Goal: Transaction & Acquisition: Book appointment/travel/reservation

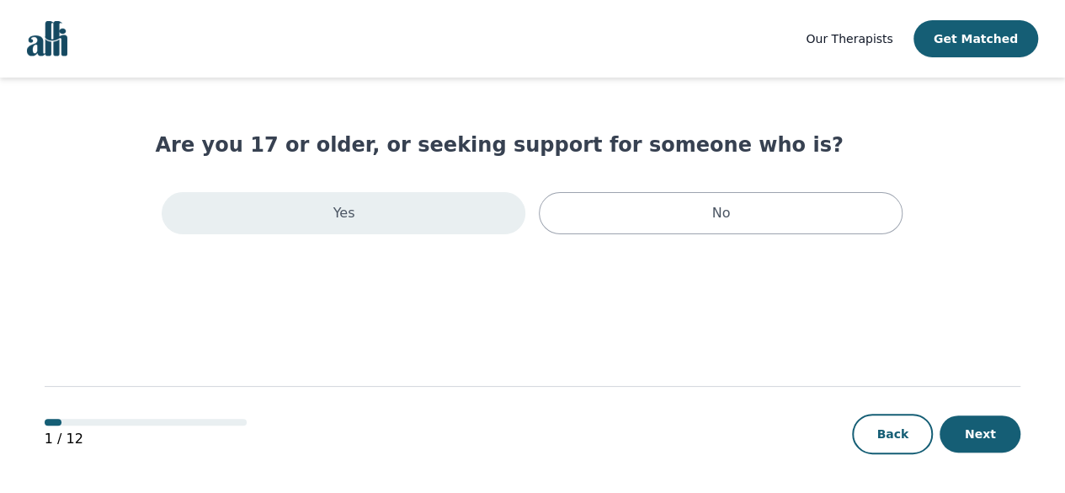
click at [431, 211] on div "Yes" at bounding box center [344, 213] width 364 height 42
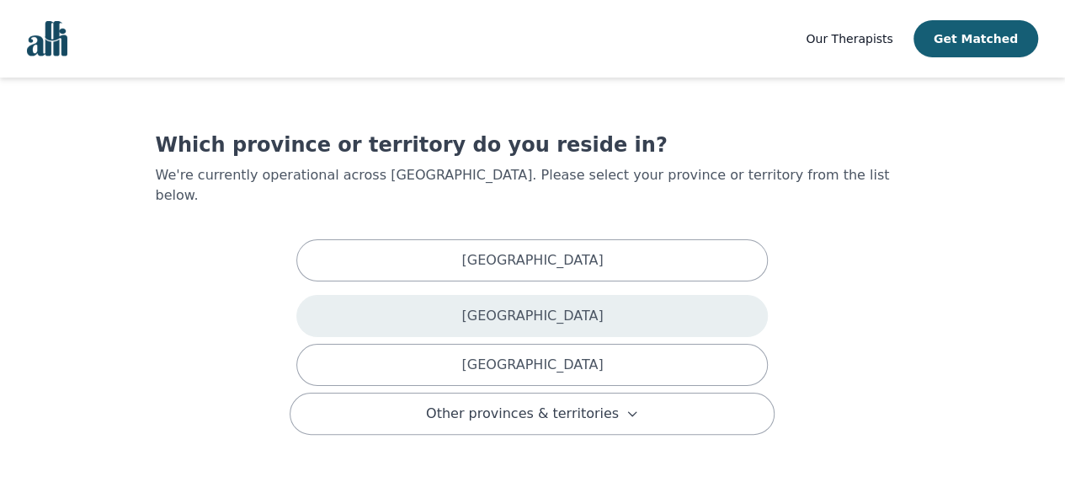
click at [443, 308] on div "[GEOGRAPHIC_DATA]" at bounding box center [532, 316] width 472 height 42
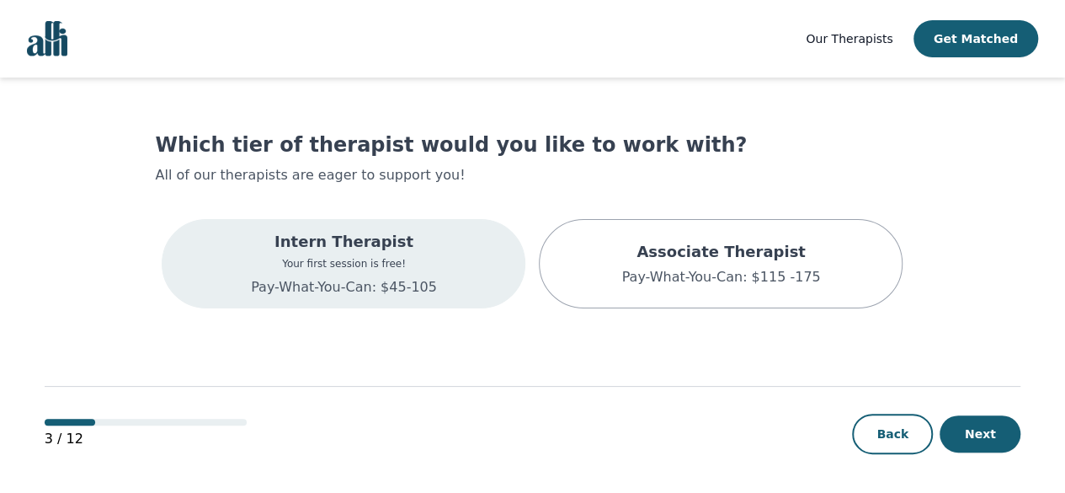
click at [450, 284] on div "Intern Therapist Your first session is free! Pay-What-You-Can: $45-105" at bounding box center [344, 263] width 364 height 89
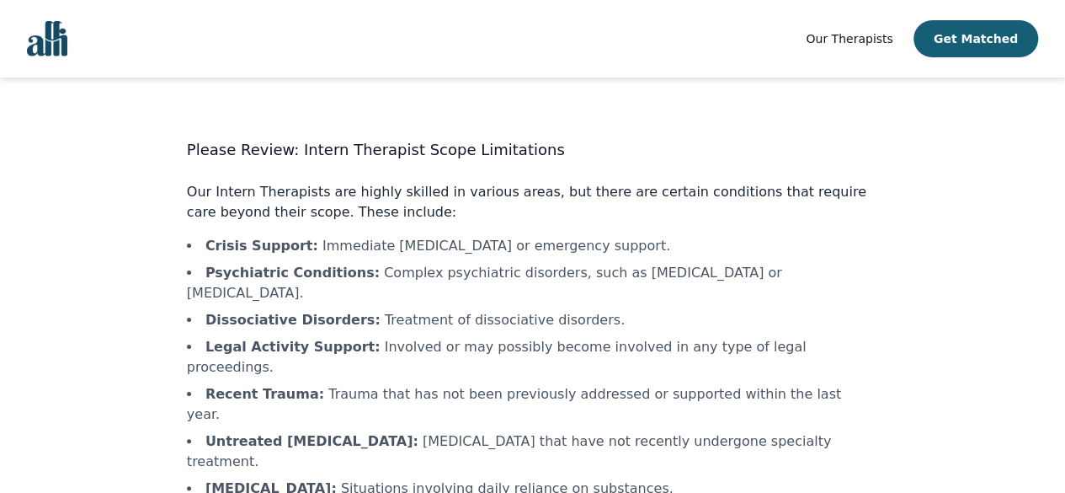
scroll to position [86, 0]
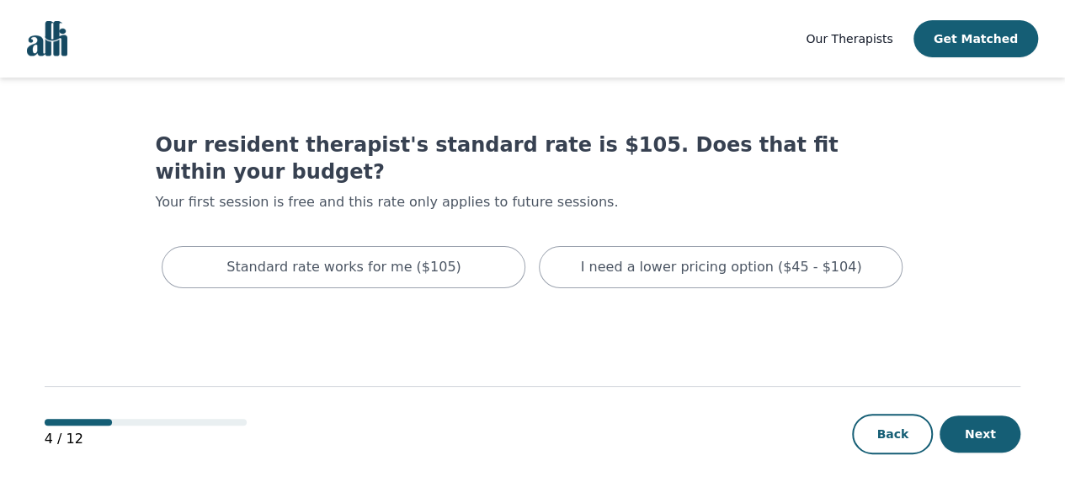
scroll to position [2, 0]
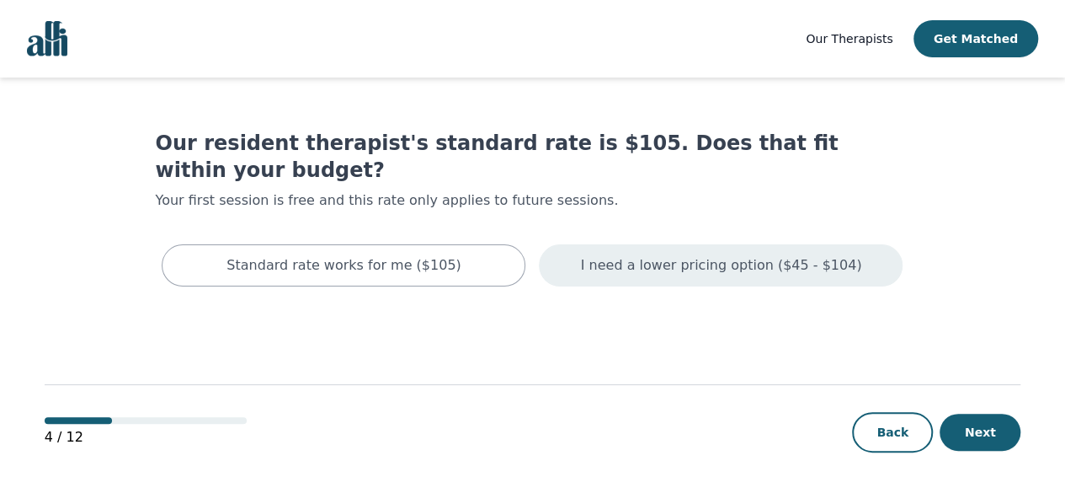
click at [684, 255] on p "I need a lower pricing option ($45 - $104)" at bounding box center [721, 265] width 281 height 20
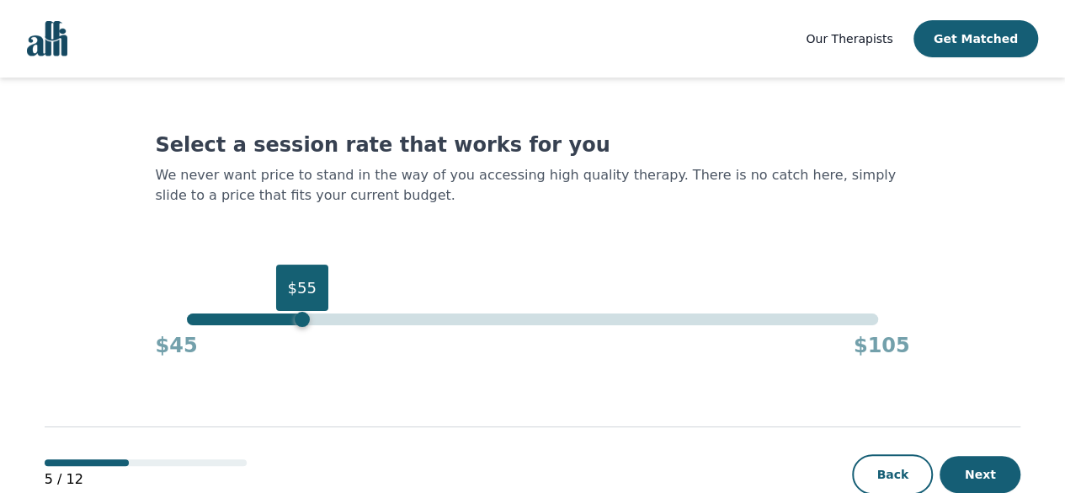
drag, startPoint x: 880, startPoint y: 323, endPoint x: 306, endPoint y: 324, distance: 573.4
click at [306, 324] on div "$55" at bounding box center [302, 319] width 15 height 15
click at [975, 454] on div "Back Next" at bounding box center [936, 474] width 168 height 40
click at [977, 468] on button "Next" at bounding box center [980, 474] width 81 height 37
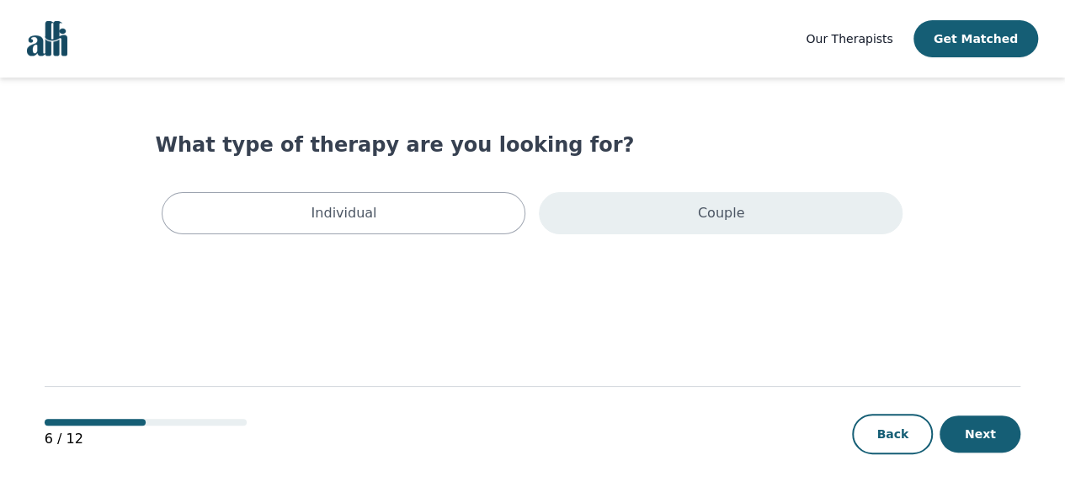
click at [731, 198] on div "Couple" at bounding box center [721, 213] width 364 height 42
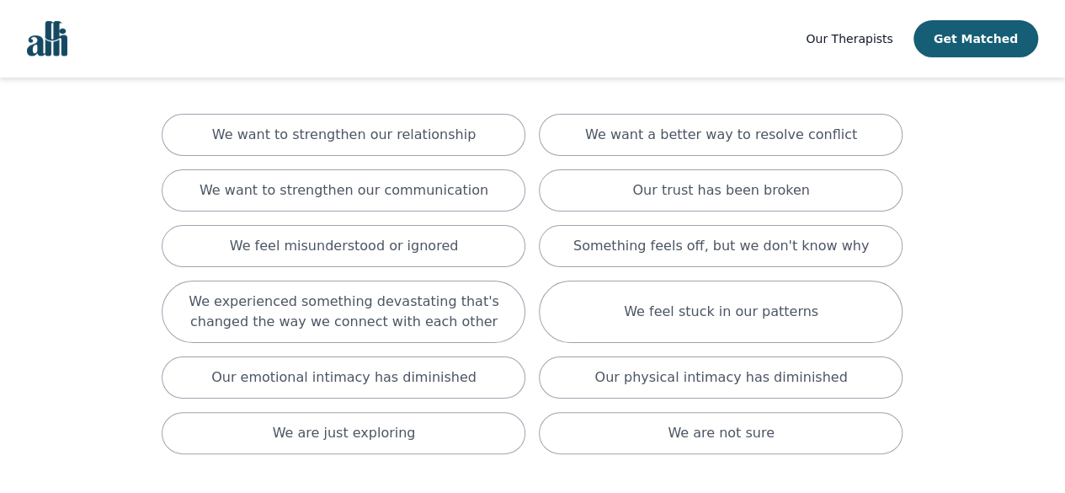
scroll to position [141, 0]
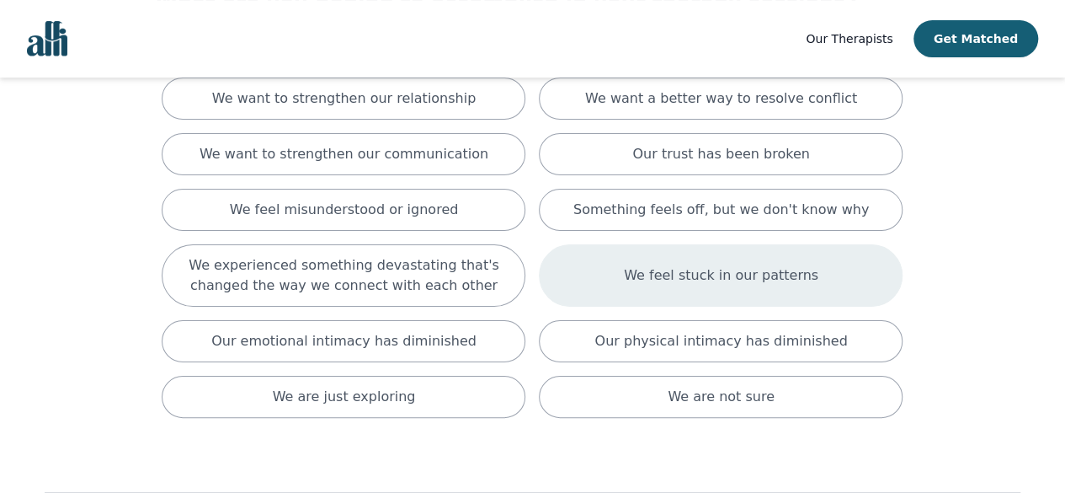
click at [680, 291] on div "We feel stuck in our patterns" at bounding box center [721, 275] width 364 height 62
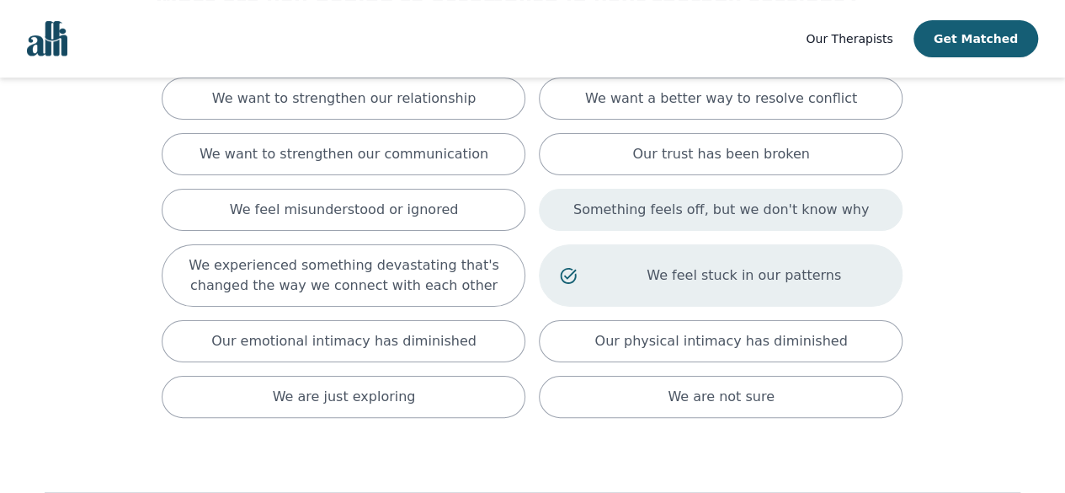
click at [706, 209] on p "Something feels off, but we don't know why" at bounding box center [721, 210] width 296 height 20
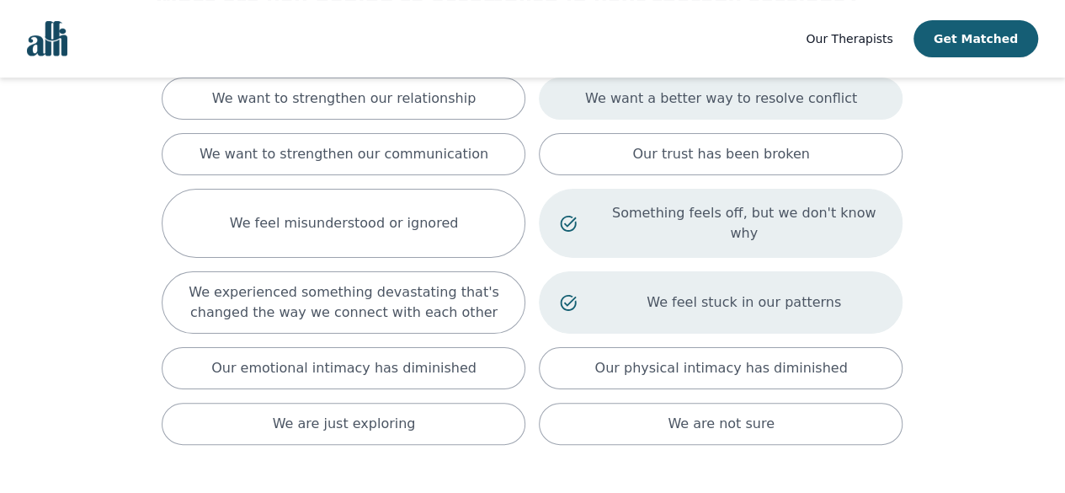
click at [726, 104] on p "We want a better way to resolve conflict" at bounding box center [721, 98] width 272 height 20
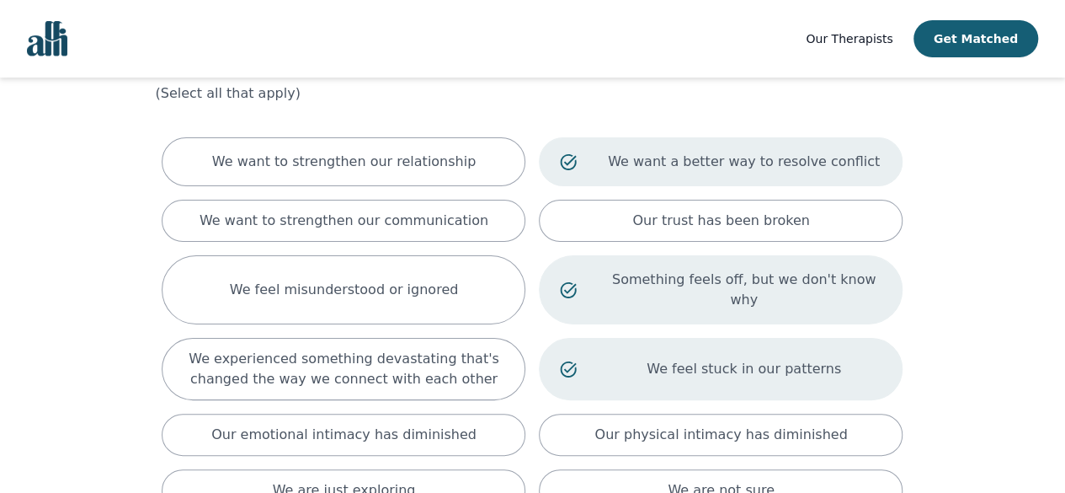
scroll to position [81, 0]
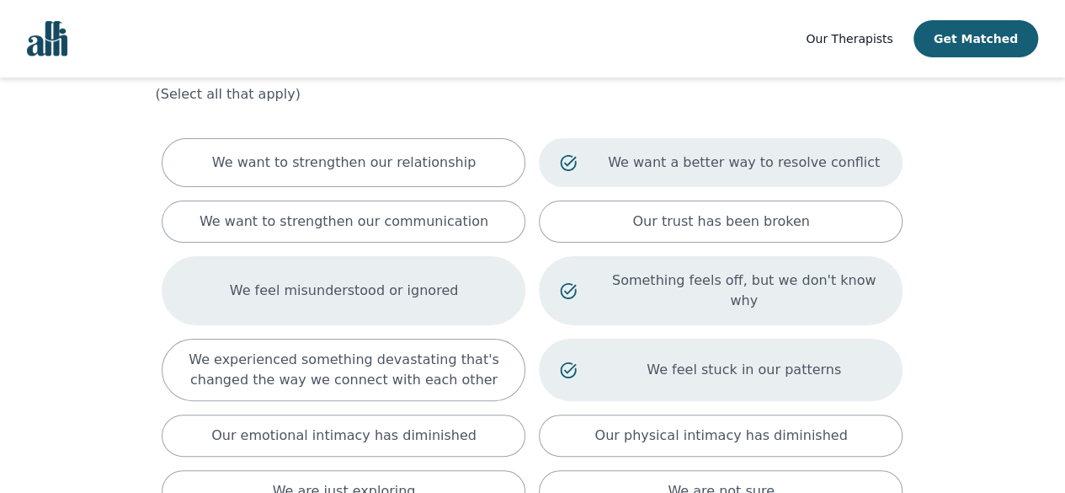
click at [400, 280] on p "We feel misunderstood or ignored" at bounding box center [344, 290] width 229 height 20
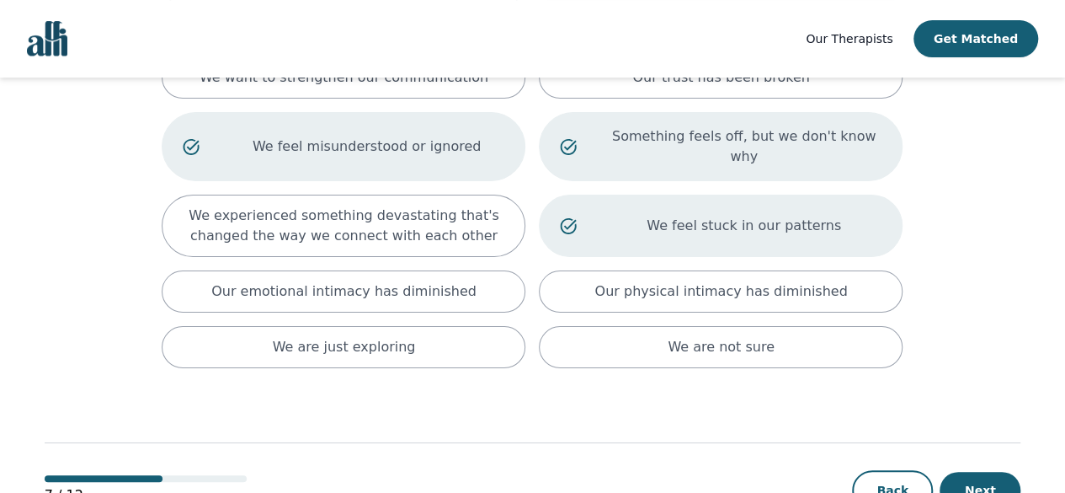
scroll to position [248, 0]
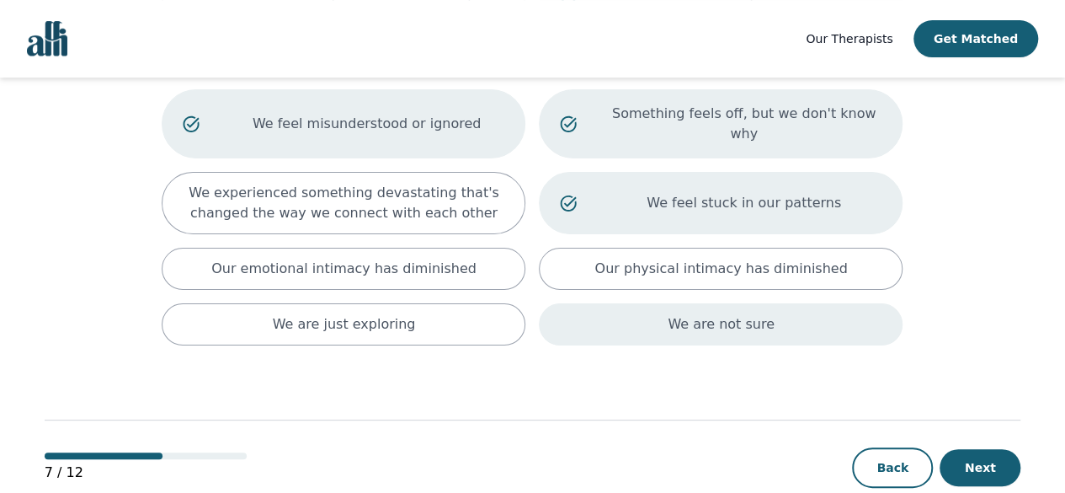
click at [554, 306] on div "We are not sure" at bounding box center [721, 324] width 364 height 42
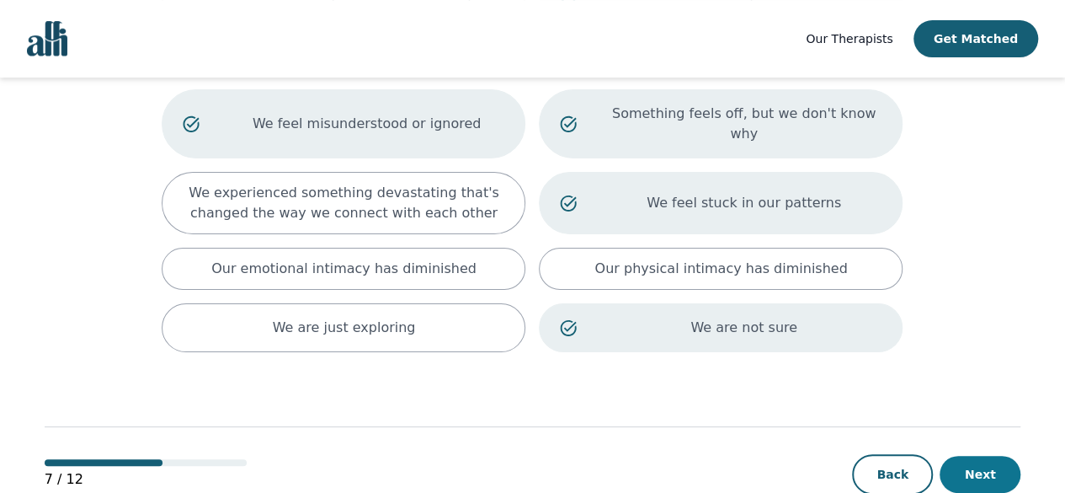
click at [965, 456] on button "Next" at bounding box center [980, 474] width 81 height 37
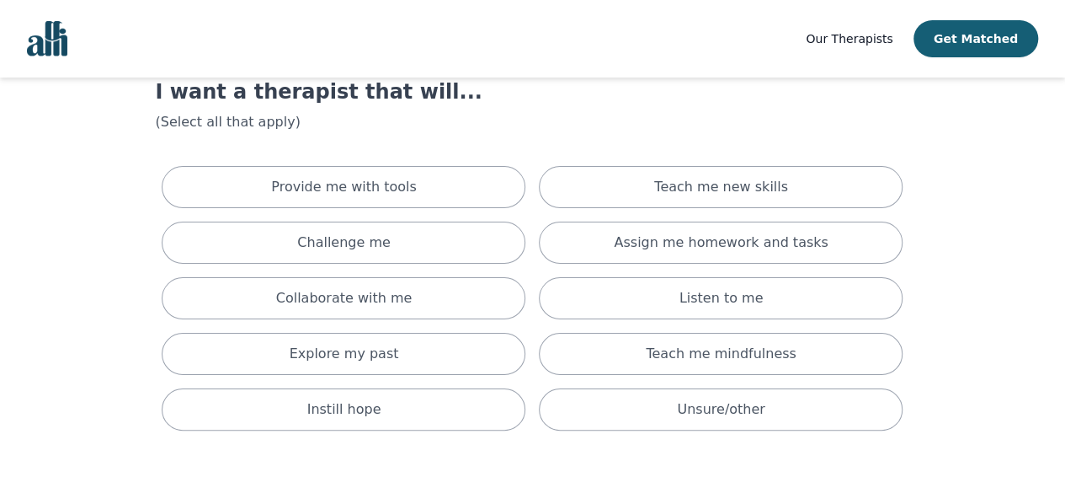
scroll to position [54, 0]
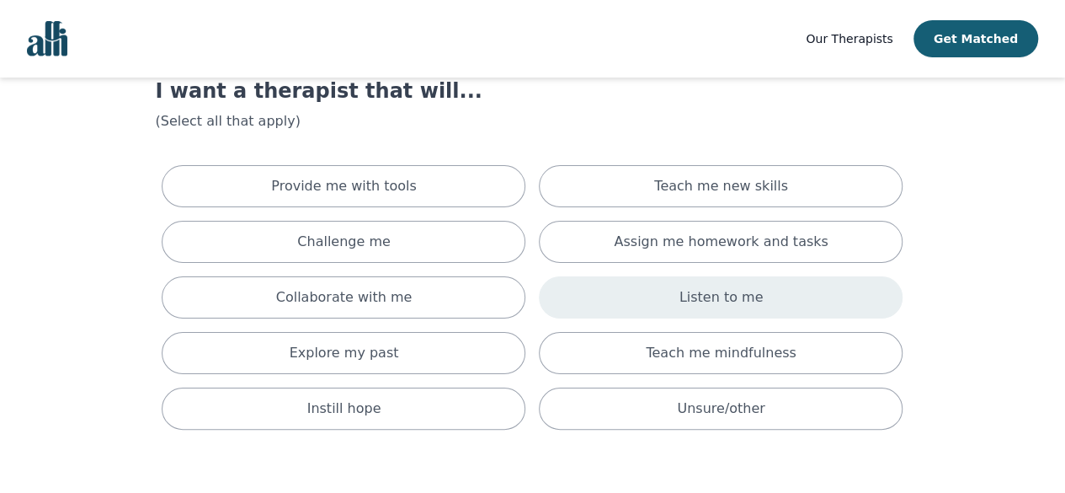
click at [573, 302] on div "Listen to me" at bounding box center [721, 297] width 364 height 42
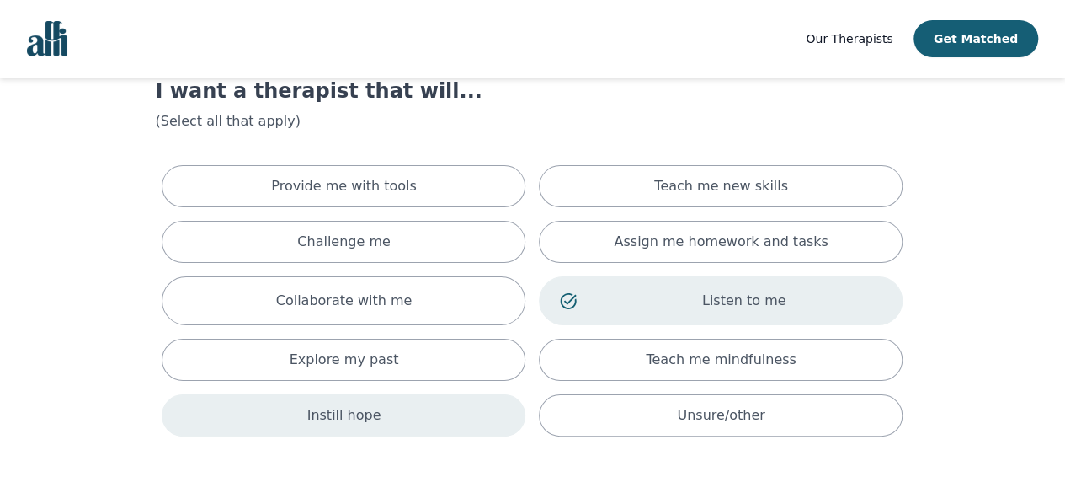
click at [445, 413] on div "Instill hope" at bounding box center [344, 415] width 364 height 42
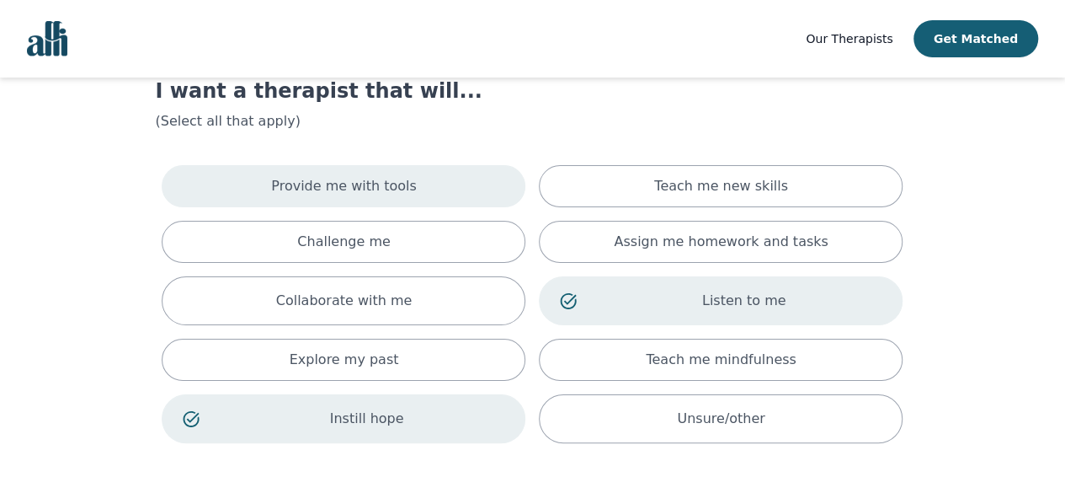
click at [436, 173] on div "Provide me with tools" at bounding box center [344, 186] width 364 height 42
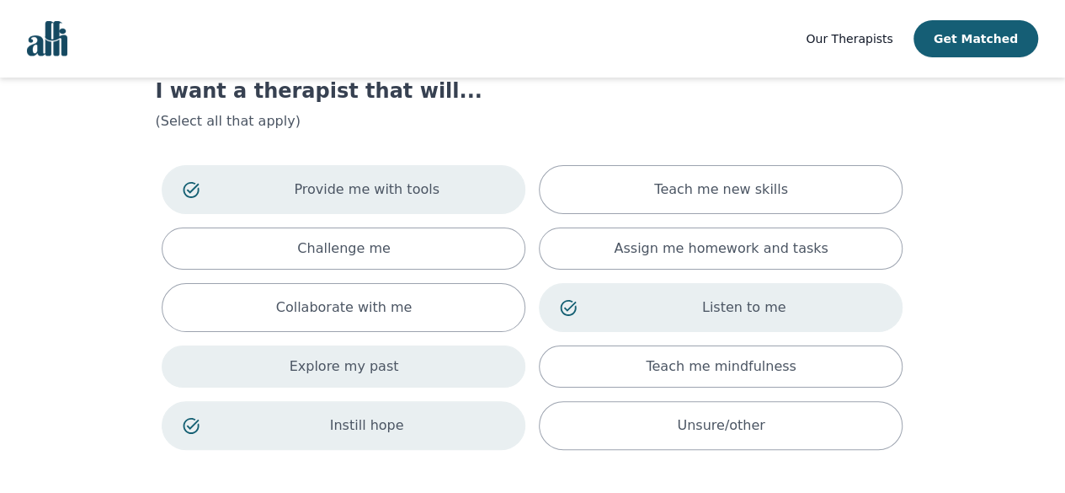
click at [397, 356] on div "Explore my past" at bounding box center [344, 366] width 364 height 42
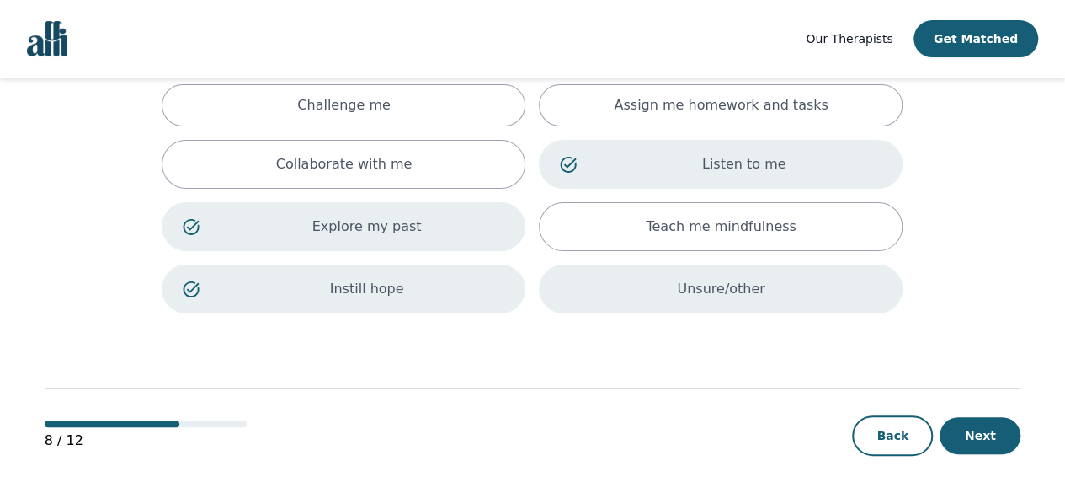
scroll to position [197, 0]
click at [685, 309] on div "Unsure/other" at bounding box center [721, 288] width 364 height 49
click at [979, 440] on button "Next" at bounding box center [980, 435] width 81 height 37
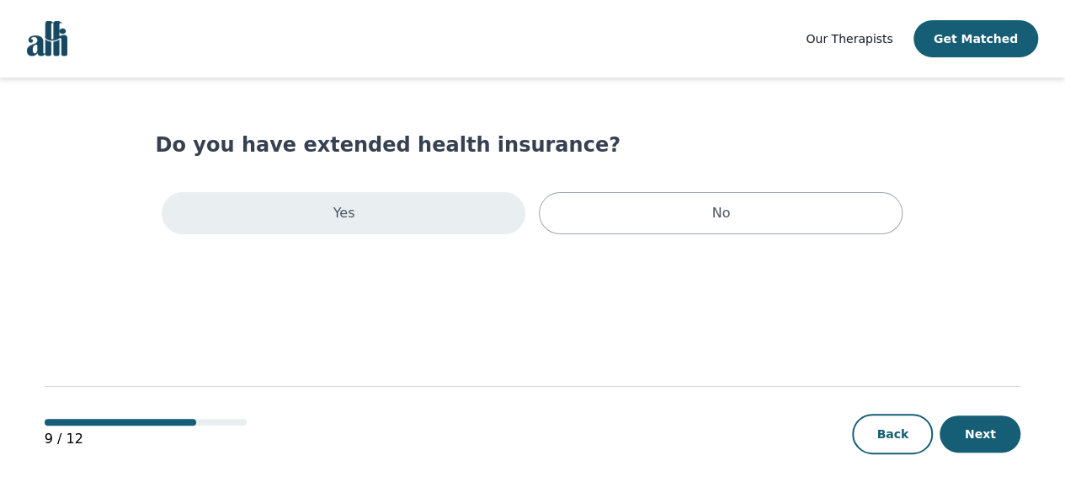
click at [477, 223] on div "Yes" at bounding box center [344, 213] width 364 height 42
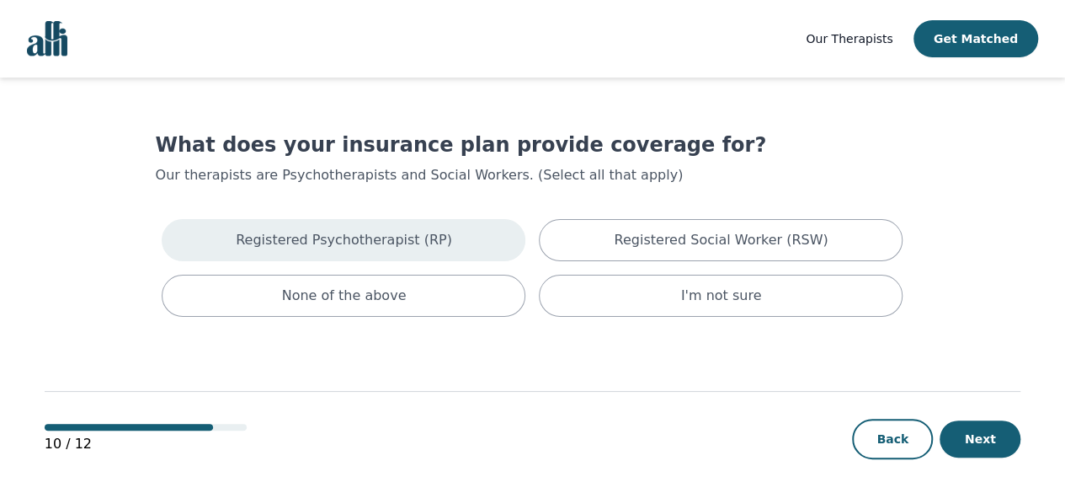
click at [472, 237] on div "Registered Psychotherapist (RP)" at bounding box center [344, 240] width 364 height 42
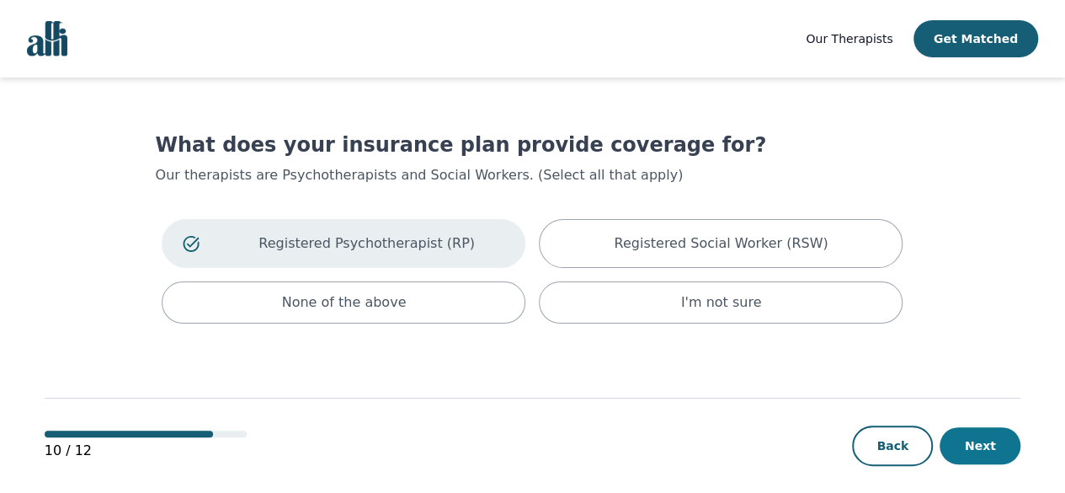
click at [960, 434] on button "Next" at bounding box center [980, 445] width 81 height 37
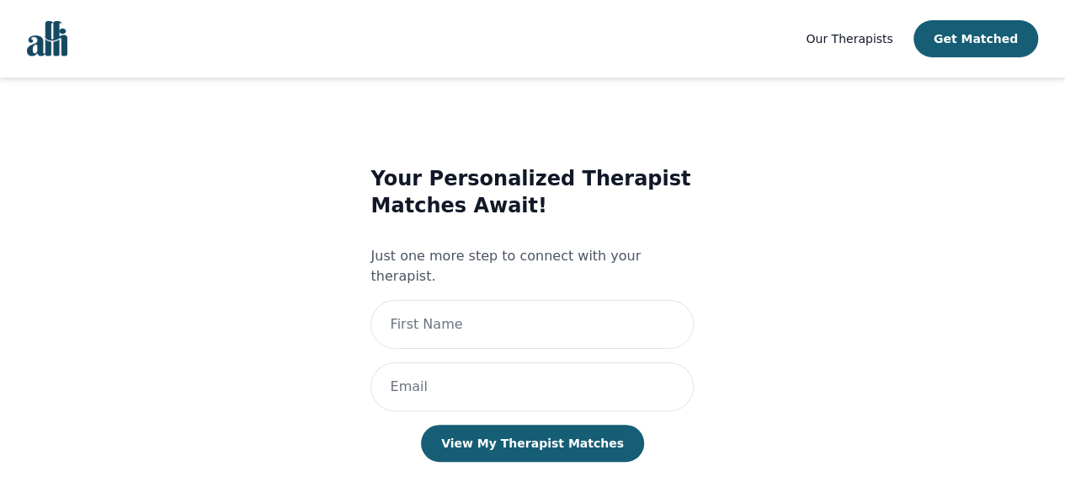
scroll to position [8, 0]
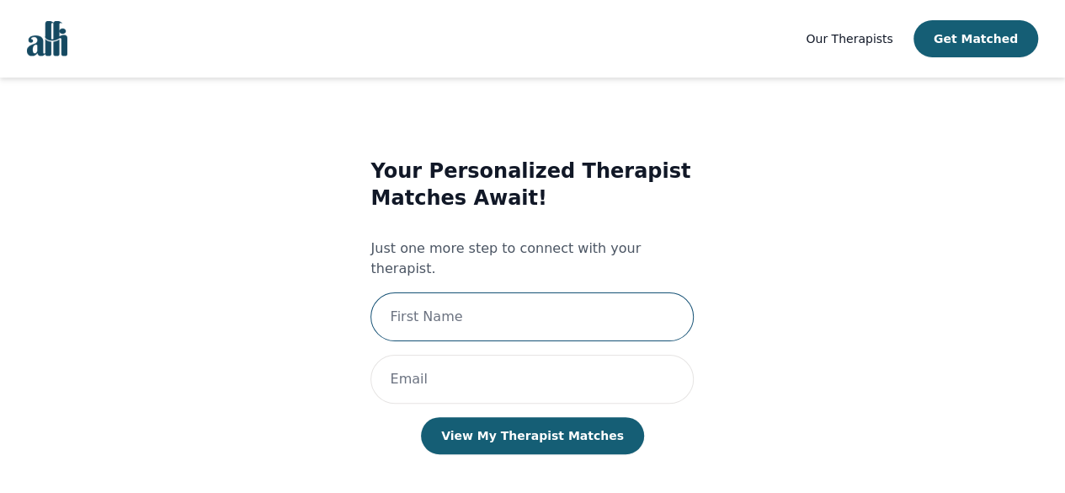
click at [536, 295] on input "text" at bounding box center [531, 316] width 323 height 49
type input "Sevariddhi"
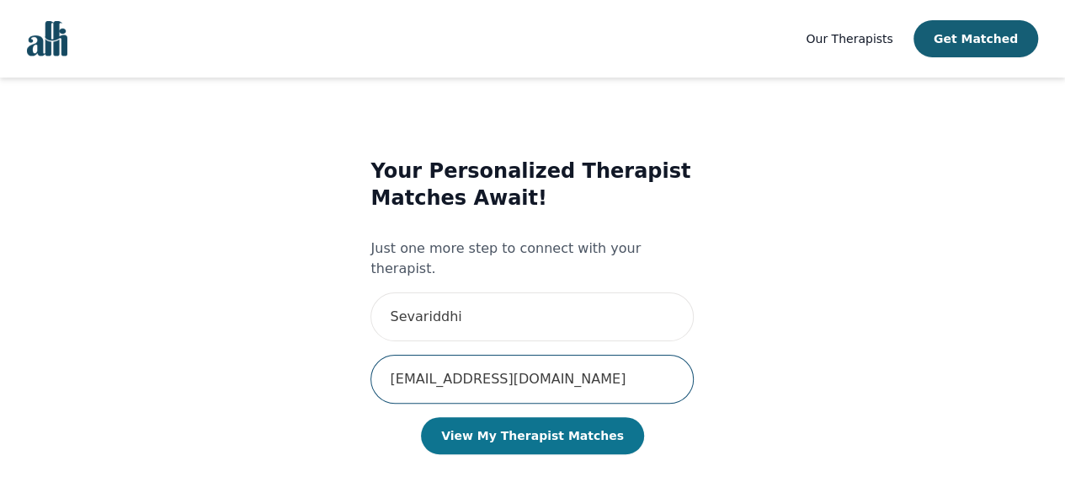
type input "[EMAIL_ADDRESS][DOMAIN_NAME]"
click at [528, 424] on button "View My Therapist Matches" at bounding box center [532, 435] width 223 height 37
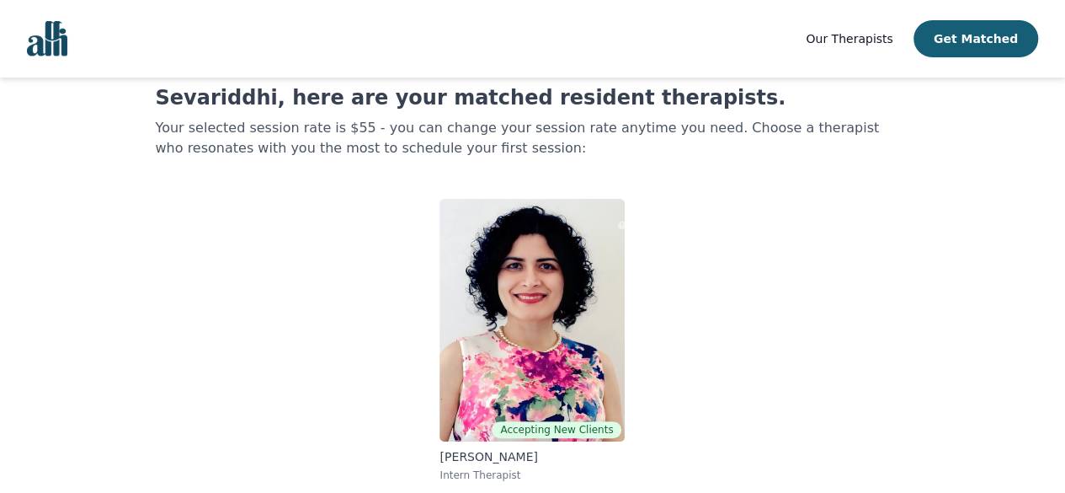
scroll to position [49, 0]
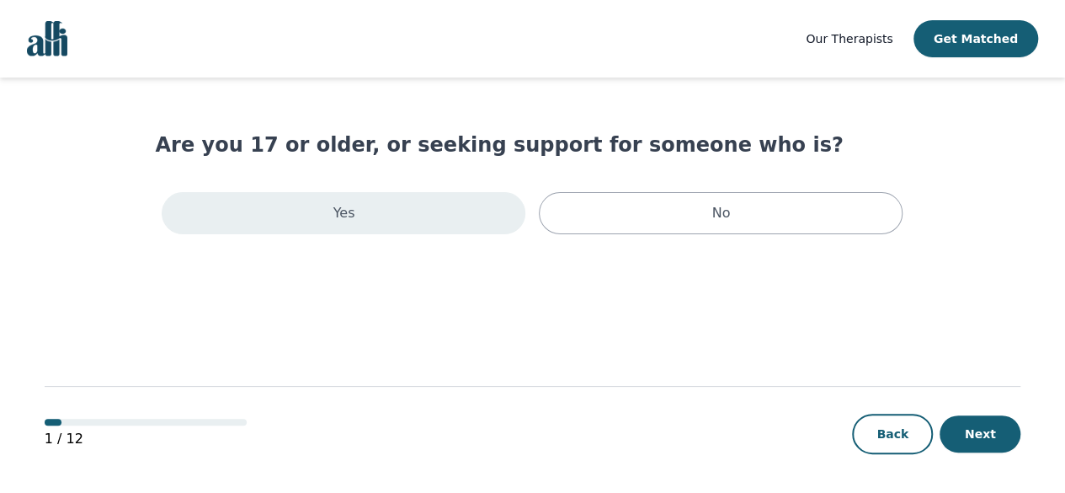
click at [446, 221] on div "Yes" at bounding box center [344, 213] width 364 height 42
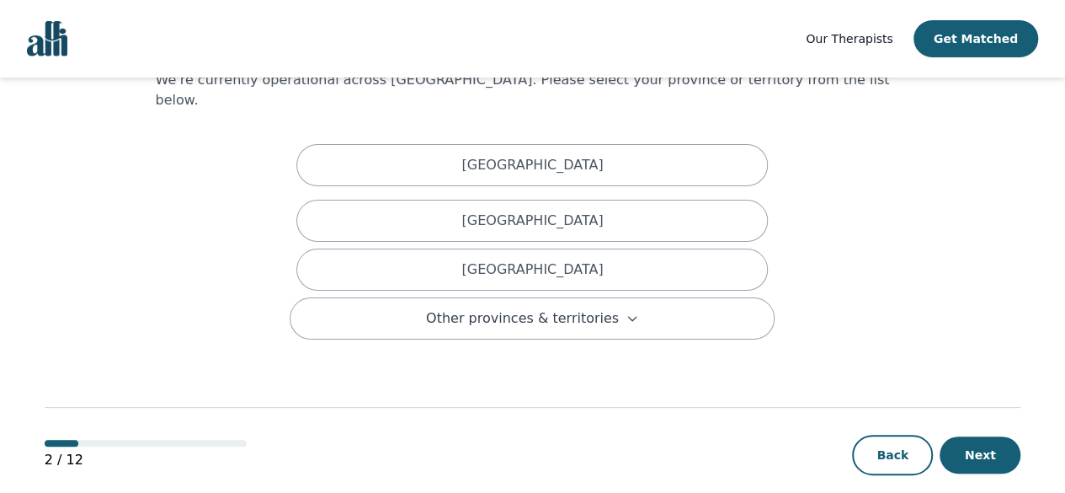
scroll to position [93, 0]
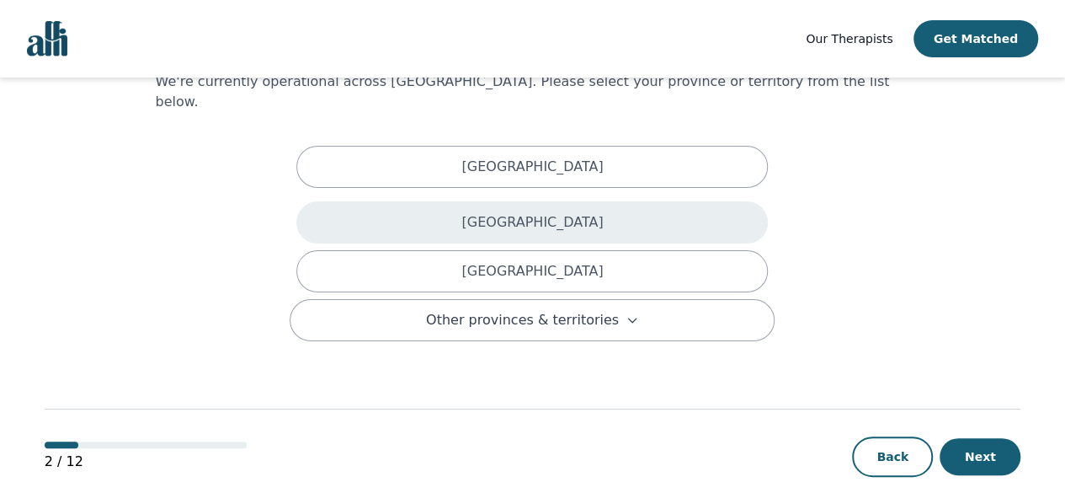
click at [482, 201] on div "[GEOGRAPHIC_DATA]" at bounding box center [532, 222] width 472 height 42
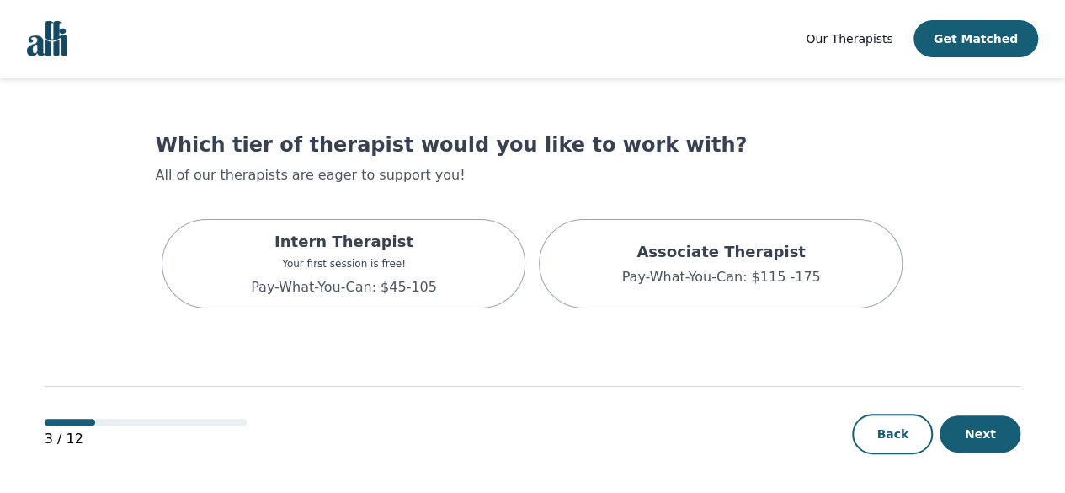
scroll to position [2, 0]
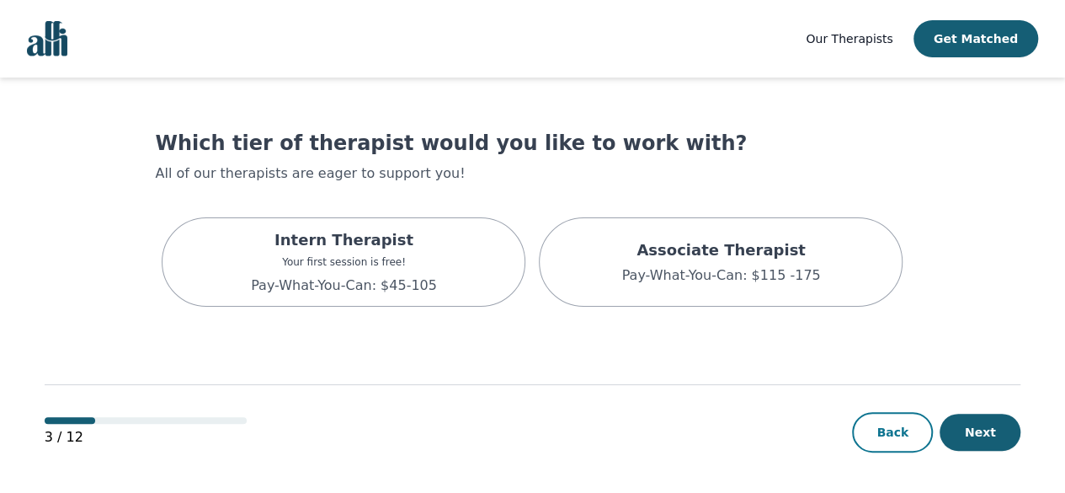
click at [882, 419] on button "Back" at bounding box center [892, 432] width 81 height 40
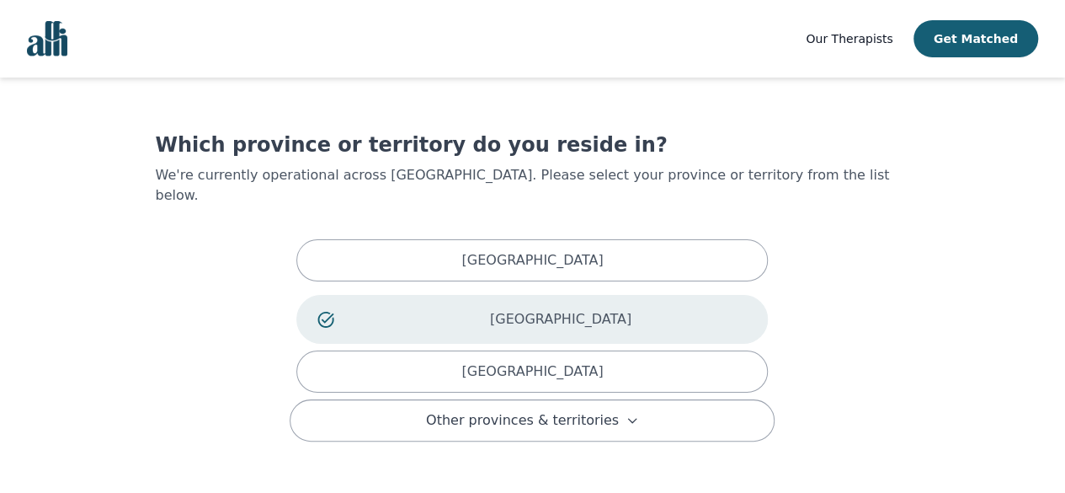
click at [680, 309] on p "[GEOGRAPHIC_DATA]" at bounding box center [560, 319] width 373 height 20
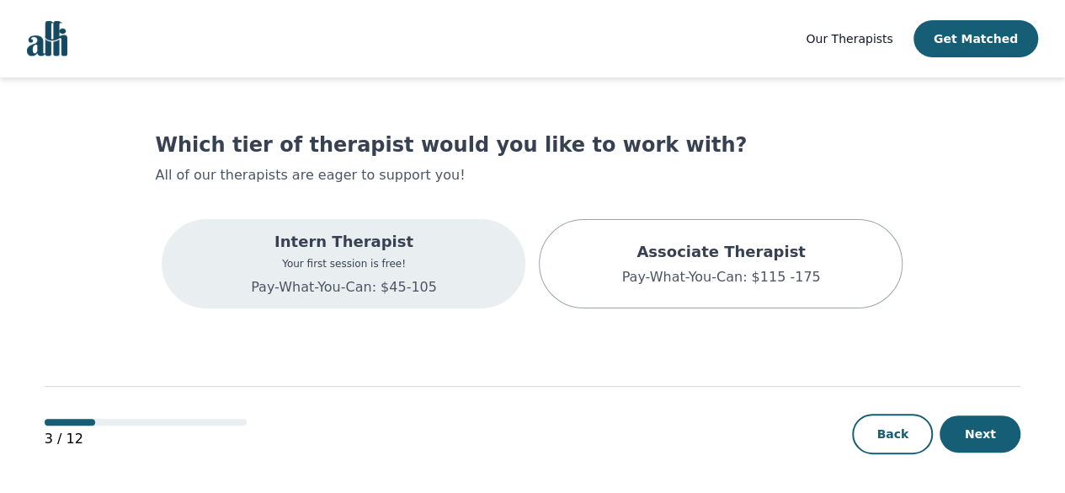
click at [409, 291] on p "Pay-What-You-Can: $45-105" at bounding box center [344, 287] width 186 height 20
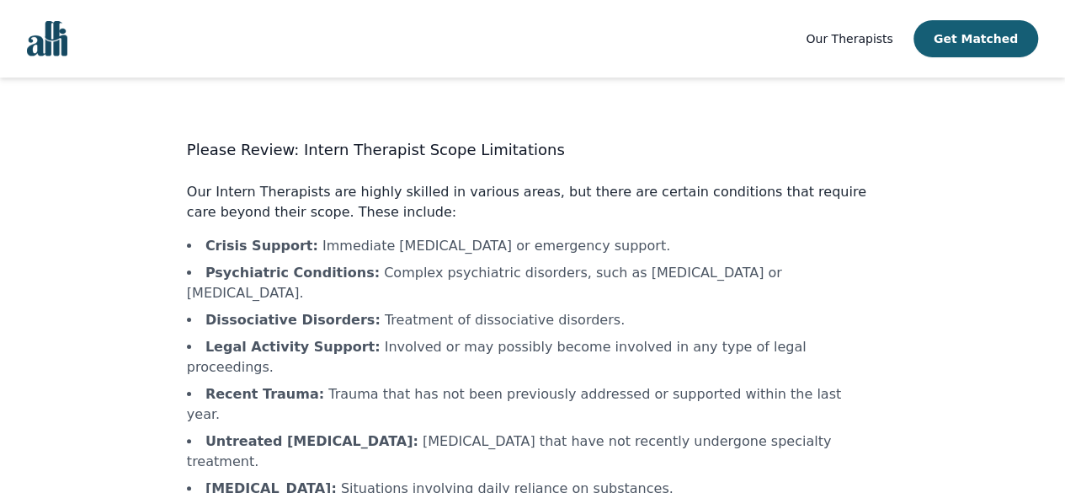
scroll to position [86, 0]
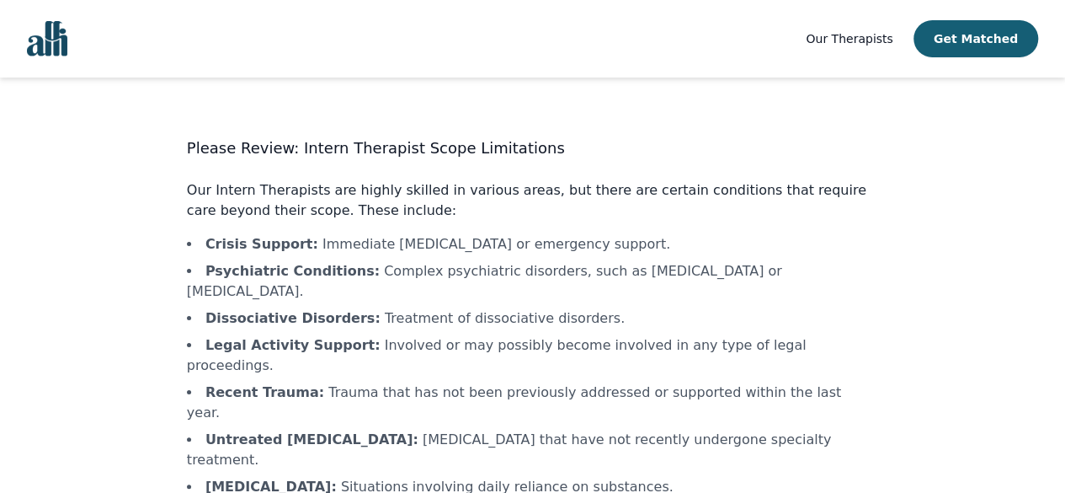
scroll to position [86, 0]
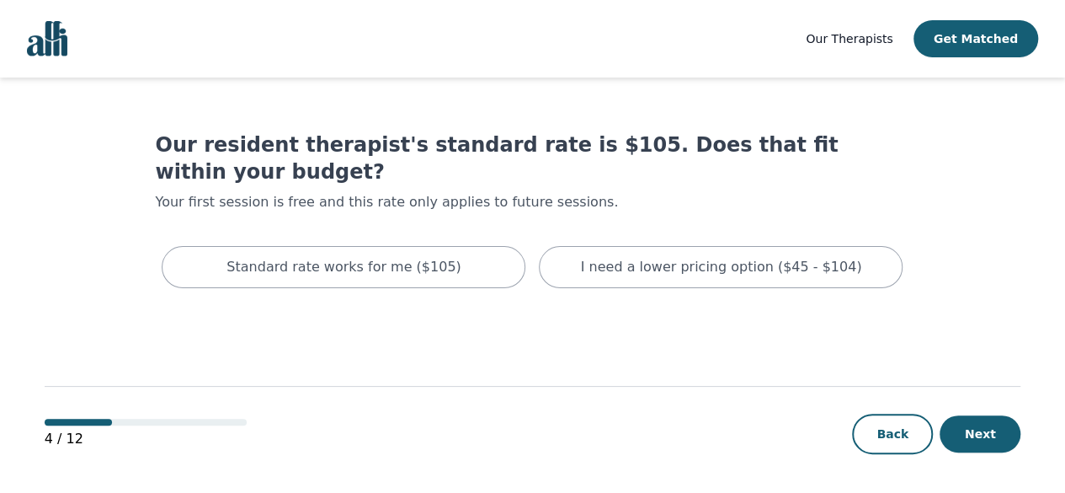
scroll to position [2, 0]
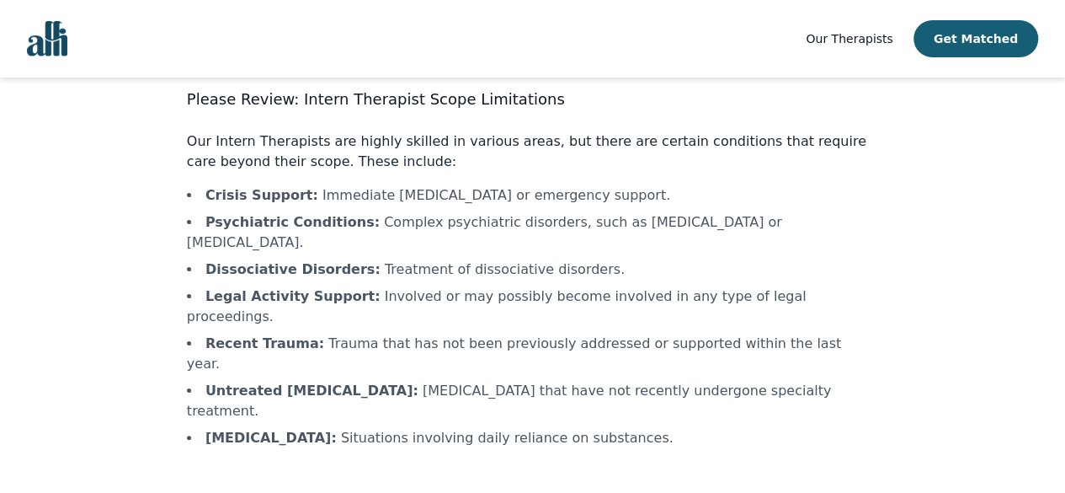
scroll to position [86, 0]
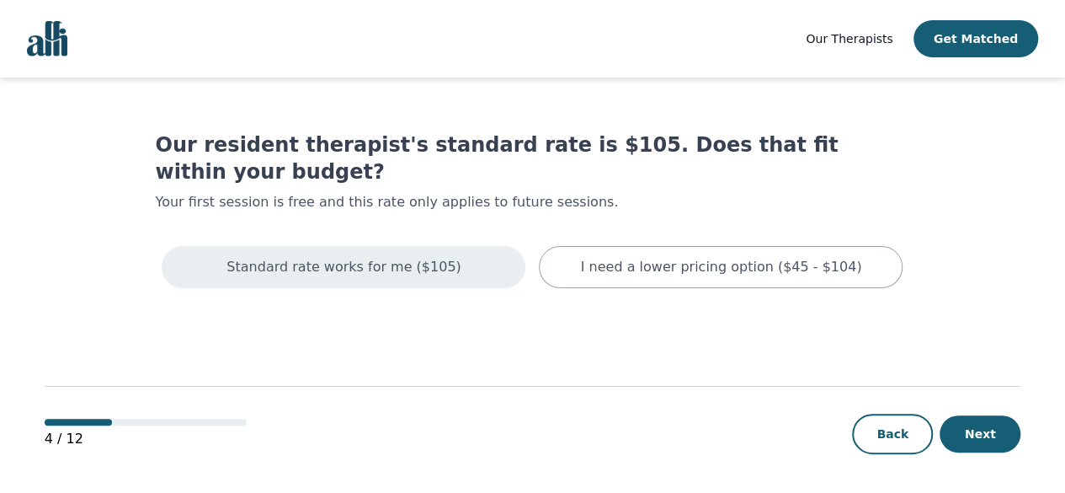
click at [443, 253] on div "Standard rate works for me ($105)" at bounding box center [344, 267] width 364 height 42
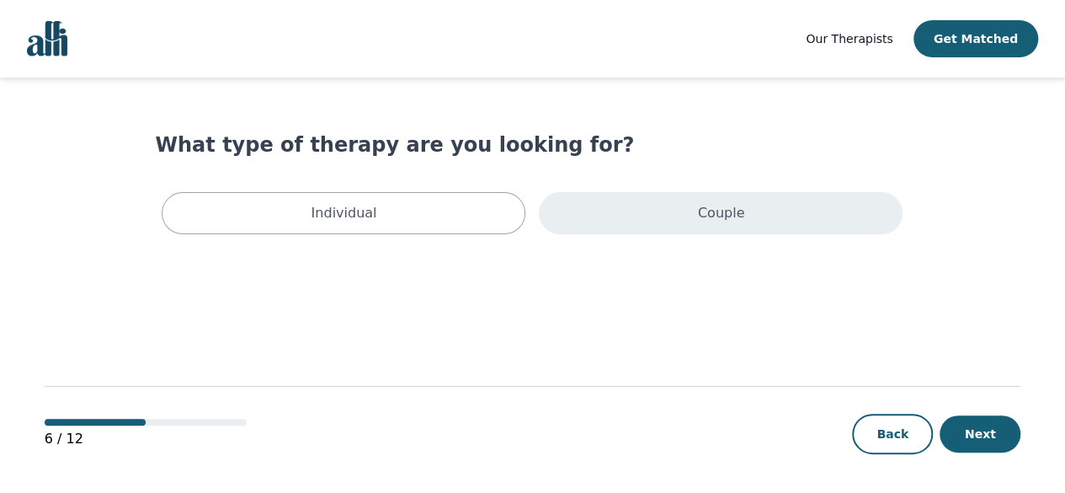
click at [658, 231] on div "Couple" at bounding box center [721, 213] width 364 height 42
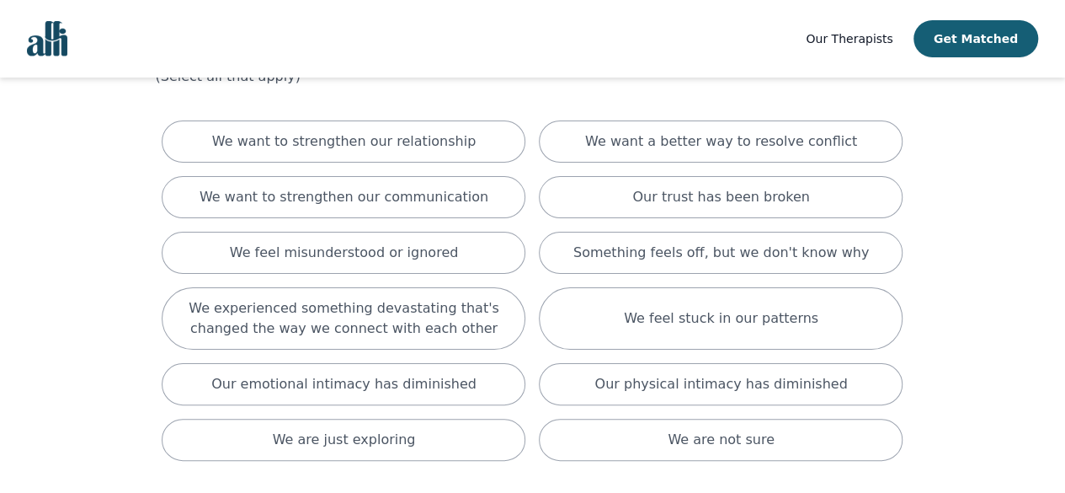
scroll to position [98, 0]
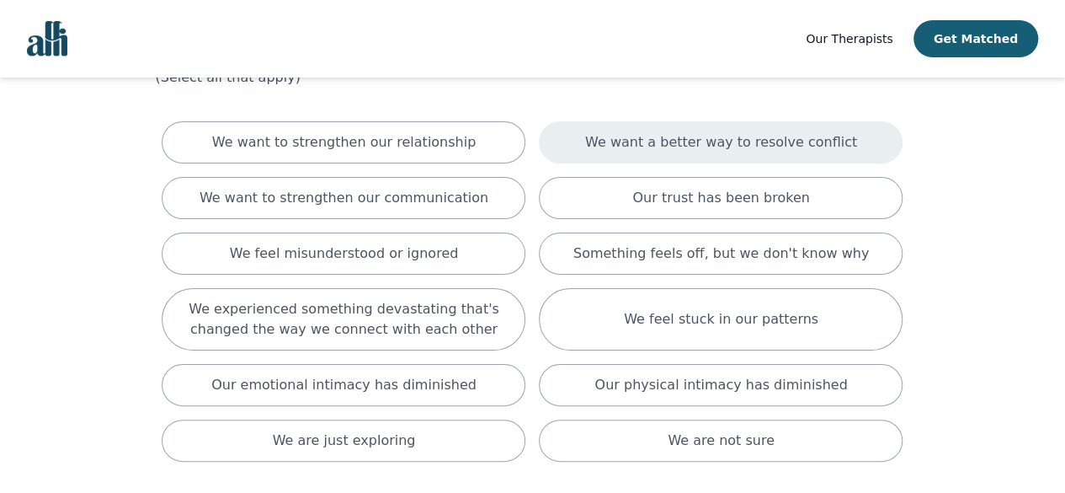
click at [646, 152] on p "We want a better way to resolve conflict" at bounding box center [721, 142] width 272 height 20
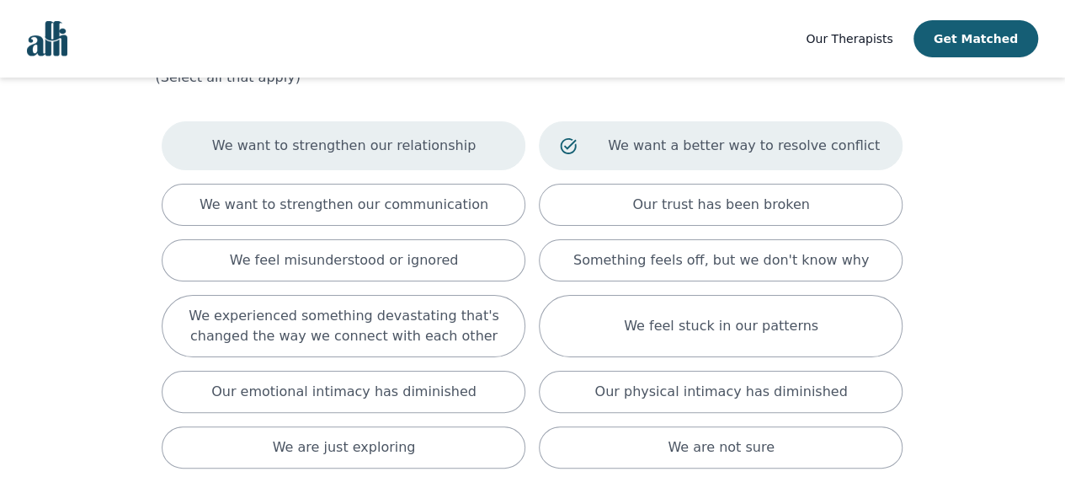
click at [493, 151] on div "We want to strengthen our relationship" at bounding box center [344, 145] width 364 height 49
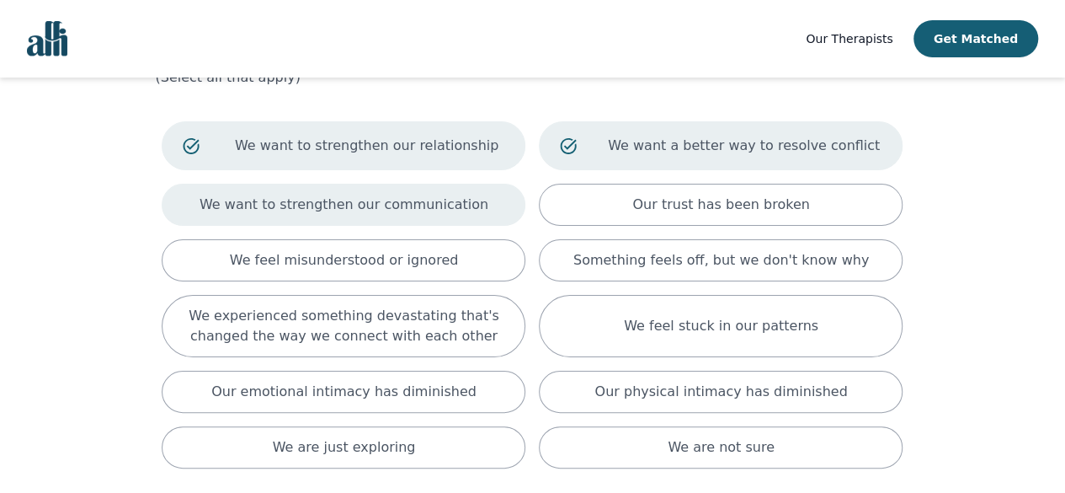
click at [456, 215] on div "We want to strengthen our communication" at bounding box center [344, 205] width 364 height 42
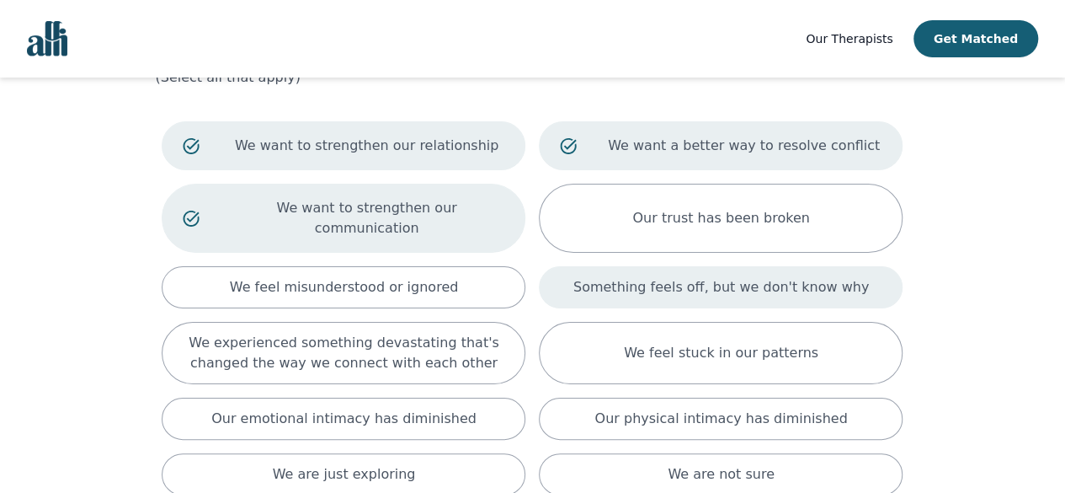
click at [580, 274] on div "Something feels off, but we don't know why" at bounding box center [721, 287] width 364 height 42
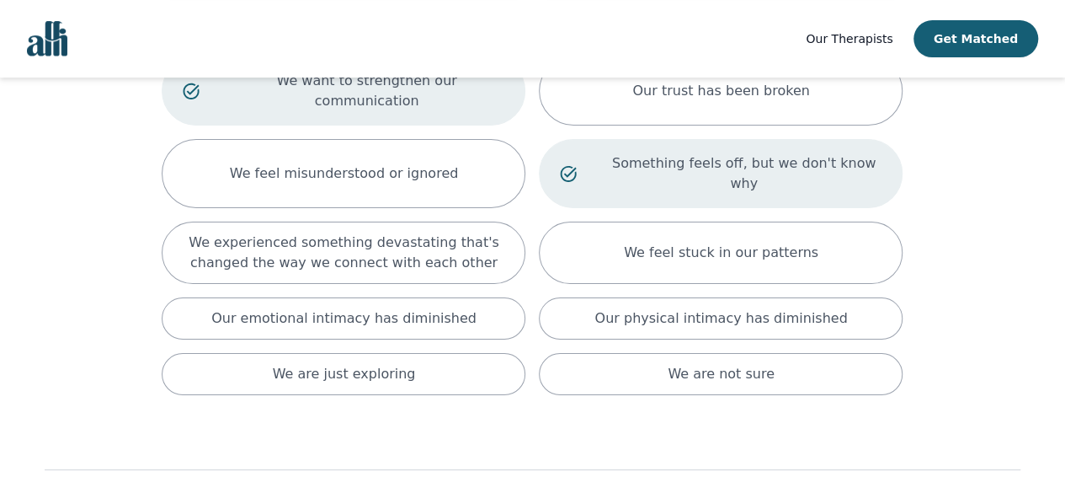
scroll to position [226, 0]
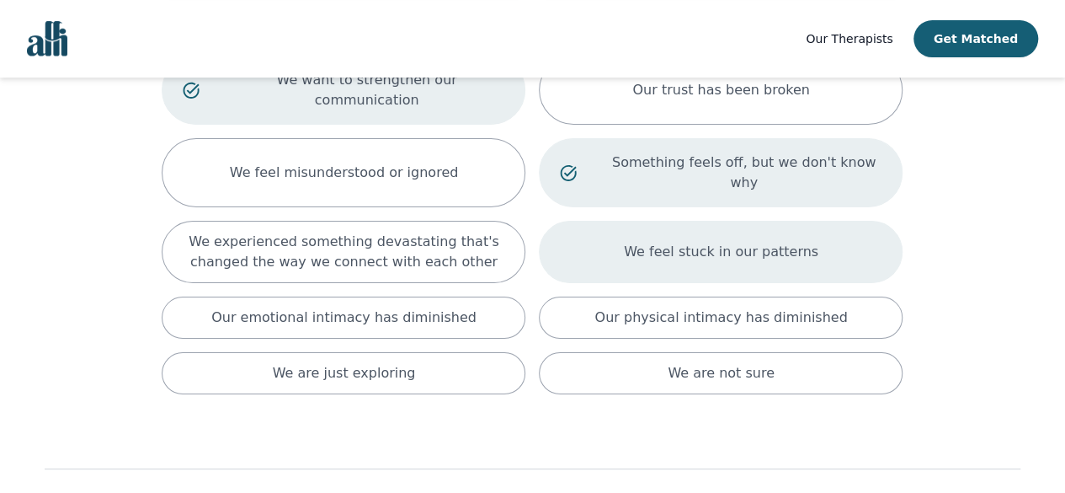
click at [615, 221] on div "We feel stuck in our patterns" at bounding box center [721, 252] width 364 height 62
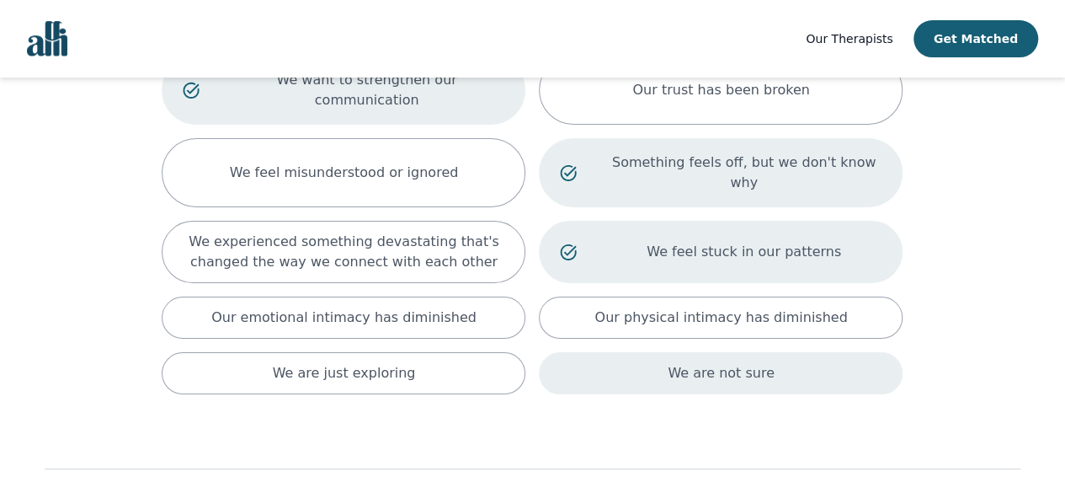
click at [564, 352] on div "We are not sure" at bounding box center [721, 373] width 364 height 42
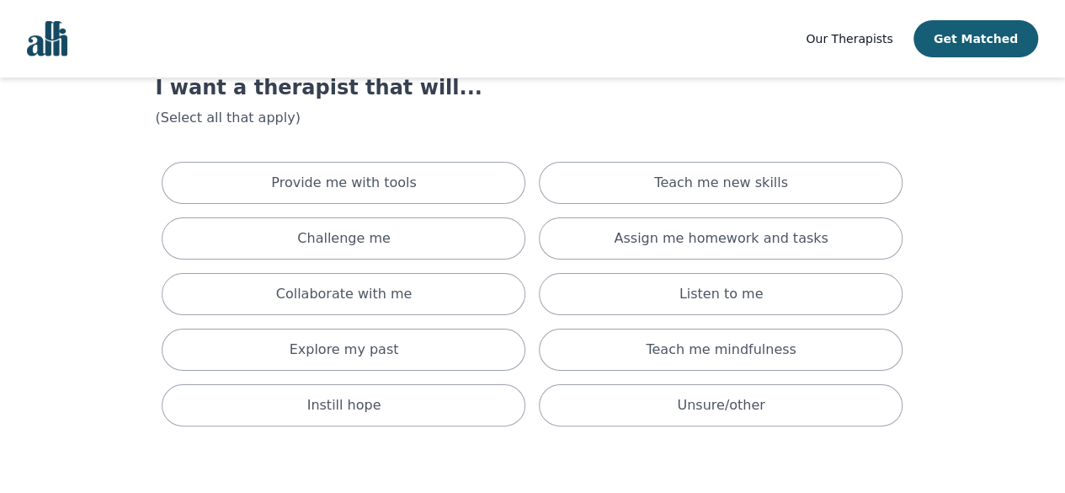
scroll to position [56, 0]
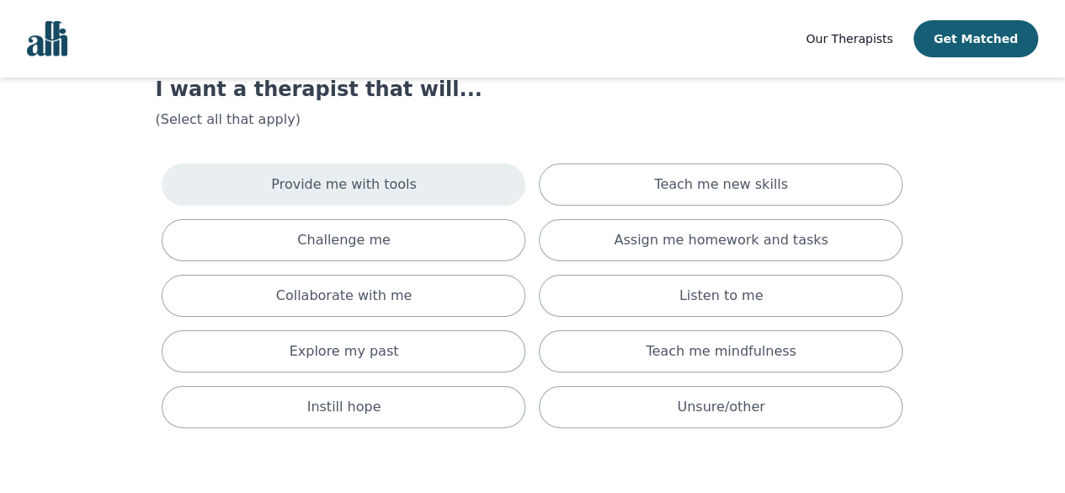
click at [433, 186] on div "Provide me with tools" at bounding box center [344, 184] width 364 height 42
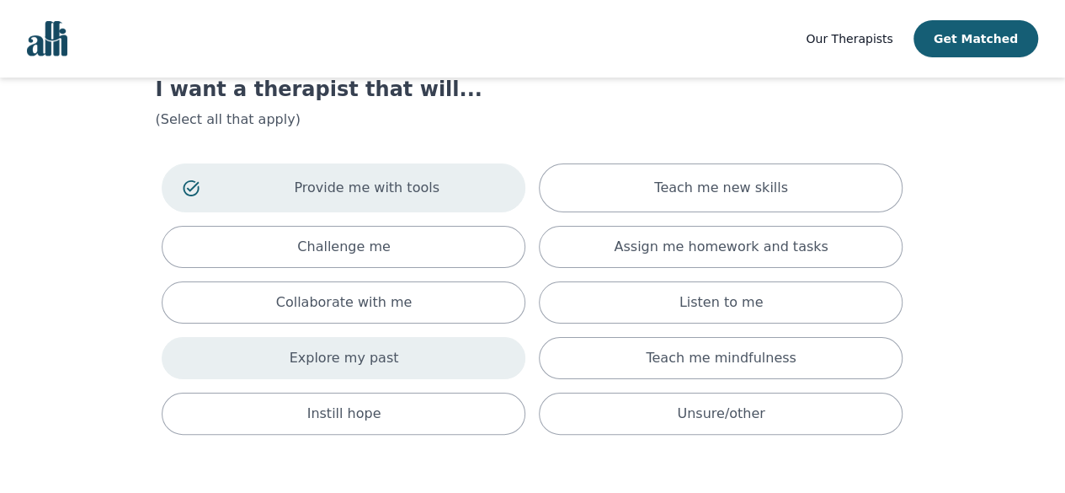
click at [451, 361] on div "Explore my past" at bounding box center [344, 358] width 364 height 42
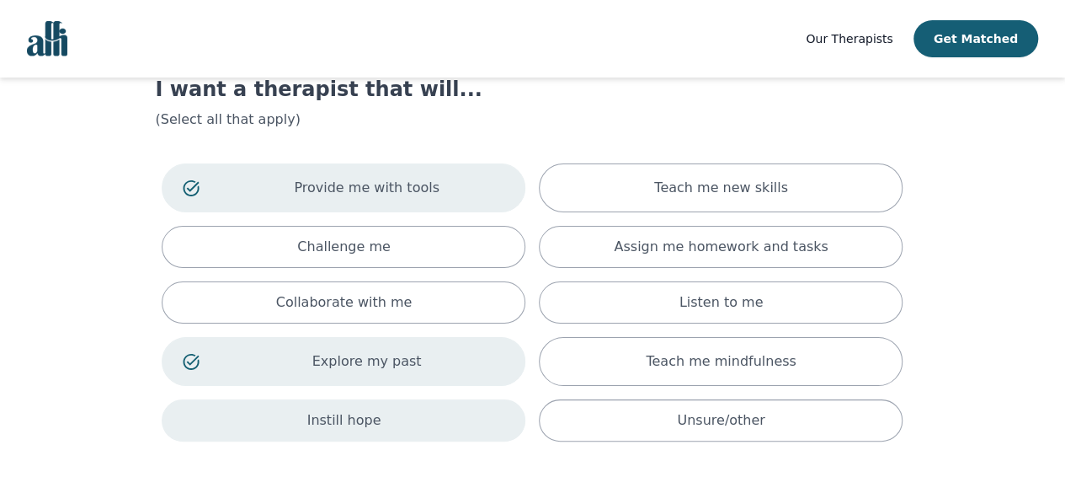
click at [448, 422] on div "Instill hope" at bounding box center [344, 420] width 364 height 42
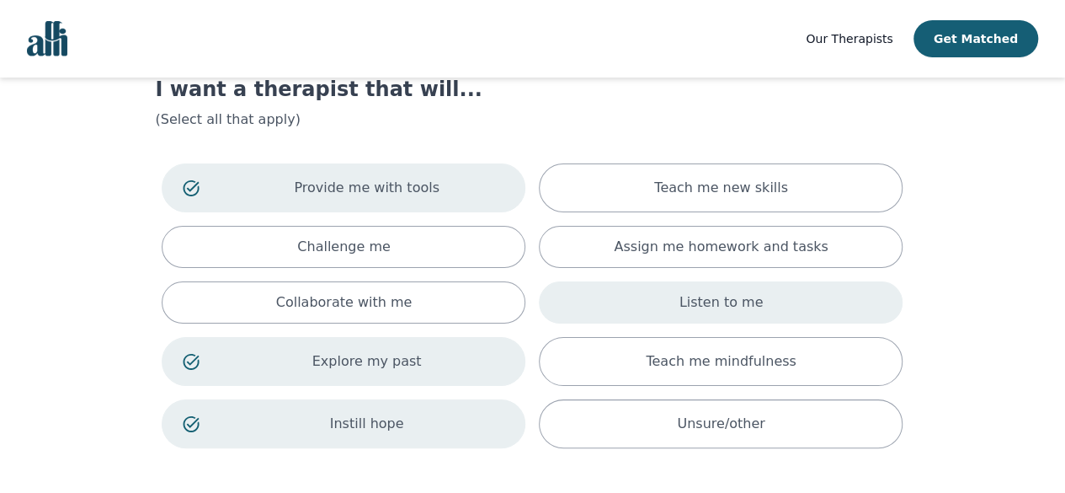
click at [645, 297] on div "Listen to me" at bounding box center [721, 302] width 364 height 42
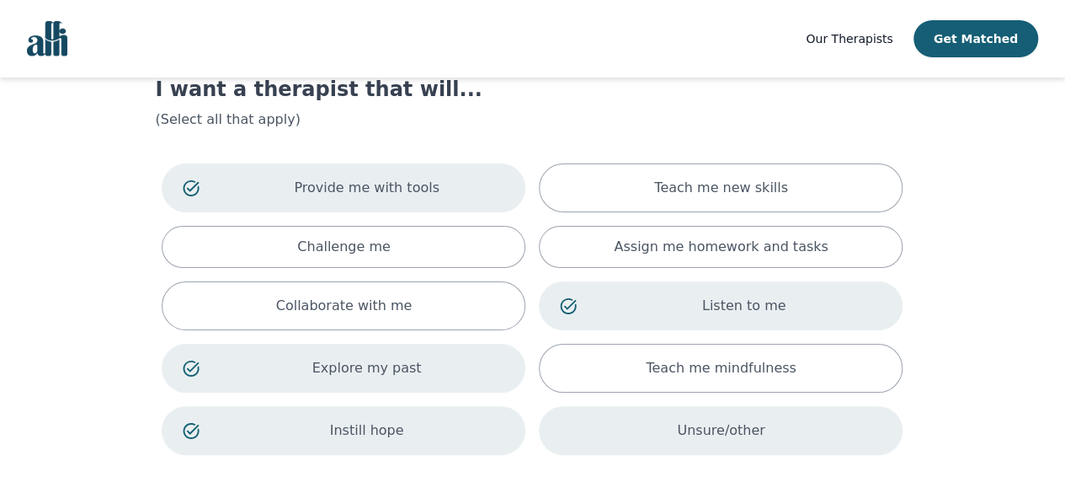
click at [627, 430] on div "Unsure/other" at bounding box center [721, 430] width 364 height 49
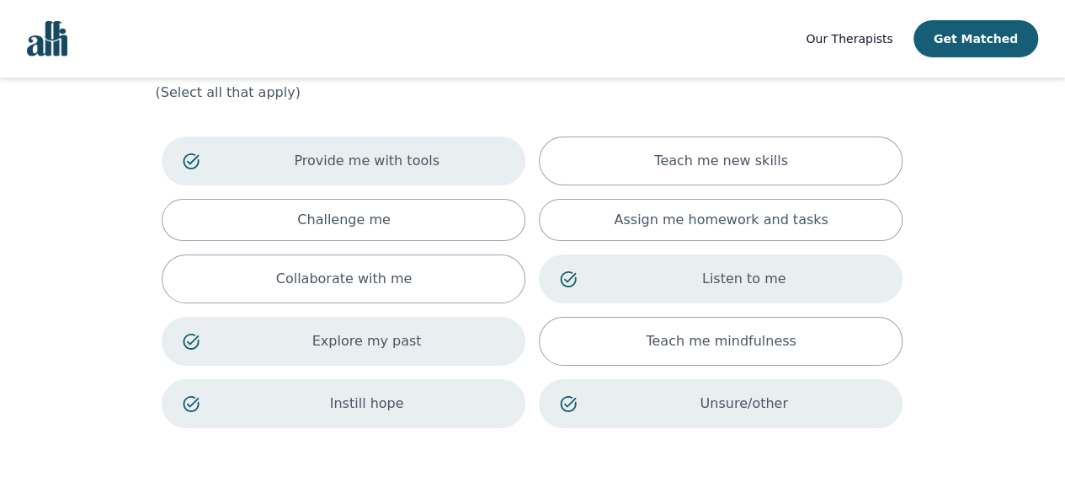
scroll to position [84, 0]
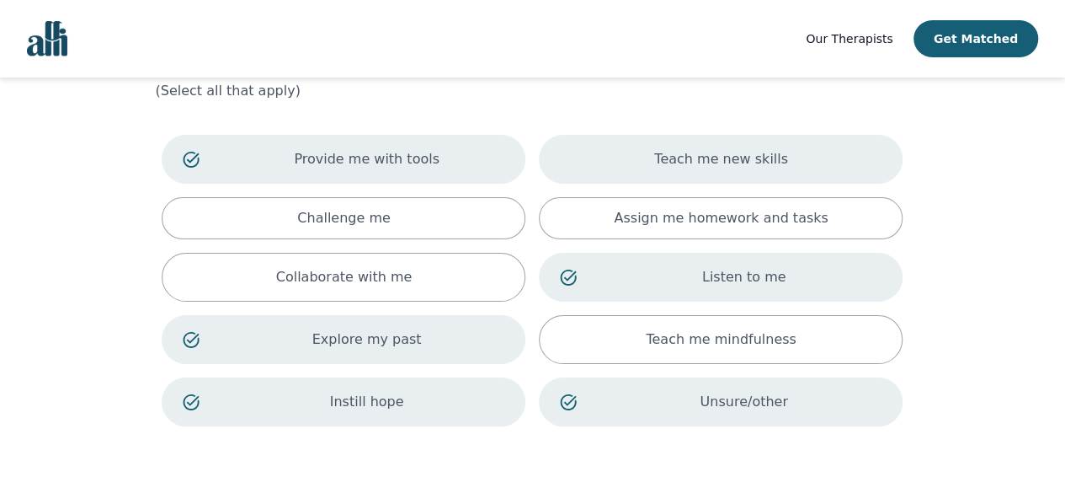
click at [828, 143] on div "Teach me new skills" at bounding box center [721, 159] width 364 height 49
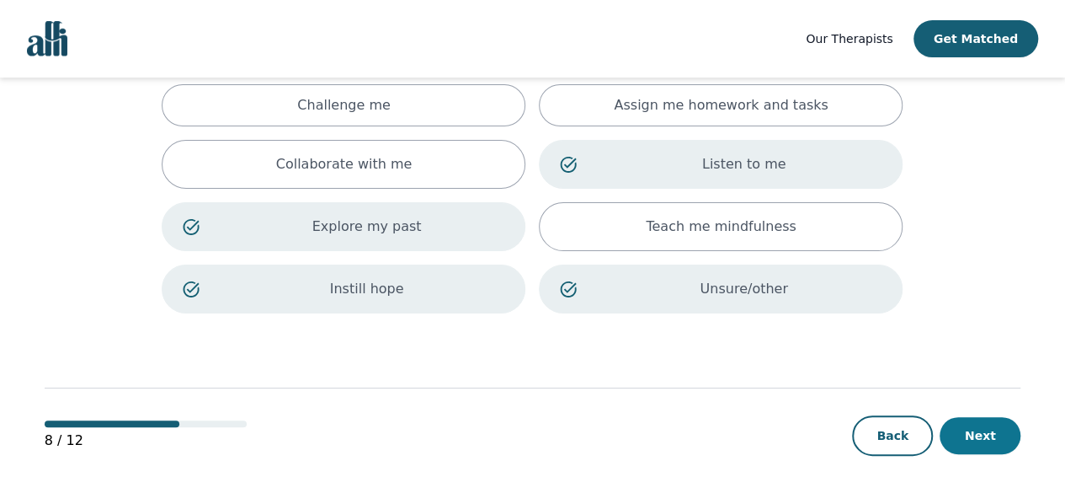
click at [997, 417] on button "Next" at bounding box center [980, 435] width 81 height 37
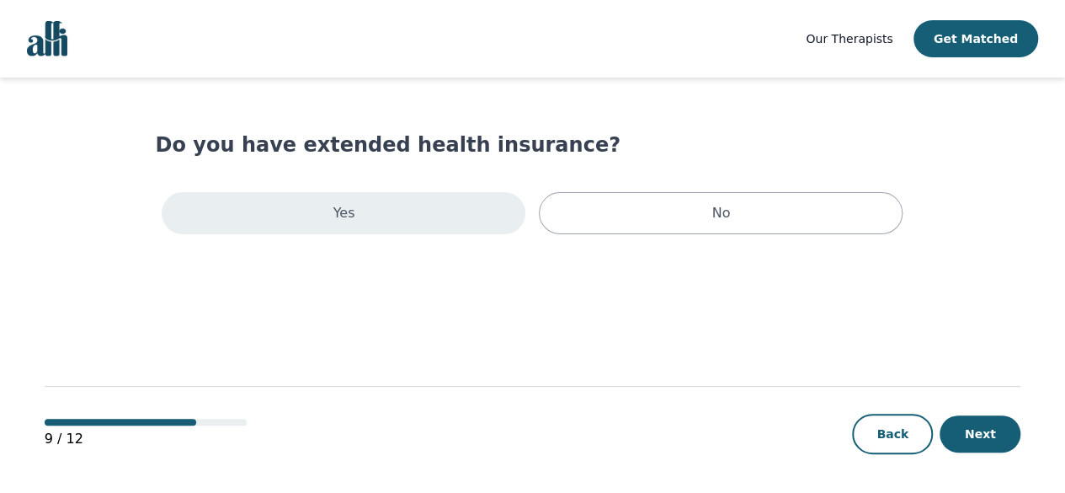
click at [475, 232] on div "Yes" at bounding box center [344, 213] width 364 height 42
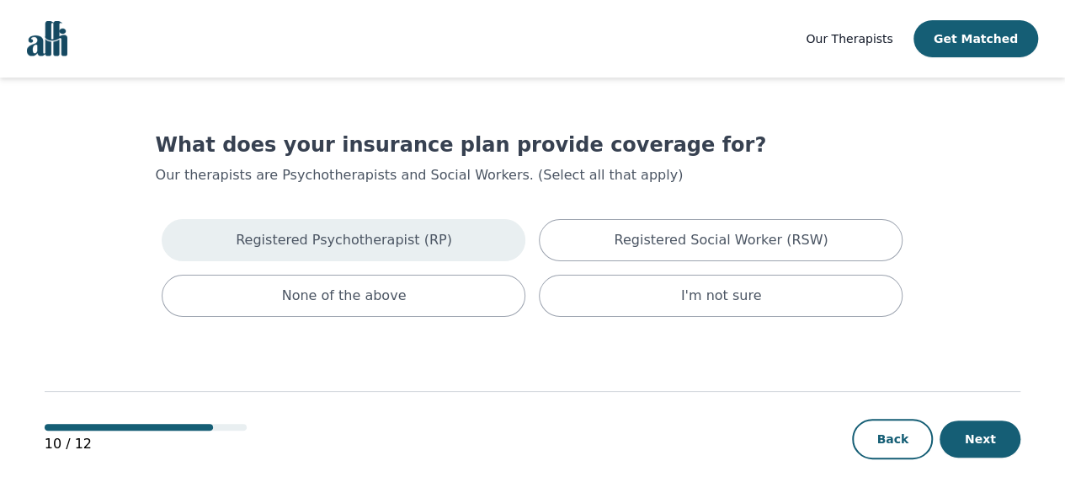
click at [466, 238] on div "Registered Psychotherapist (RP)" at bounding box center [344, 240] width 364 height 42
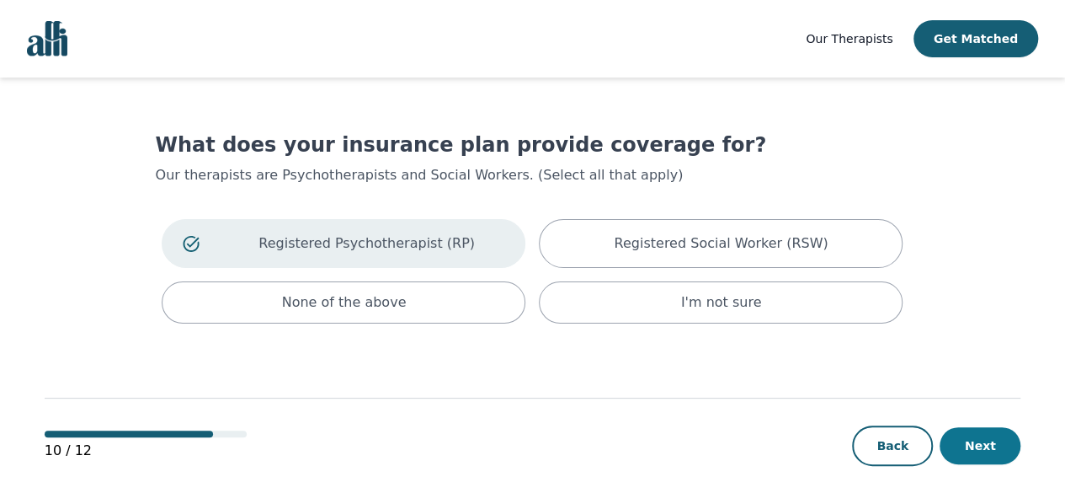
click at [976, 437] on button "Next" at bounding box center [980, 445] width 81 height 37
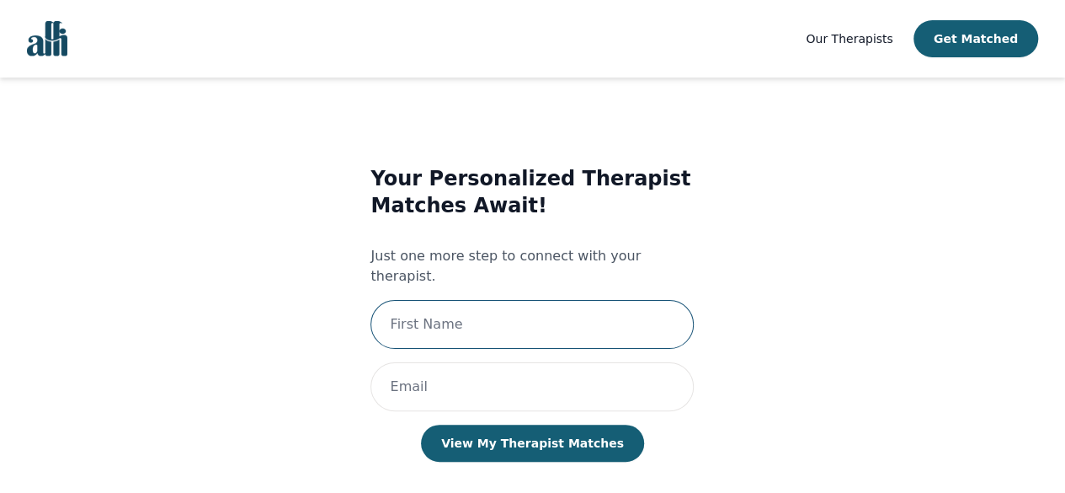
click at [551, 300] on input "text" at bounding box center [531, 324] width 323 height 49
type input "Sevariddhi"
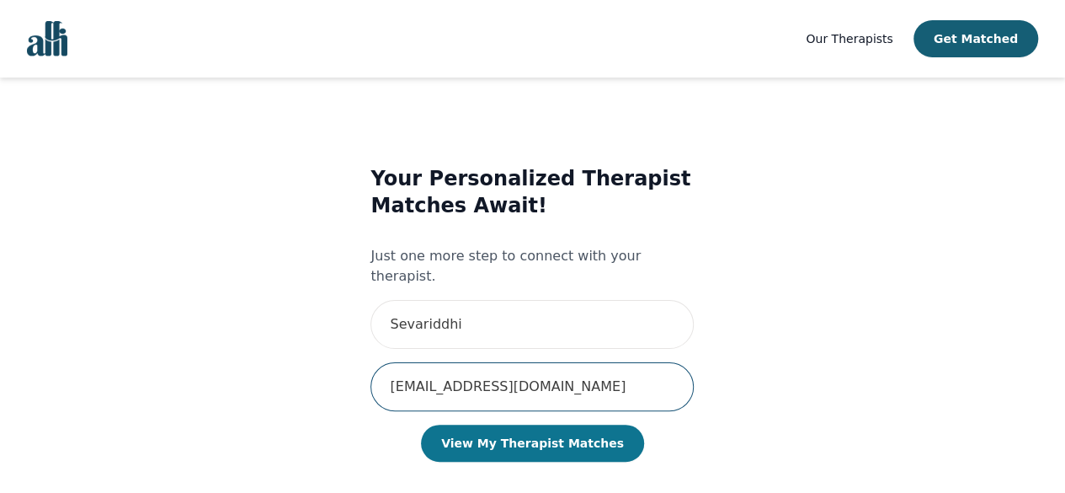
type input "[EMAIL_ADDRESS][DOMAIN_NAME]"
click at [506, 424] on button "View My Therapist Matches" at bounding box center [532, 442] width 223 height 37
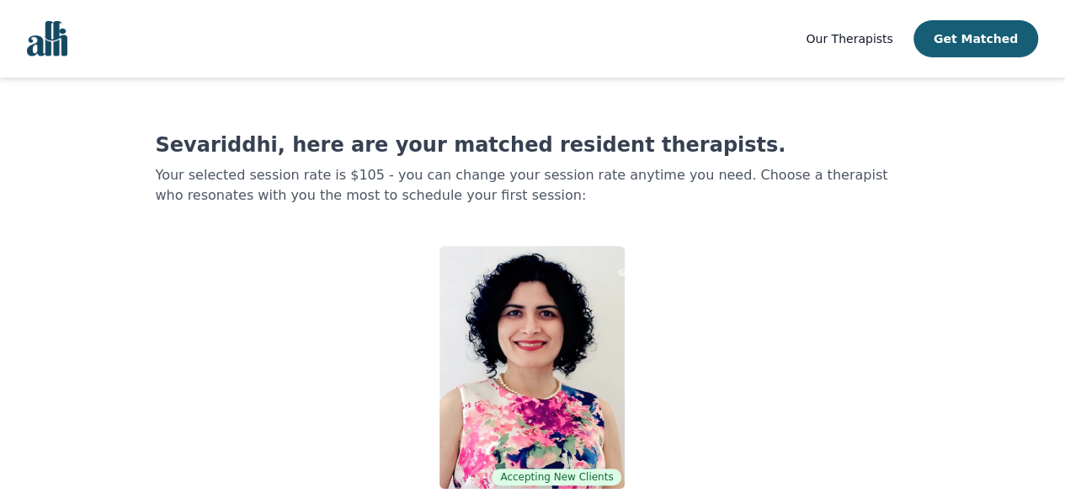
scroll to position [49, 0]
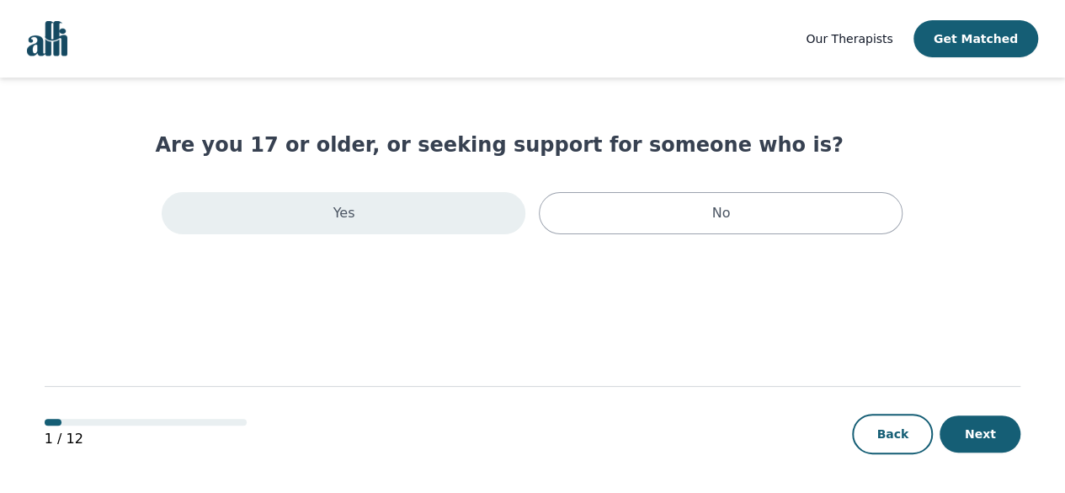
click at [433, 210] on div "Yes" at bounding box center [344, 213] width 364 height 42
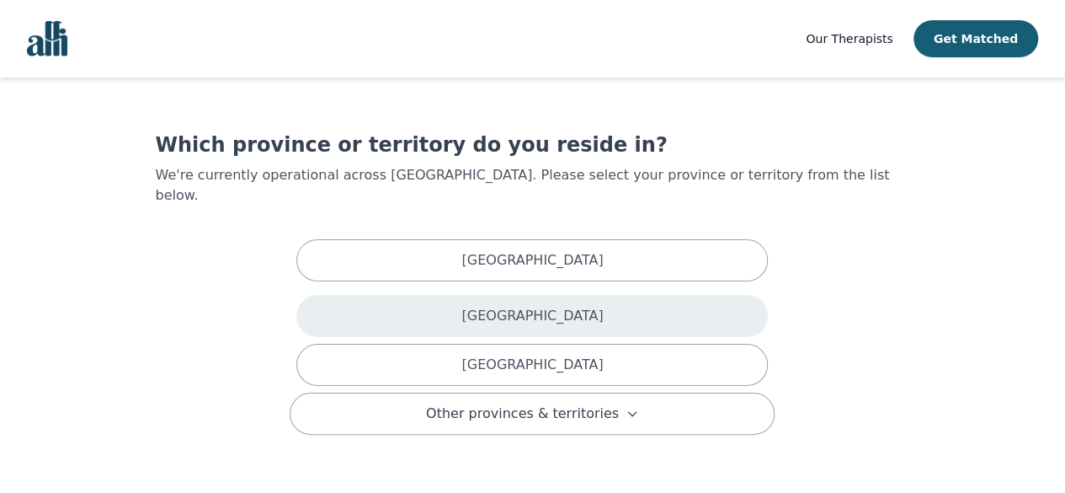
click at [486, 314] on div "[GEOGRAPHIC_DATA]" at bounding box center [532, 316] width 472 height 42
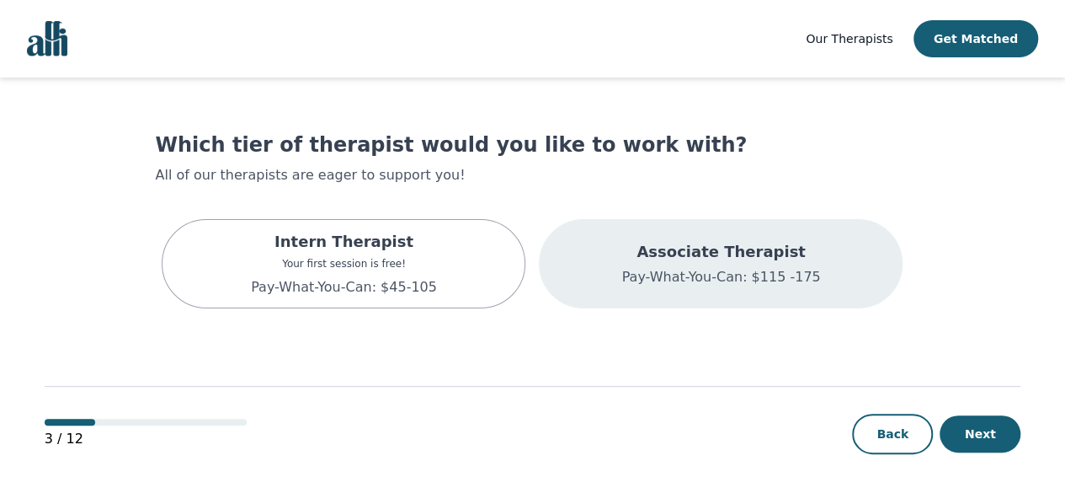
click at [603, 277] on div "Associate Therapist Pay-What-You-Can: $115 -175" at bounding box center [721, 263] width 364 height 89
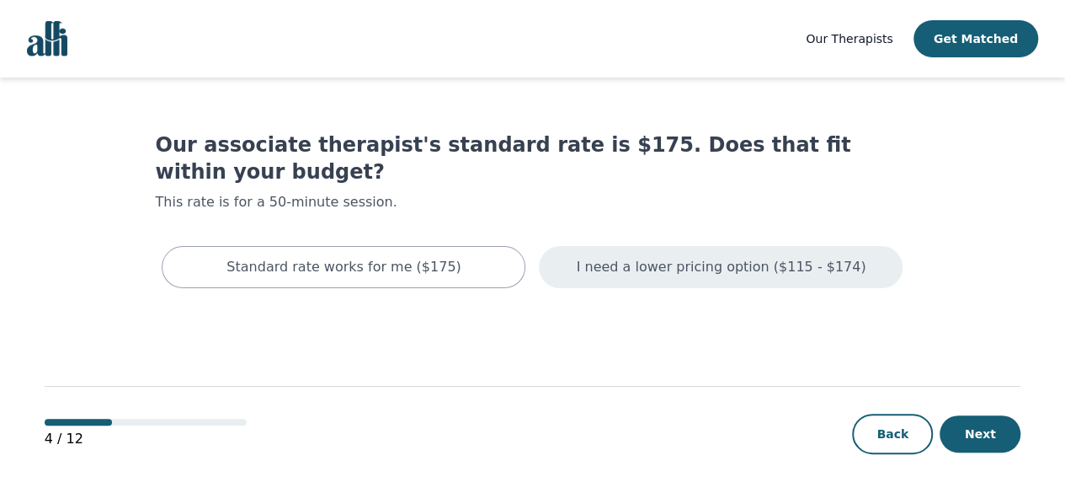
click at [646, 257] on p "I need a lower pricing option ($115 - $174)" at bounding box center [722, 267] width 290 height 20
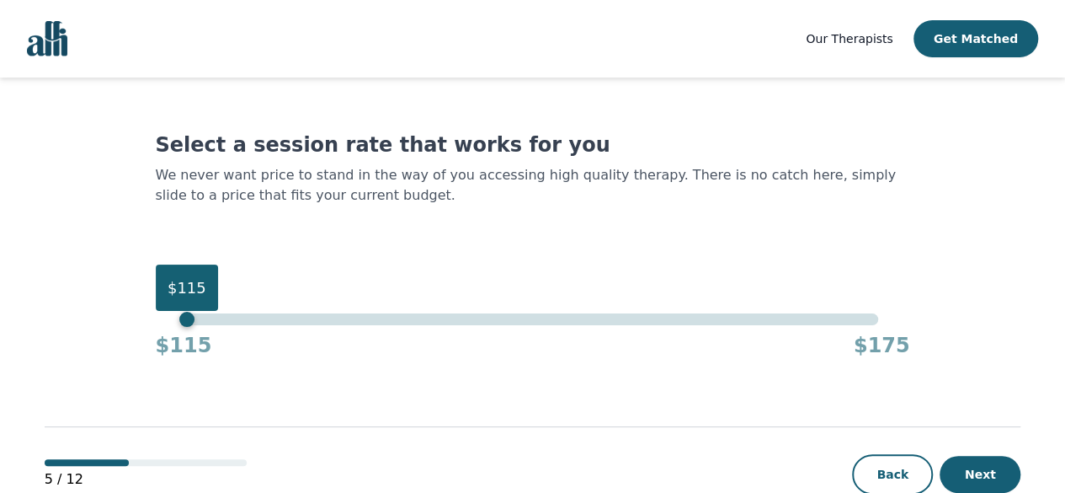
drag, startPoint x: 879, startPoint y: 321, endPoint x: 128, endPoint y: 368, distance: 752.5
click at [128, 368] on main "Select a session rate that works for you We never want price to stand in the wa…" at bounding box center [533, 305] width 977 height 457
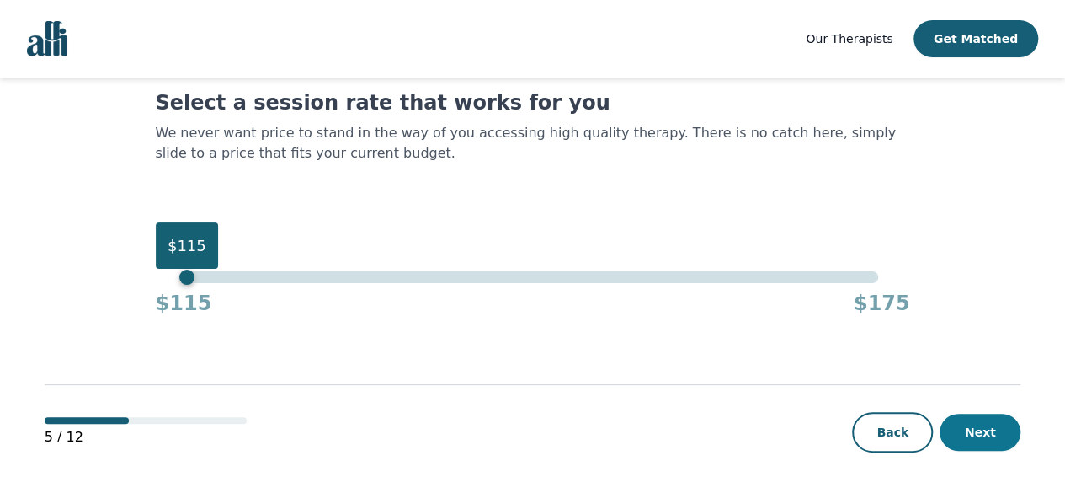
click at [981, 429] on button "Next" at bounding box center [980, 431] width 81 height 37
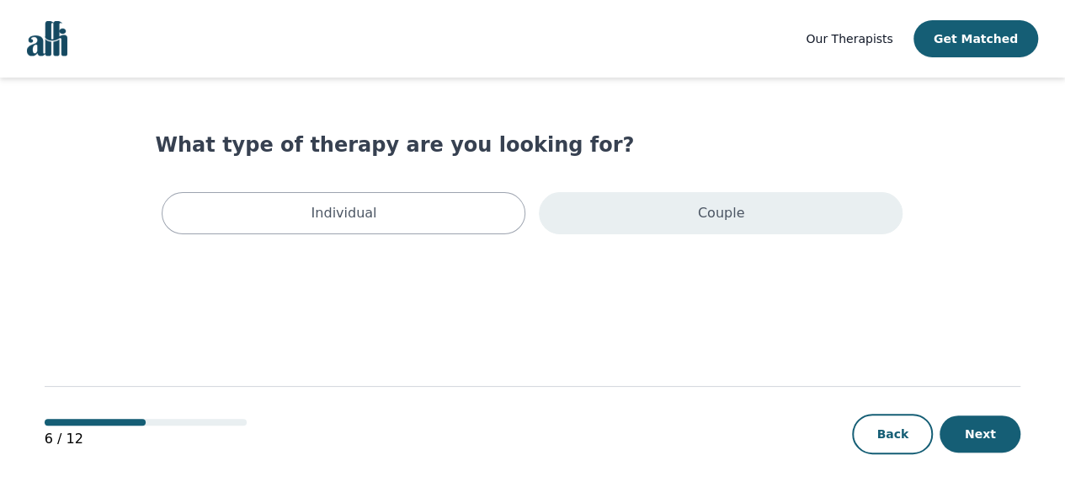
click at [616, 224] on div "Couple" at bounding box center [721, 213] width 364 height 42
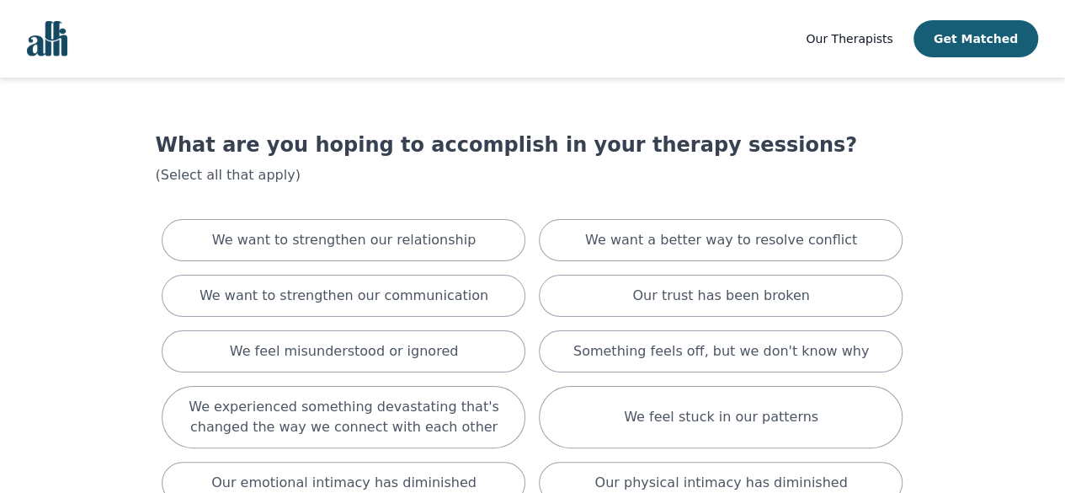
scroll to position [126, 0]
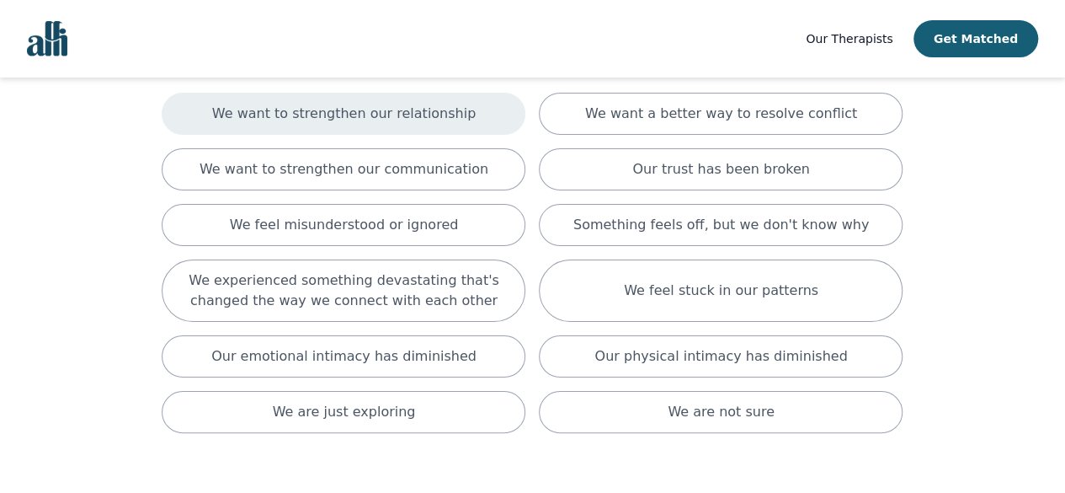
click at [470, 120] on div "We want to strengthen our relationship" at bounding box center [344, 114] width 364 height 42
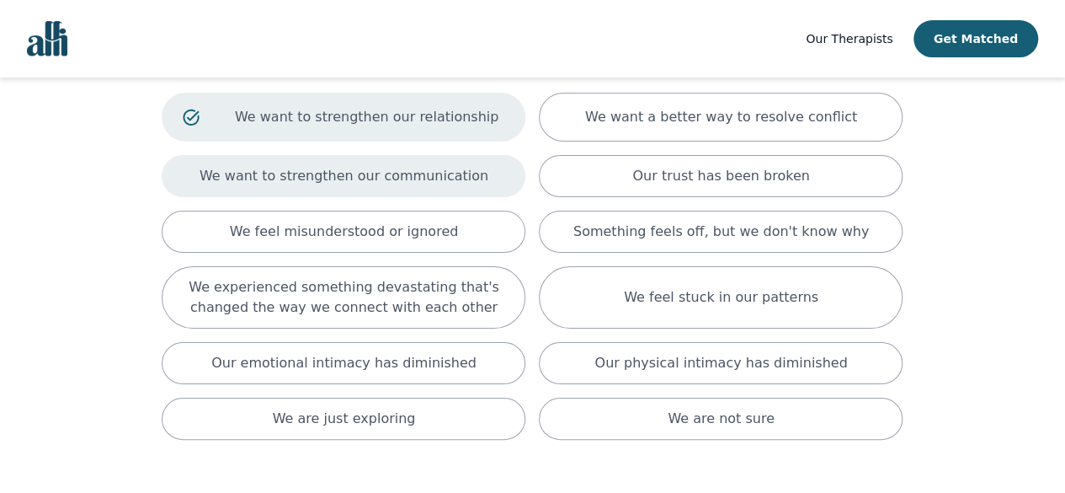
click at [466, 189] on div "We want to strengthen our communication" at bounding box center [344, 176] width 364 height 42
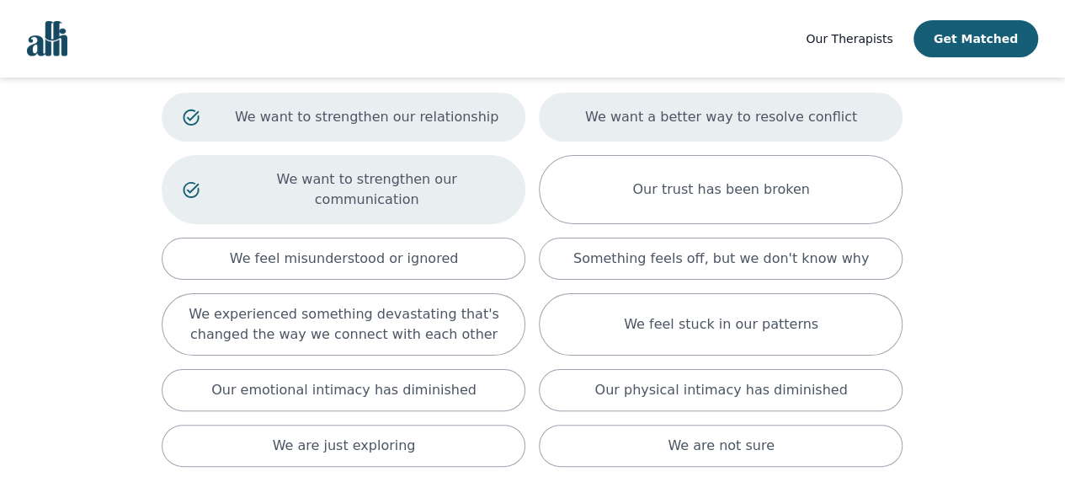
click at [632, 132] on div "We want a better way to resolve conflict" at bounding box center [721, 117] width 364 height 49
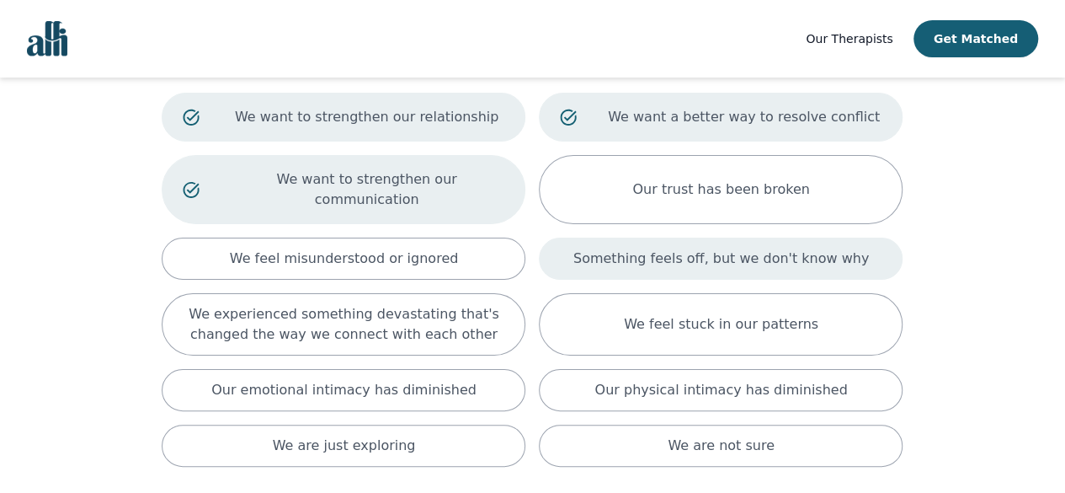
click at [653, 248] on p "Something feels off, but we don't know why" at bounding box center [721, 258] width 296 height 20
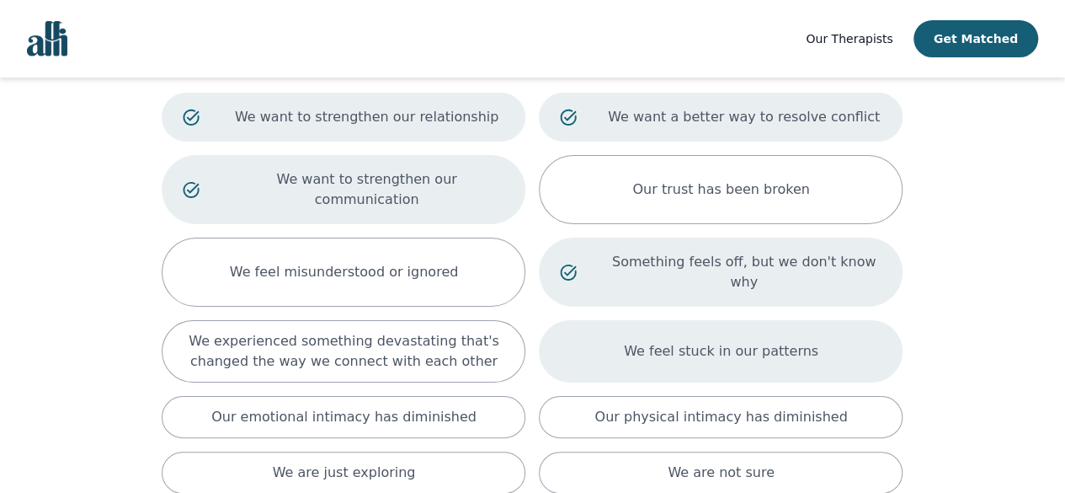
click at [593, 320] on div "We feel stuck in our patterns" at bounding box center [721, 351] width 364 height 62
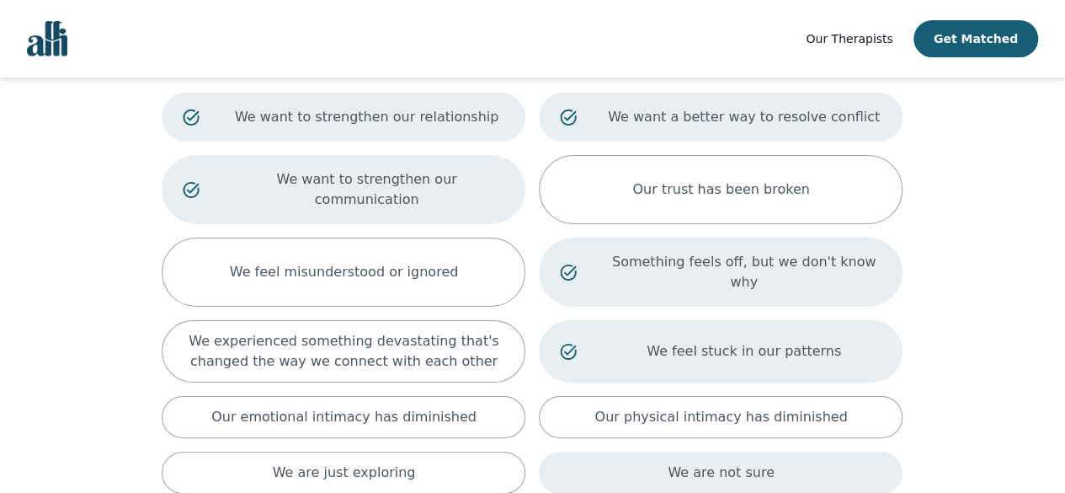
click at [667, 451] on div "We are not sure" at bounding box center [721, 472] width 364 height 42
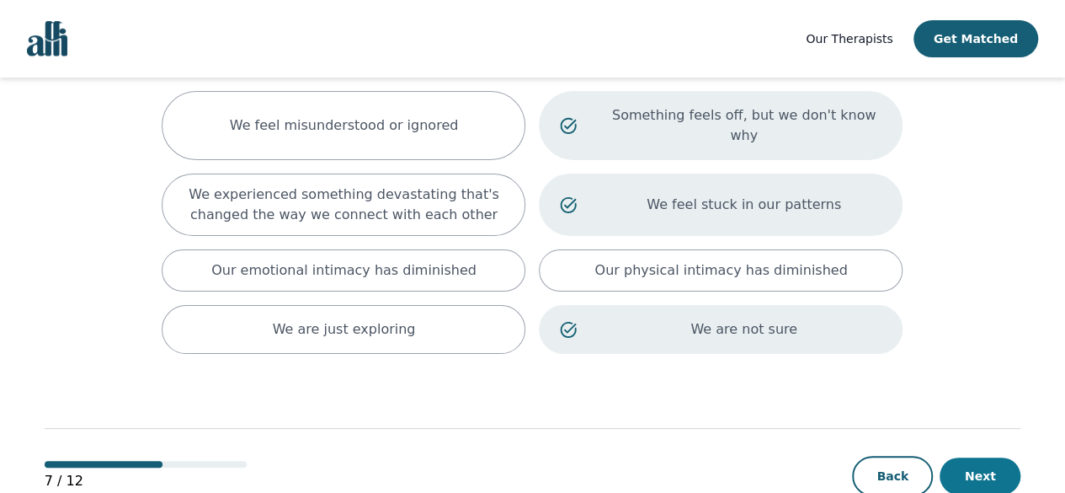
click at [974, 457] on button "Next" at bounding box center [980, 475] width 81 height 37
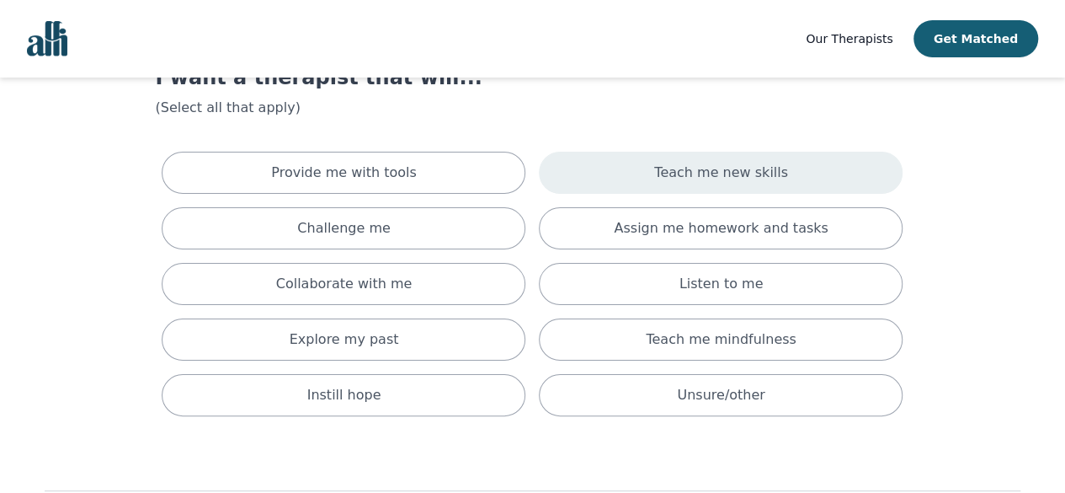
scroll to position [67, 0]
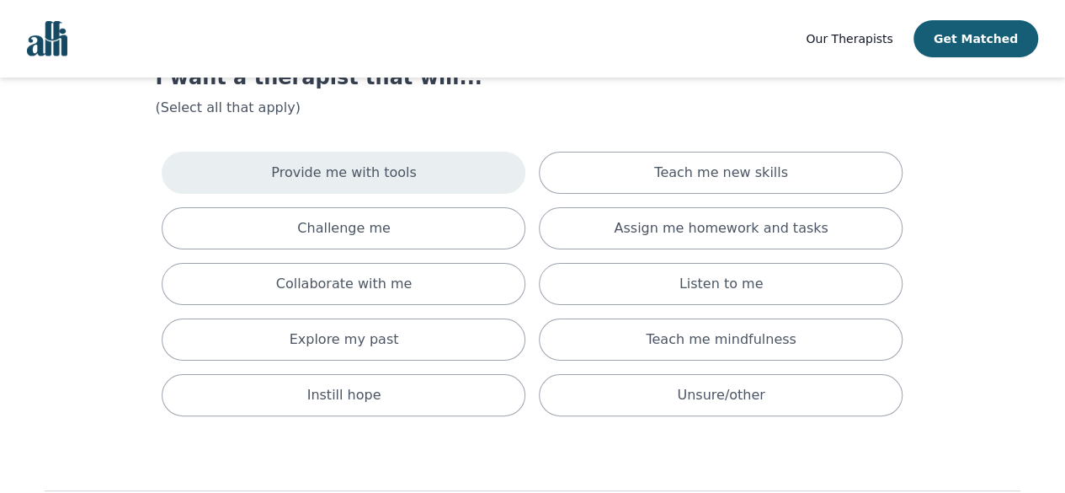
click at [488, 179] on div "Provide me with tools" at bounding box center [344, 173] width 364 height 42
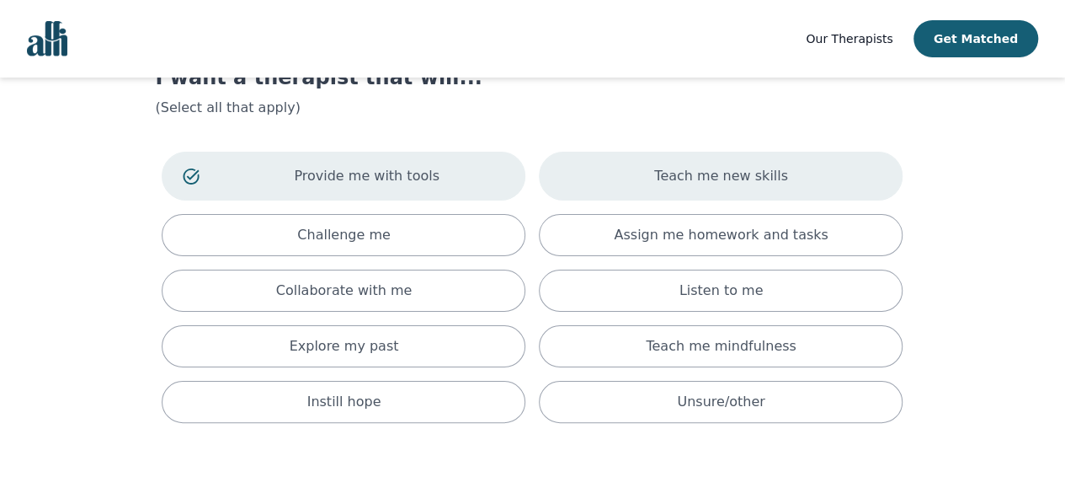
click at [637, 176] on div "Teach me new skills" at bounding box center [721, 176] width 364 height 49
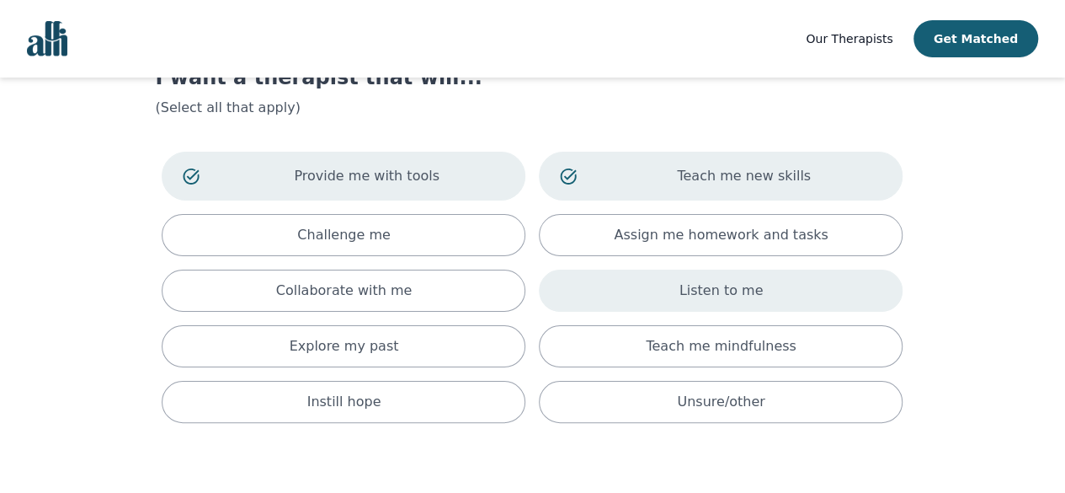
click at [637, 269] on div "Listen to me" at bounding box center [721, 290] width 364 height 42
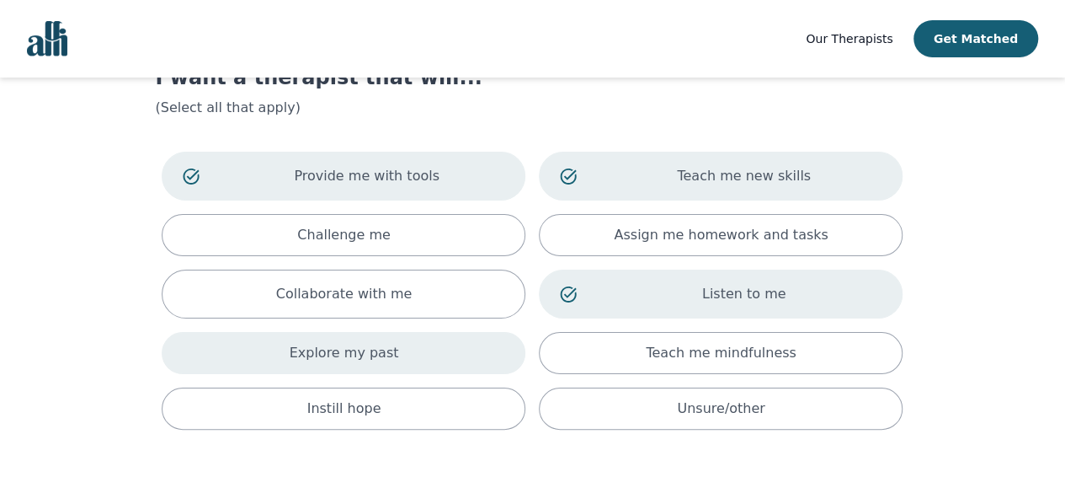
click at [488, 337] on div "Explore my past" at bounding box center [344, 353] width 364 height 42
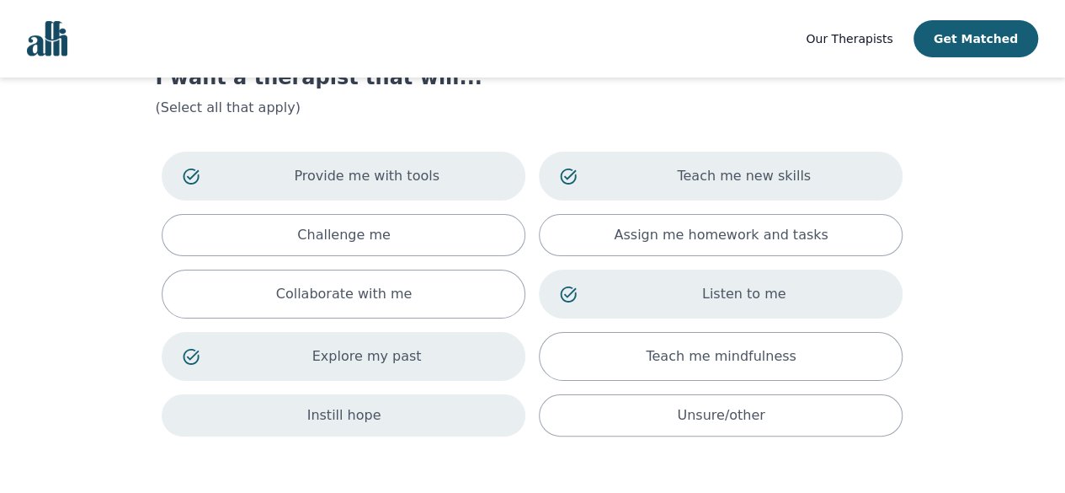
click at [487, 404] on div "Instill hope" at bounding box center [344, 415] width 364 height 42
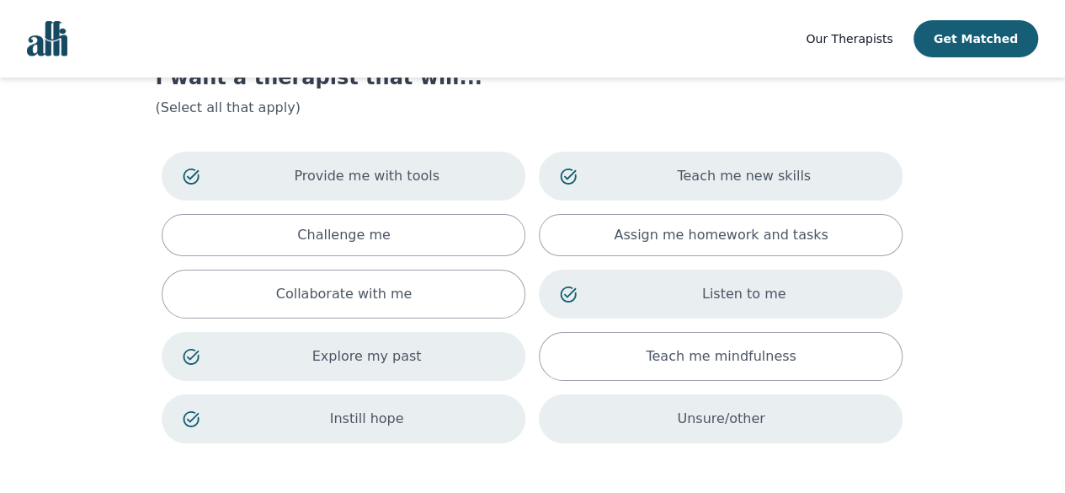
click at [591, 410] on div "Unsure/other" at bounding box center [721, 418] width 364 height 49
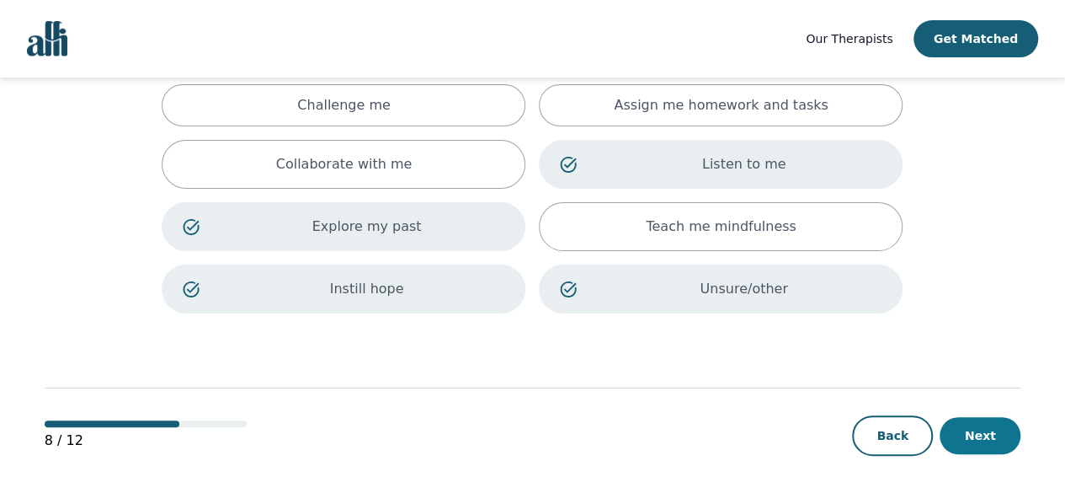
click at [980, 435] on button "Next" at bounding box center [980, 435] width 81 height 37
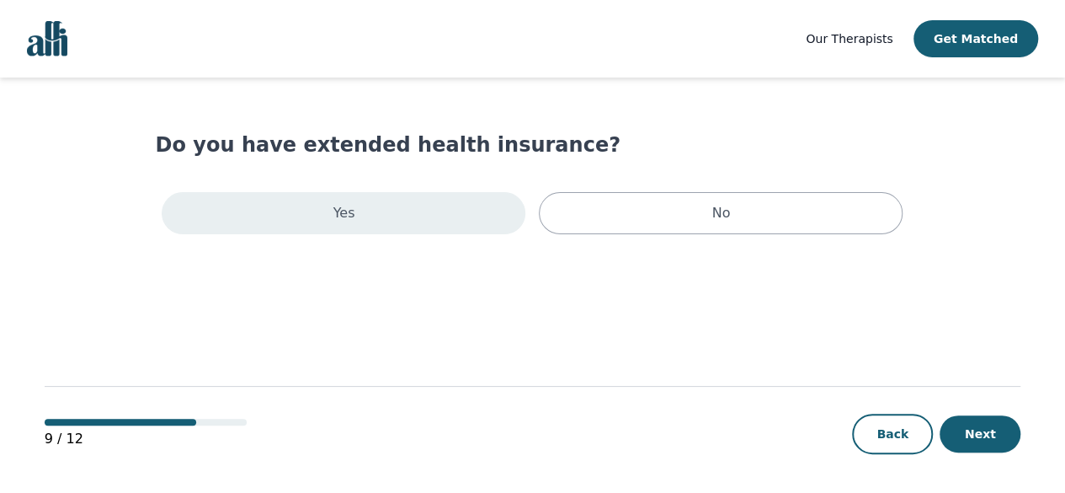
click at [477, 208] on div "Yes" at bounding box center [344, 213] width 364 height 42
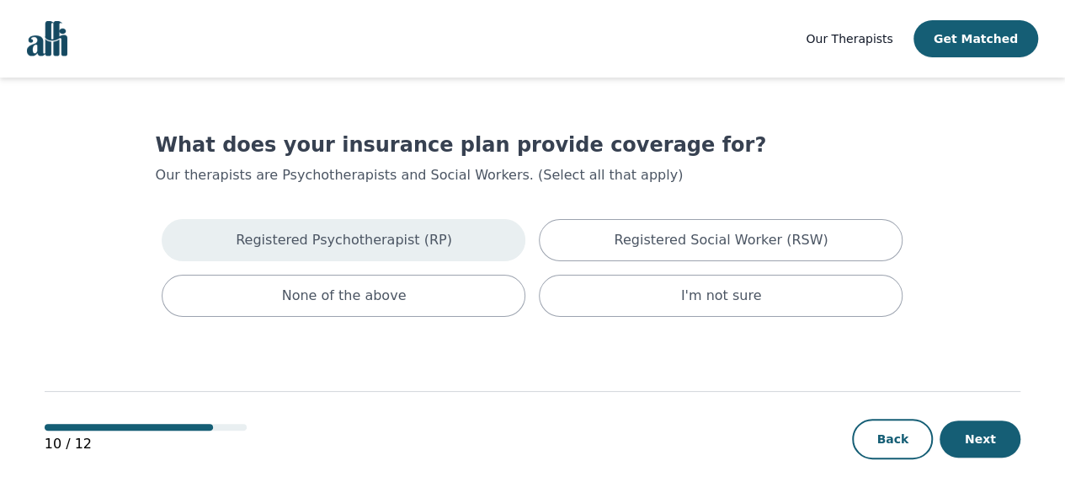
click at [453, 236] on div "Registered Psychotherapist (RP)" at bounding box center [344, 240] width 364 height 42
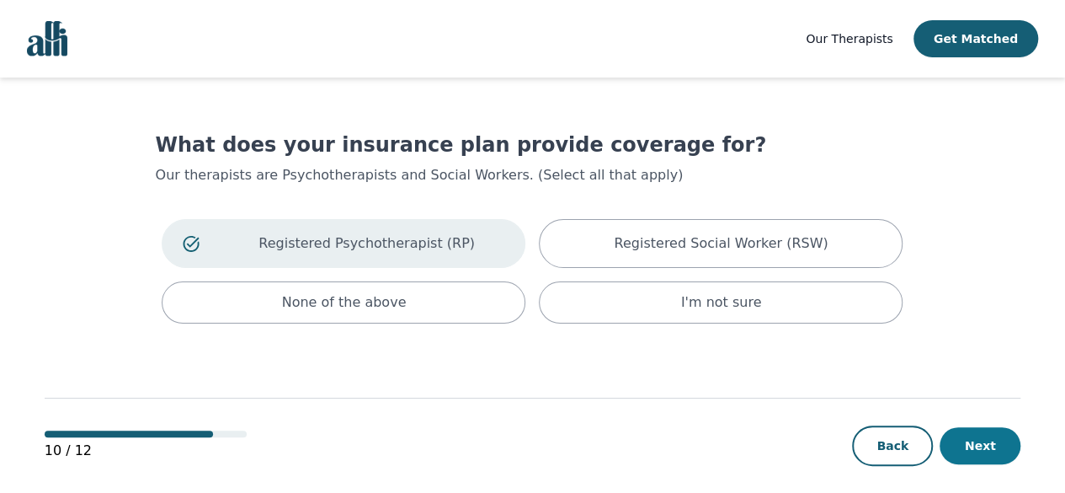
click at [960, 435] on button "Next" at bounding box center [980, 445] width 81 height 37
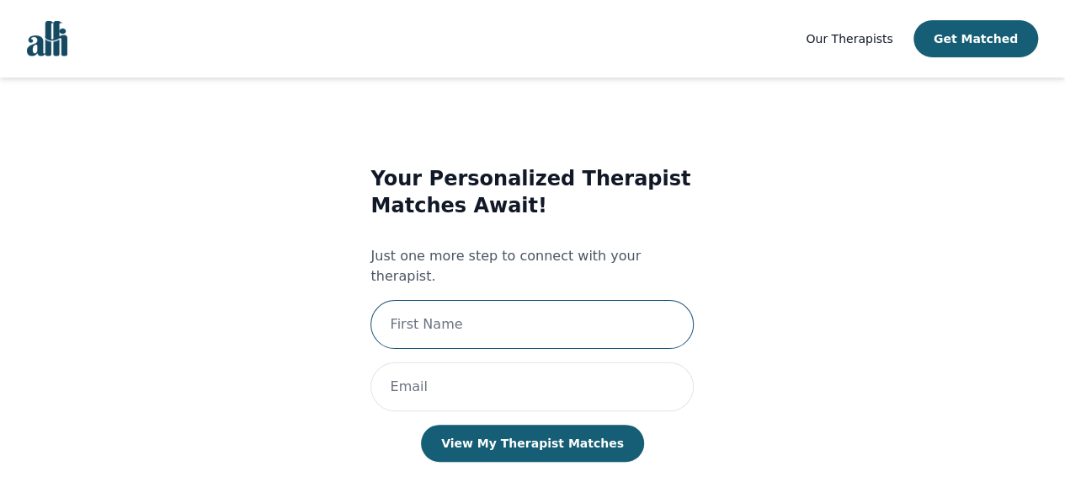
click at [532, 300] on input "text" at bounding box center [531, 324] width 323 height 49
type input "Sevariddhi"
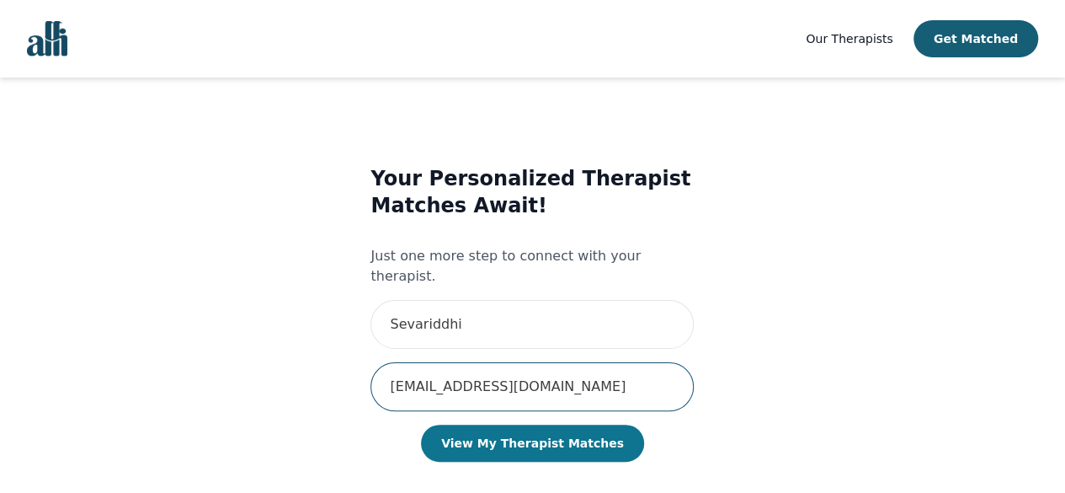
type input "[EMAIL_ADDRESS][DOMAIN_NAME]"
click at [513, 424] on button "View My Therapist Matches" at bounding box center [532, 442] width 223 height 37
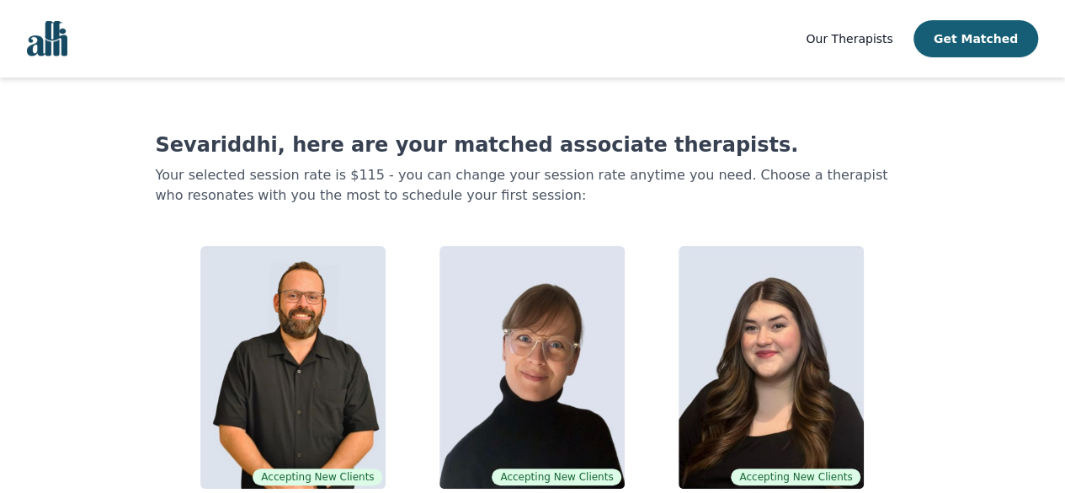
scroll to position [49, 0]
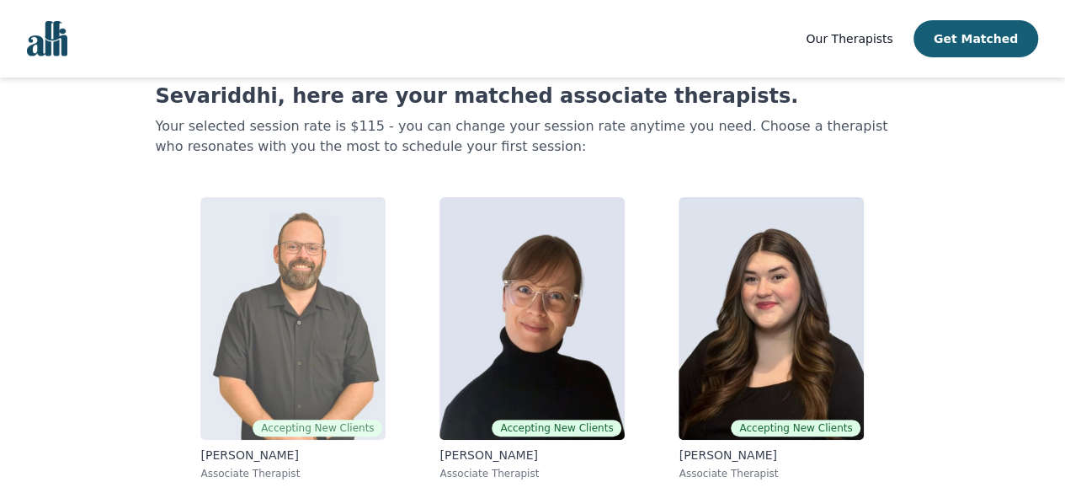
click at [256, 472] on p "Associate Therapist" at bounding box center [292, 472] width 185 height 13
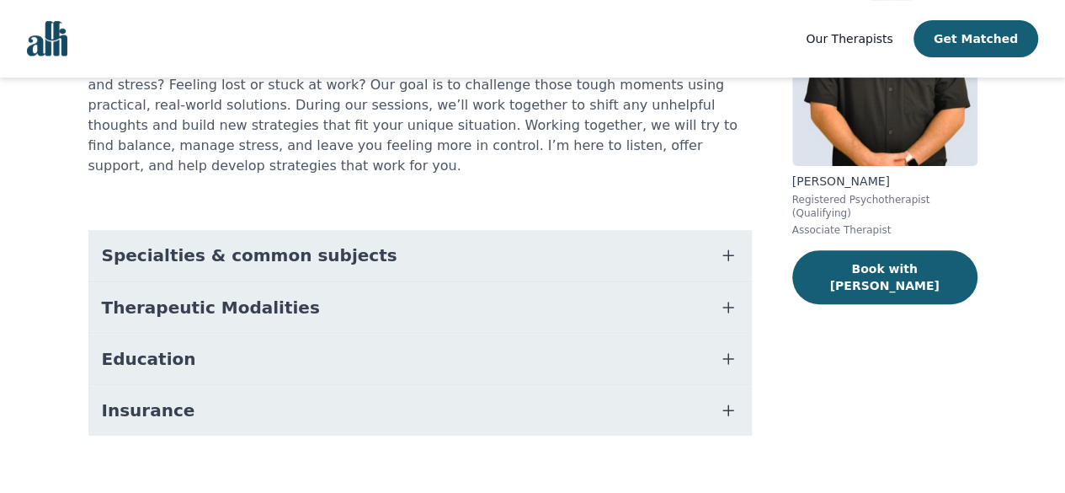
scroll to position [196, 0]
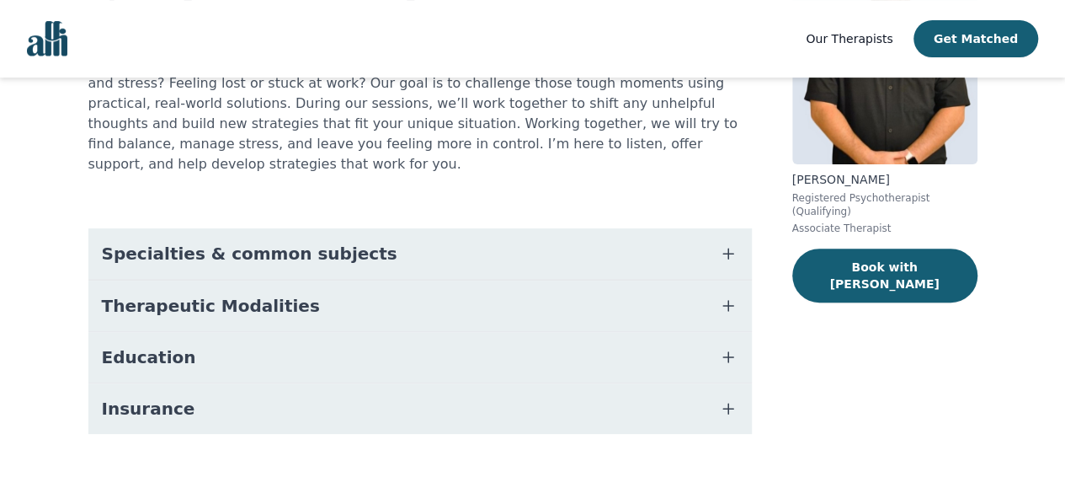
click at [375, 299] on button "Therapeutic Modalities" at bounding box center [420, 305] width 664 height 51
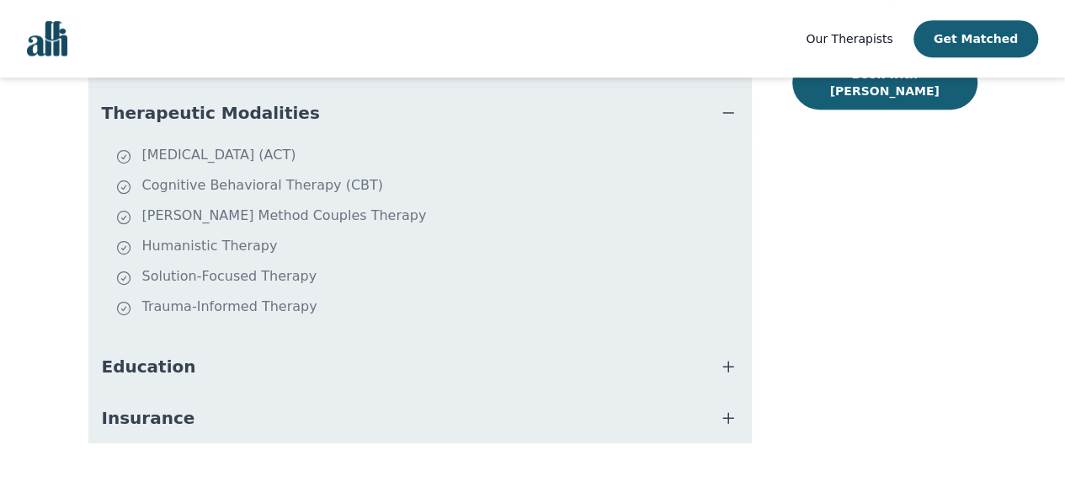
scroll to position [390, 0]
click at [331, 392] on button "Insurance" at bounding box center [420, 417] width 664 height 51
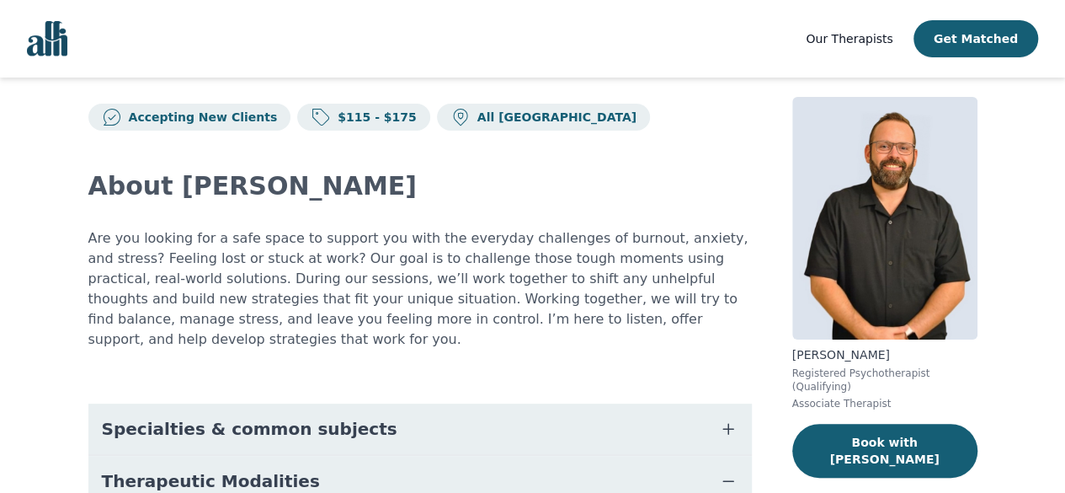
scroll to position [20, 0]
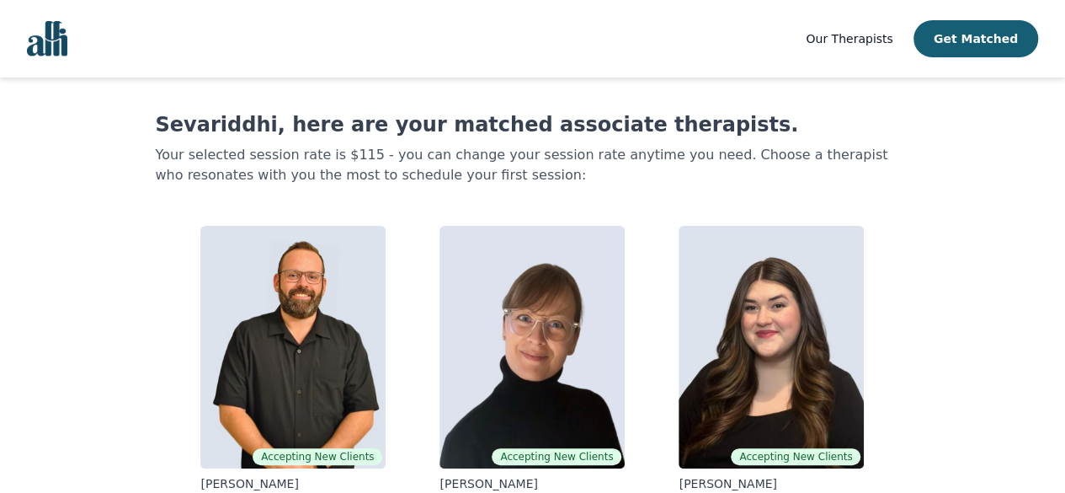
scroll to position [32, 0]
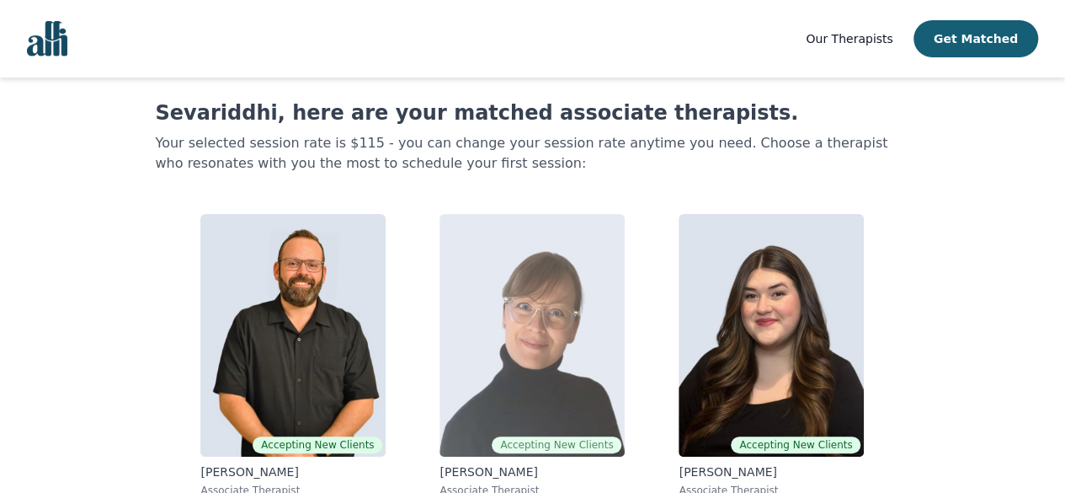
click at [551, 360] on img at bounding box center [532, 335] width 185 height 242
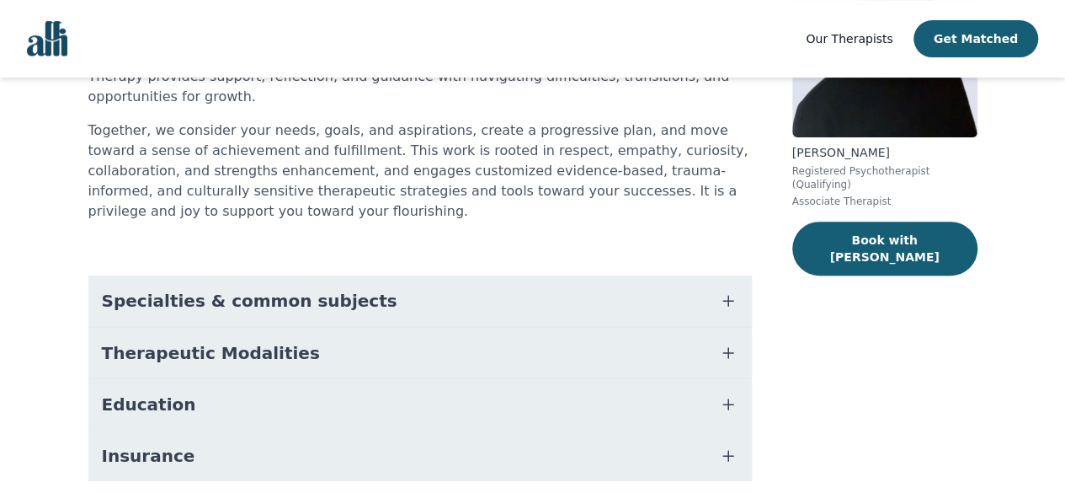
scroll to position [224, 0]
click at [523, 274] on button "Specialties & common subjects" at bounding box center [420, 299] width 664 height 51
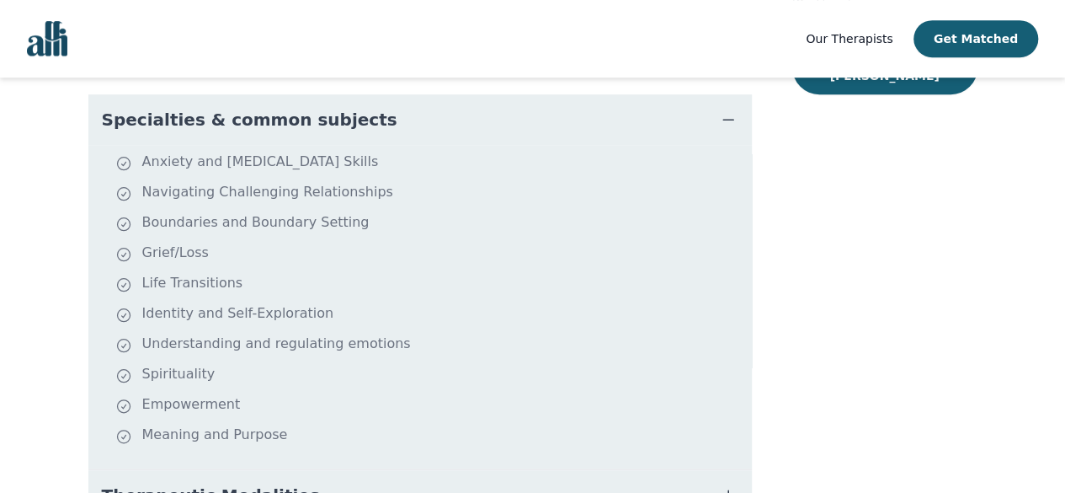
scroll to position [405, 0]
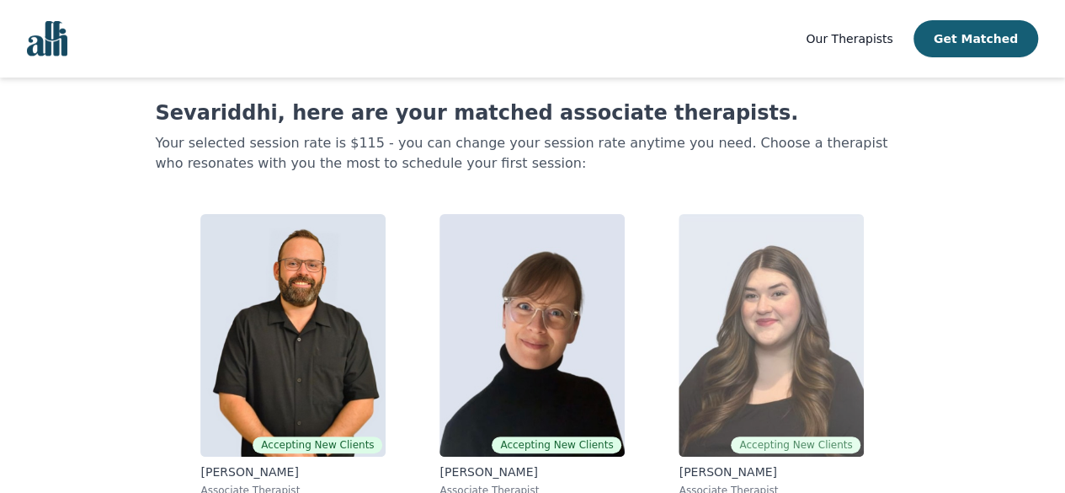
click at [775, 307] on img at bounding box center [771, 335] width 185 height 242
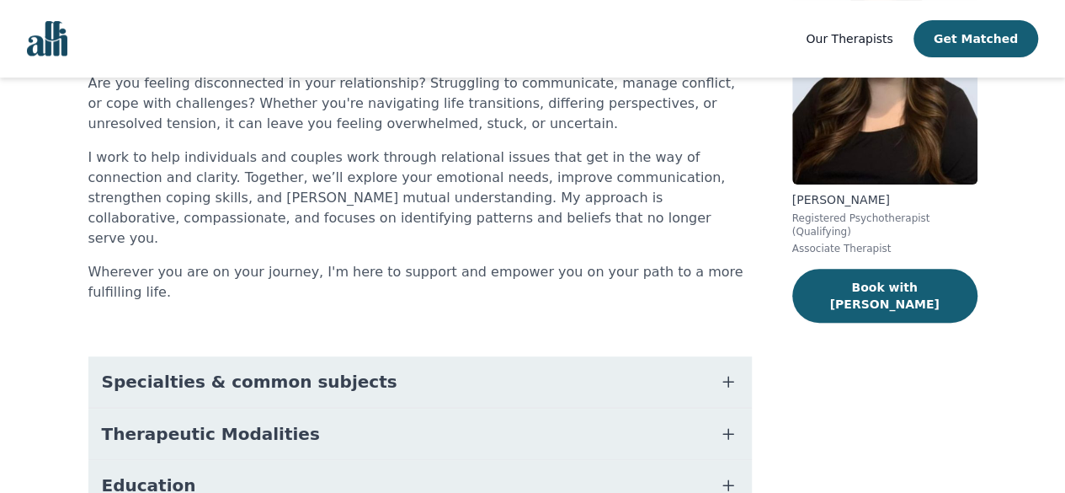
scroll to position [177, 0]
click at [428, 295] on div "About [PERSON_NAME] Are you feeling disconnected in your relationship? Struggli…" at bounding box center [420, 288] width 664 height 626
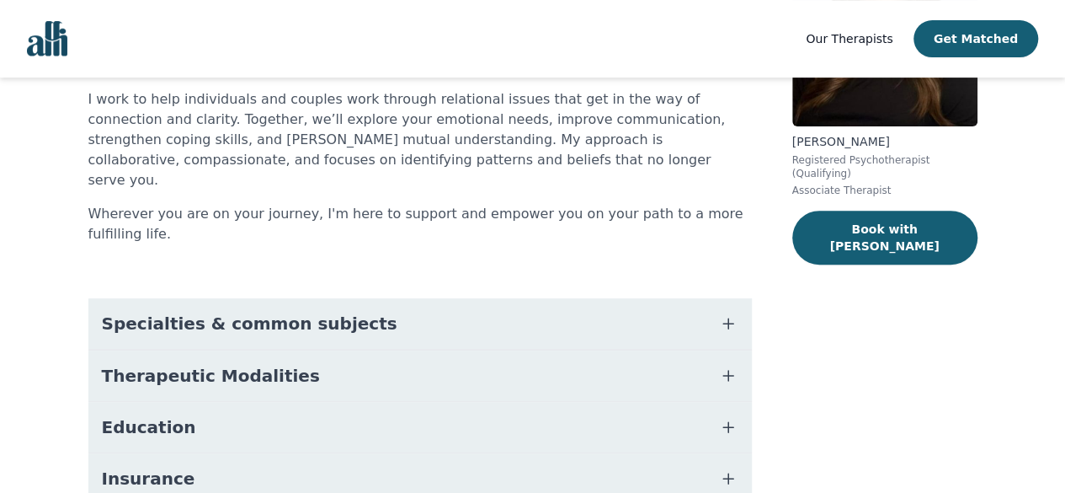
scroll to position [284, 0]
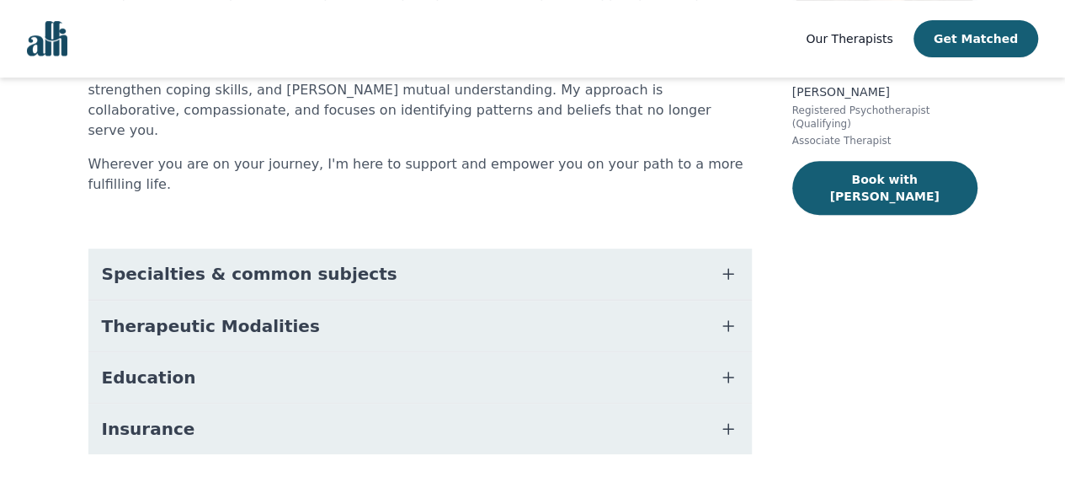
click at [446, 248] on button "Specialties & common subjects" at bounding box center [420, 273] width 664 height 51
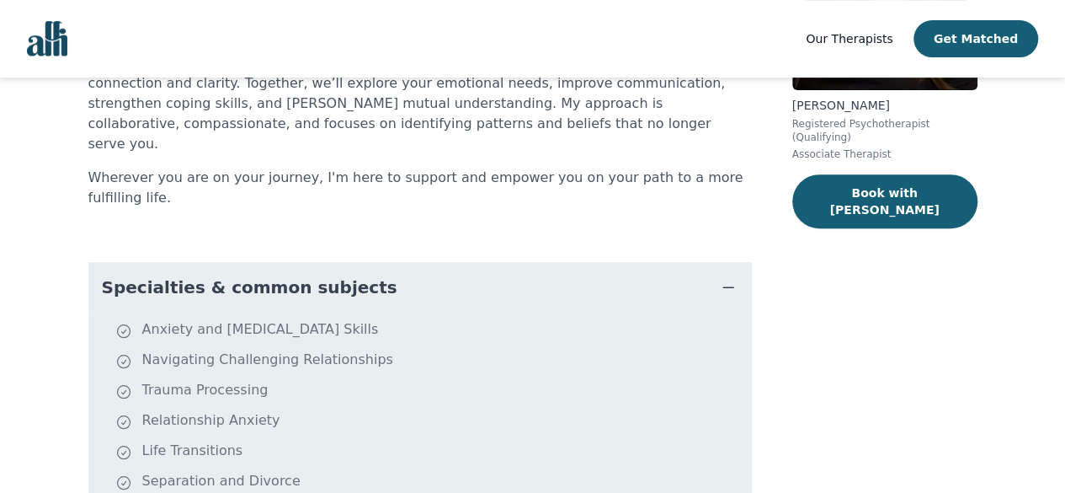
scroll to position [214, 0]
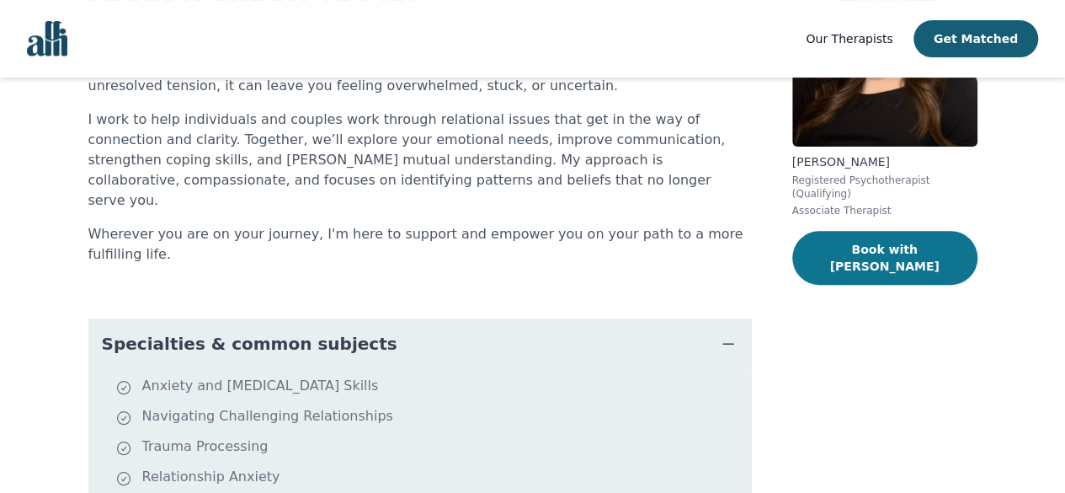
click at [887, 247] on button "Book with [PERSON_NAME]" at bounding box center [884, 258] width 185 height 54
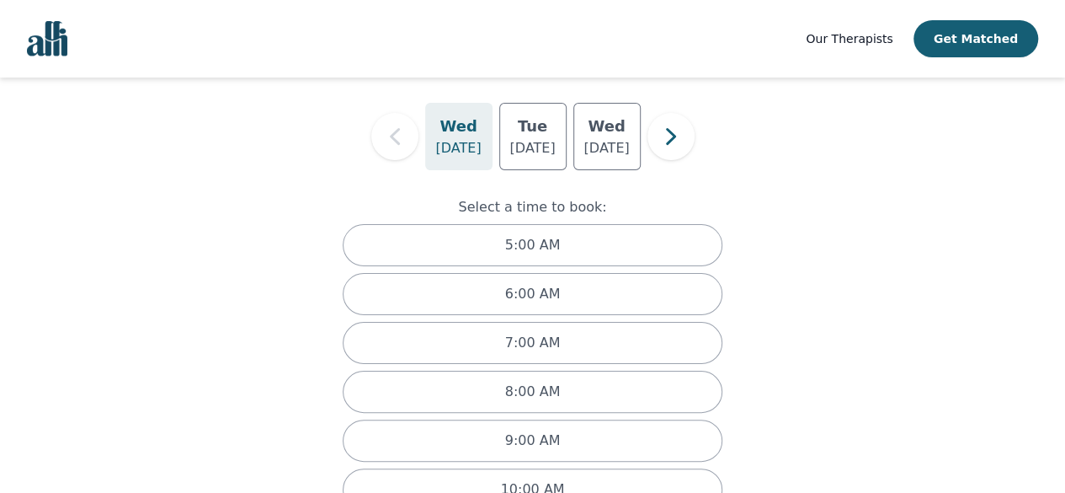
scroll to position [113, 0]
click at [674, 151] on icon "button" at bounding box center [671, 140] width 34 height 34
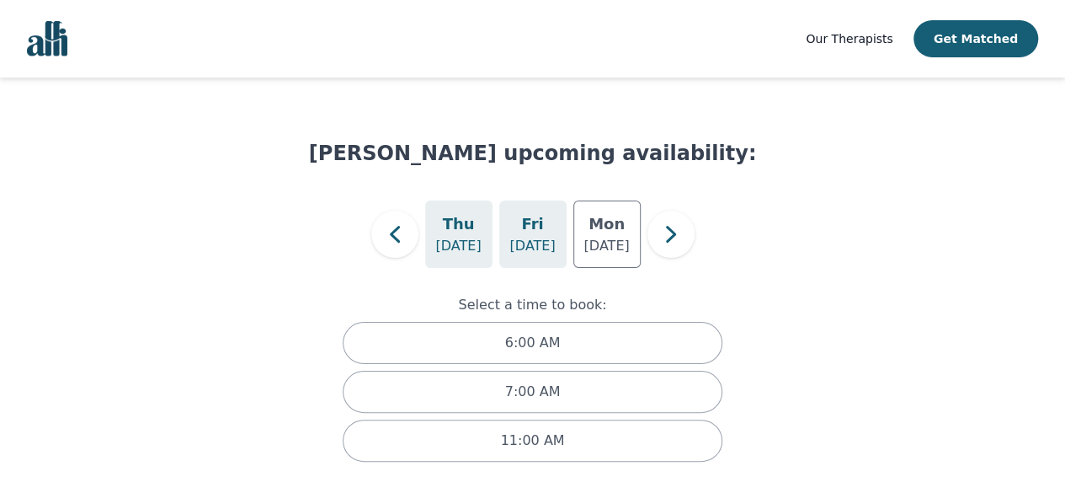
click at [525, 230] on h5 "Fri" at bounding box center [532, 224] width 22 height 24
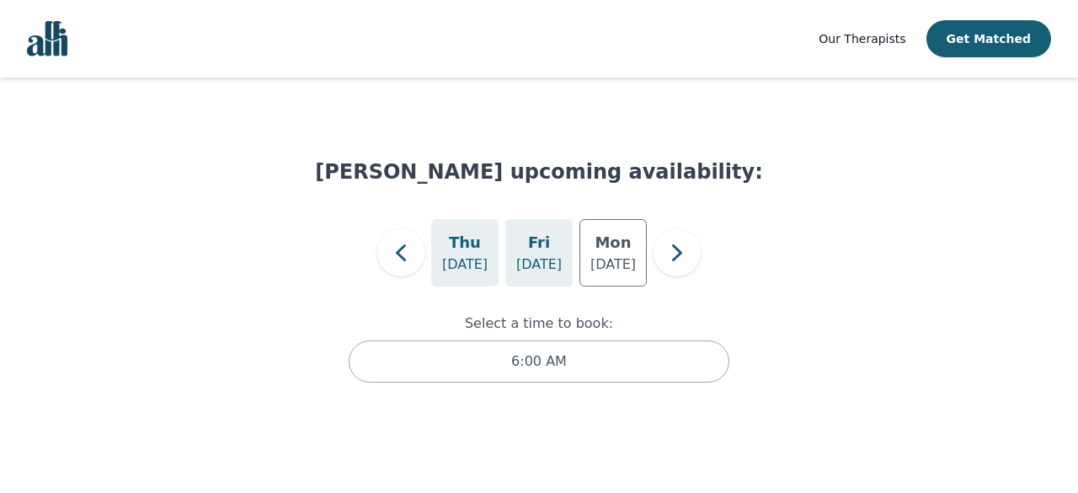
click at [470, 257] on p "[DATE]" at bounding box center [464, 264] width 45 height 20
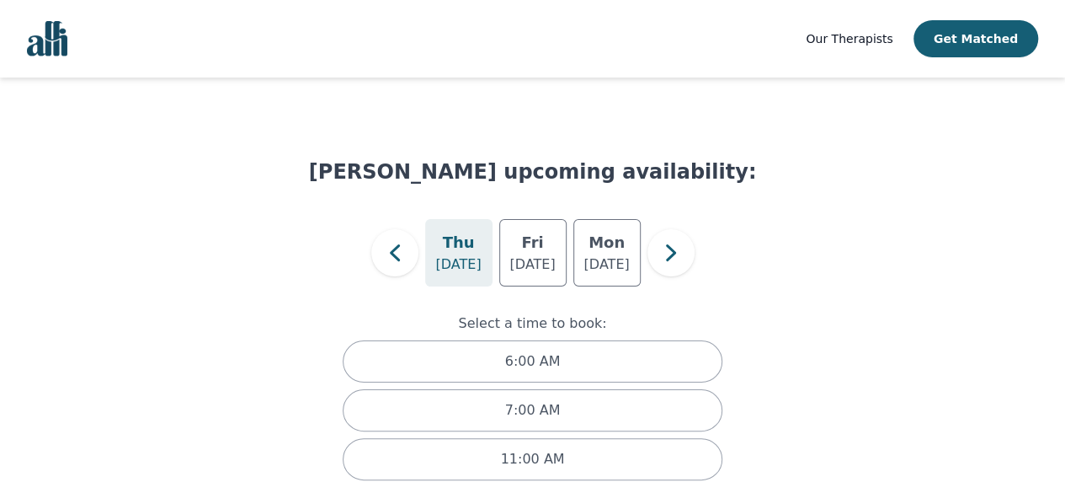
scroll to position [19, 0]
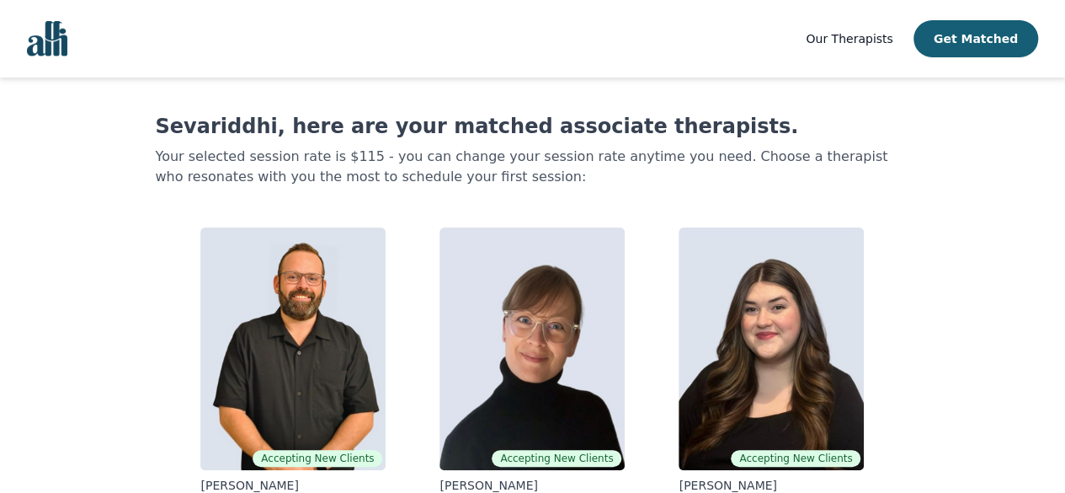
scroll to position [32, 0]
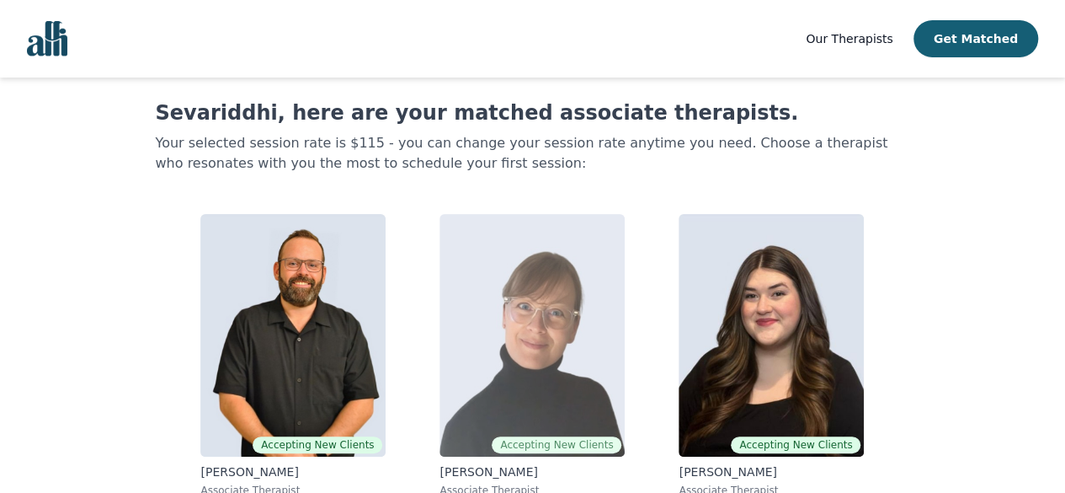
click at [507, 278] on img at bounding box center [532, 335] width 185 height 242
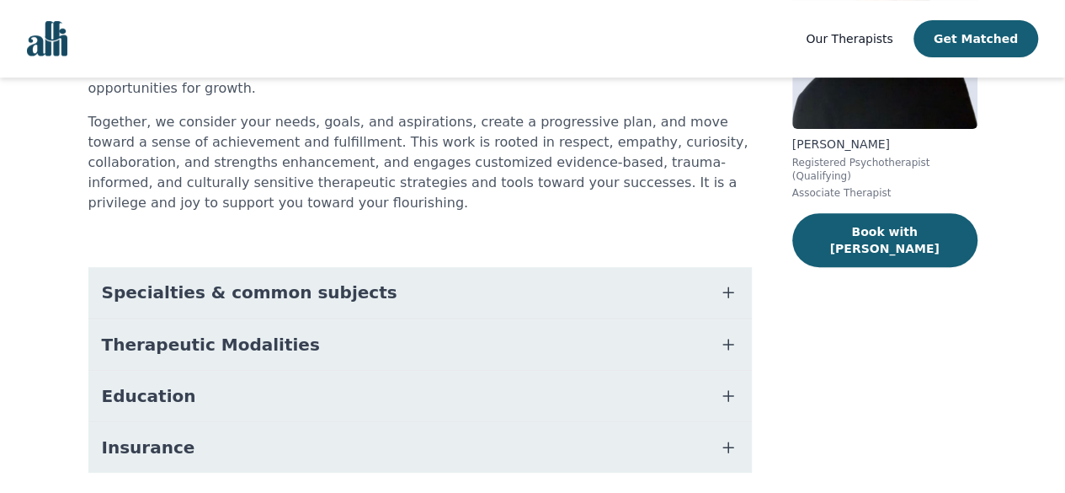
scroll to position [232, 0]
click at [834, 236] on div "[PERSON_NAME] Registered Psychotherapist (Qualifying) Associate Therapist Book …" at bounding box center [884, 198] width 185 height 626
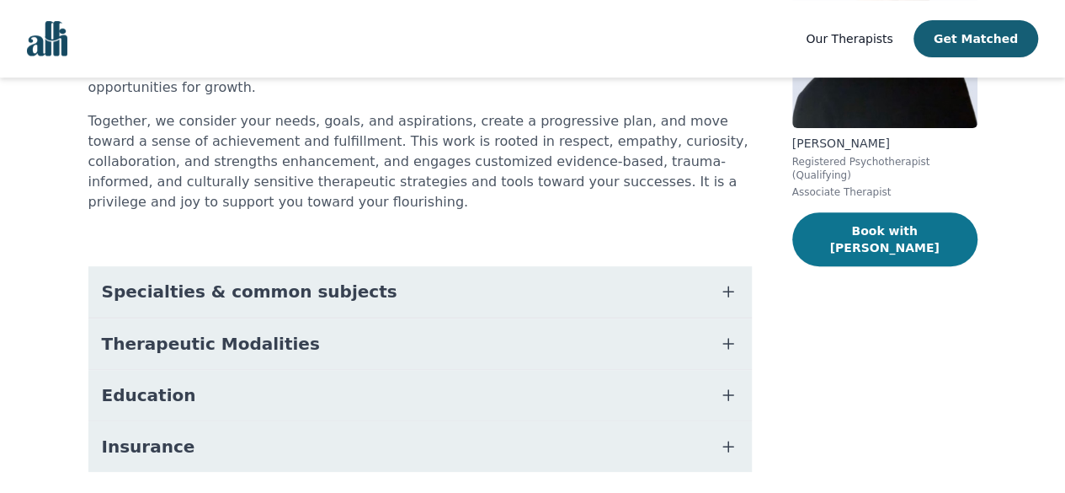
click at [847, 228] on button "Book with [PERSON_NAME]" at bounding box center [884, 239] width 185 height 54
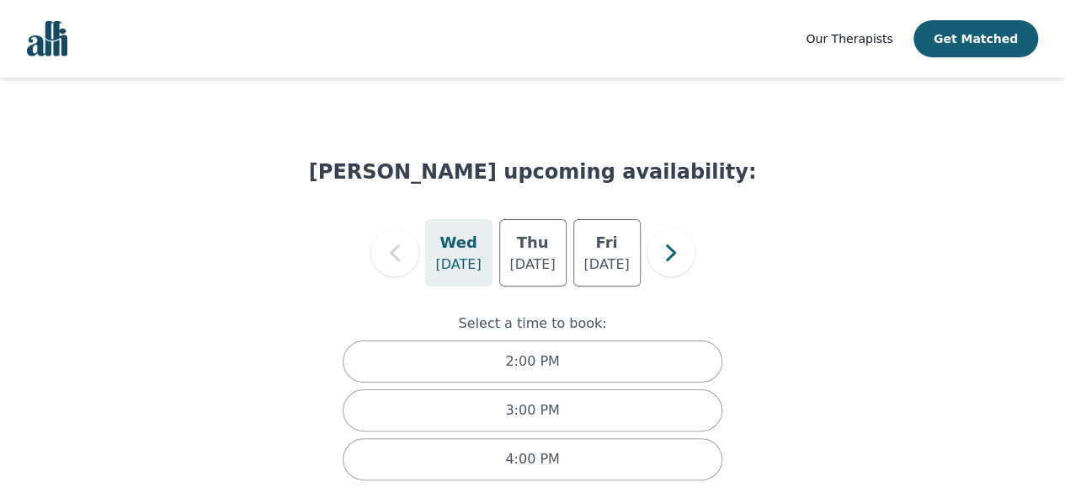
scroll to position [19, 0]
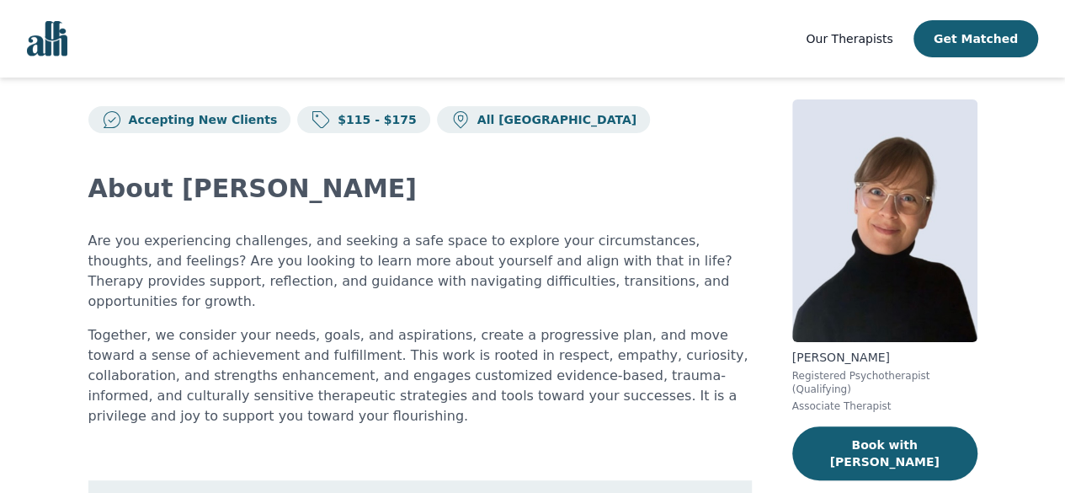
scroll to position [32, 0]
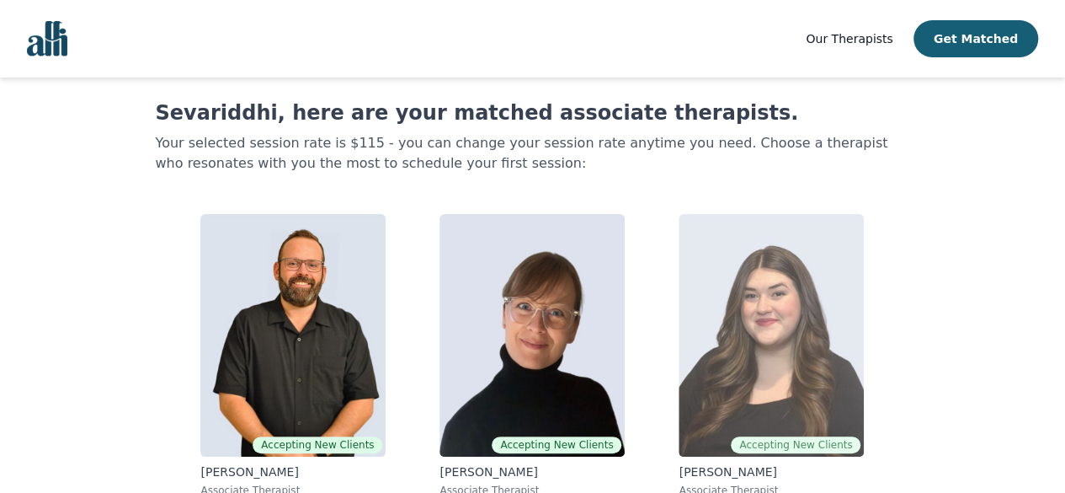
click at [757, 333] on img at bounding box center [771, 335] width 185 height 242
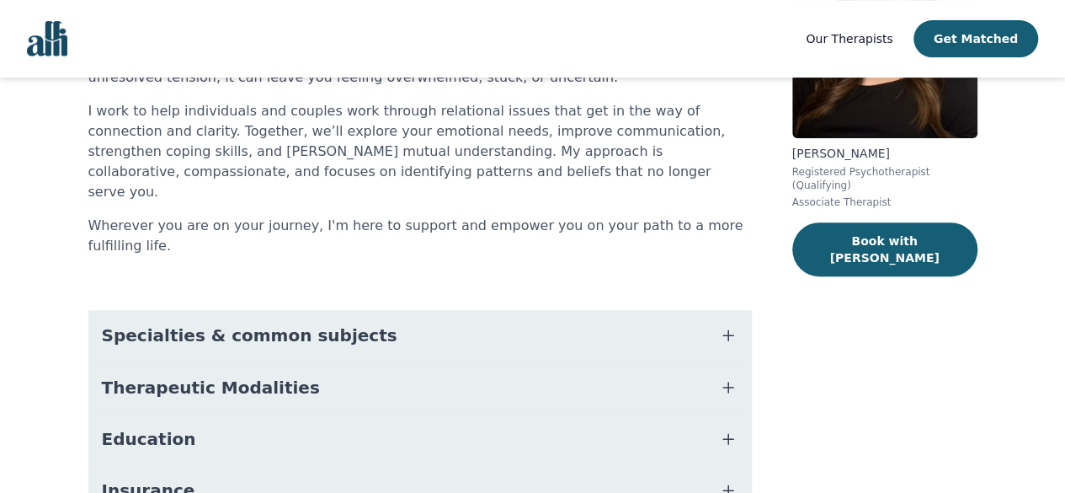
scroll to position [223, 0]
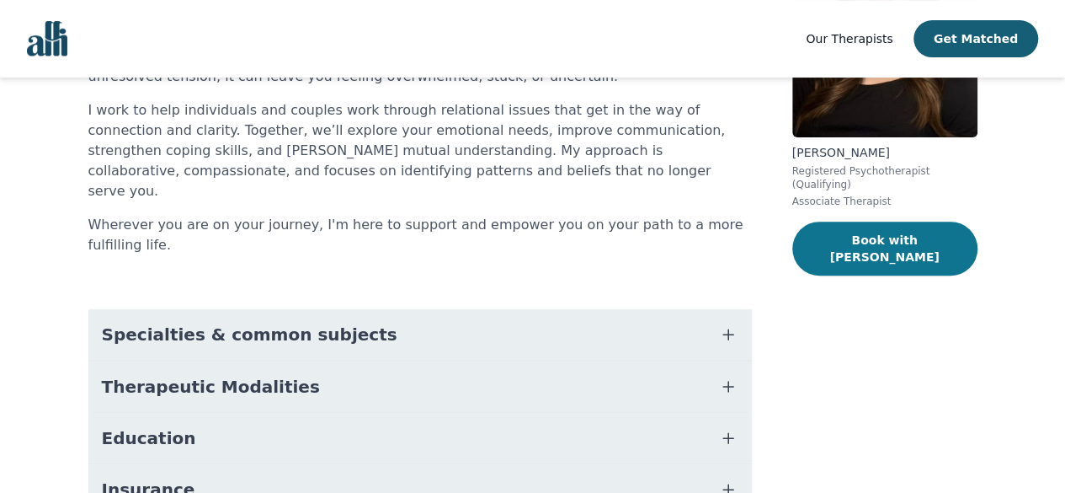
click at [866, 239] on button "Book with [PERSON_NAME]" at bounding box center [884, 248] width 185 height 54
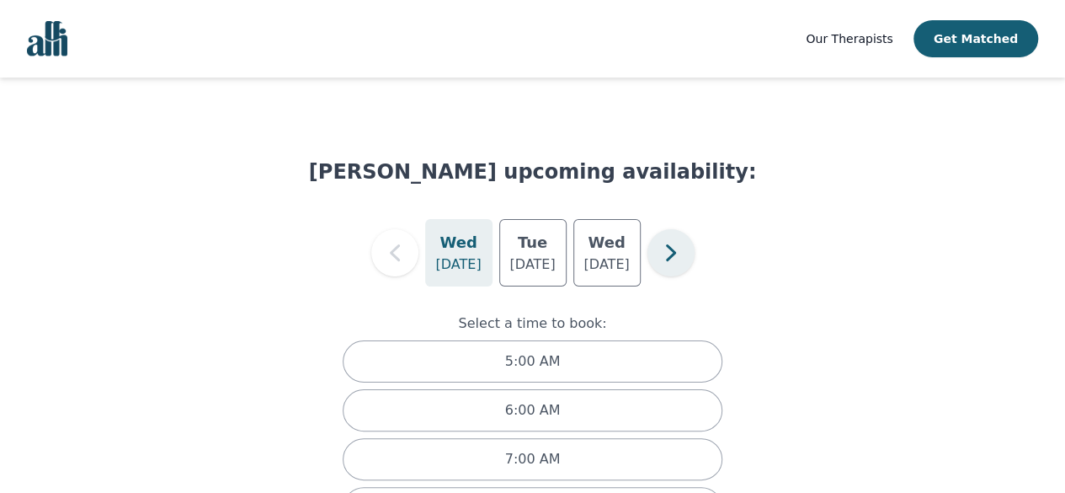
click at [669, 245] on icon "button" at bounding box center [670, 252] width 10 height 17
click at [449, 242] on h5 "Thu" at bounding box center [459, 243] width 32 height 24
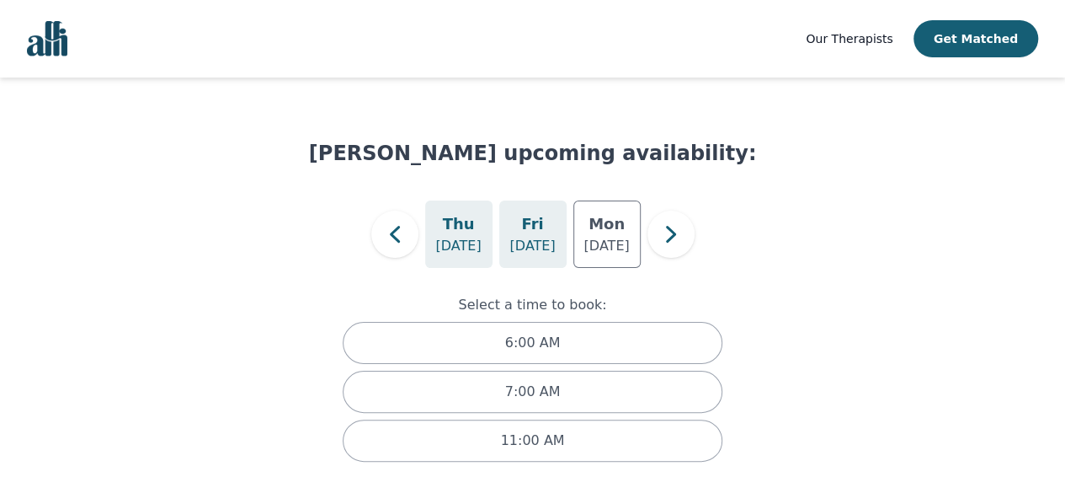
click at [508, 237] on div "[DATE]" at bounding box center [532, 233] width 67 height 67
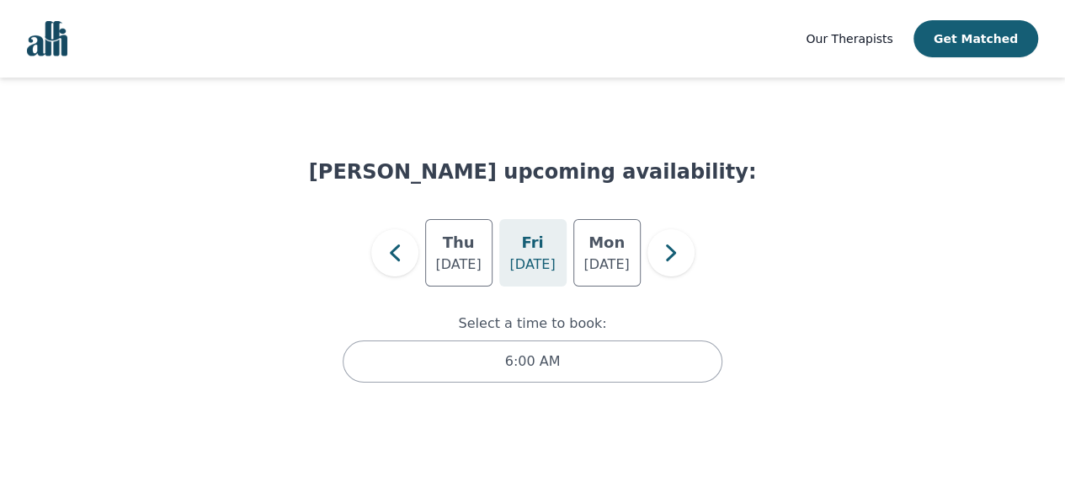
scroll to position [0, 0]
click at [488, 248] on div "[DATE]" at bounding box center [464, 252] width 67 height 67
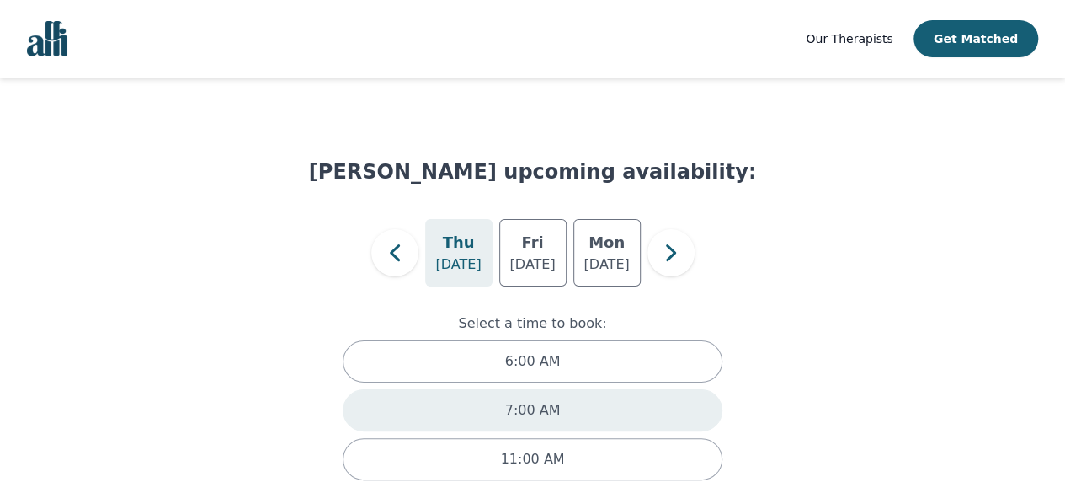
scroll to position [19, 0]
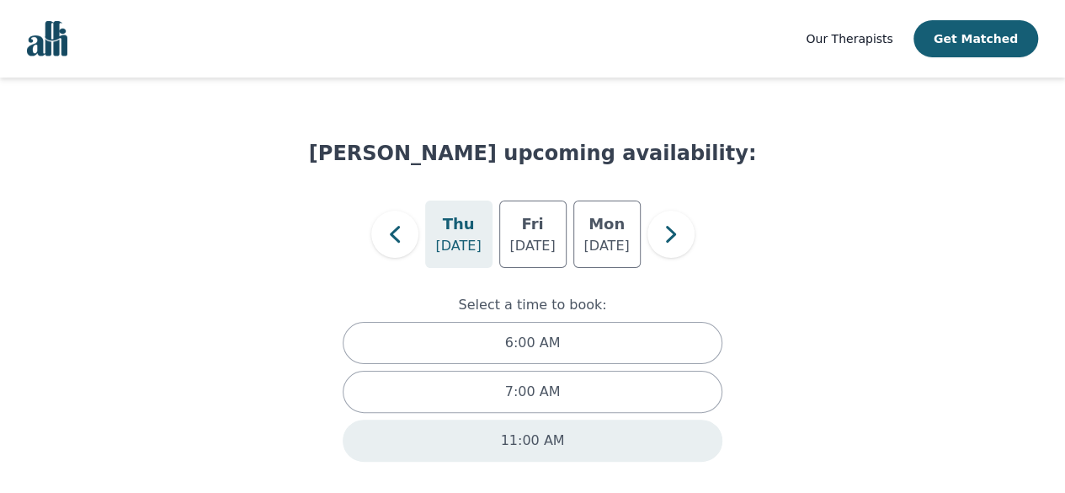
click at [638, 430] on div "11:00 AM" at bounding box center [533, 440] width 381 height 42
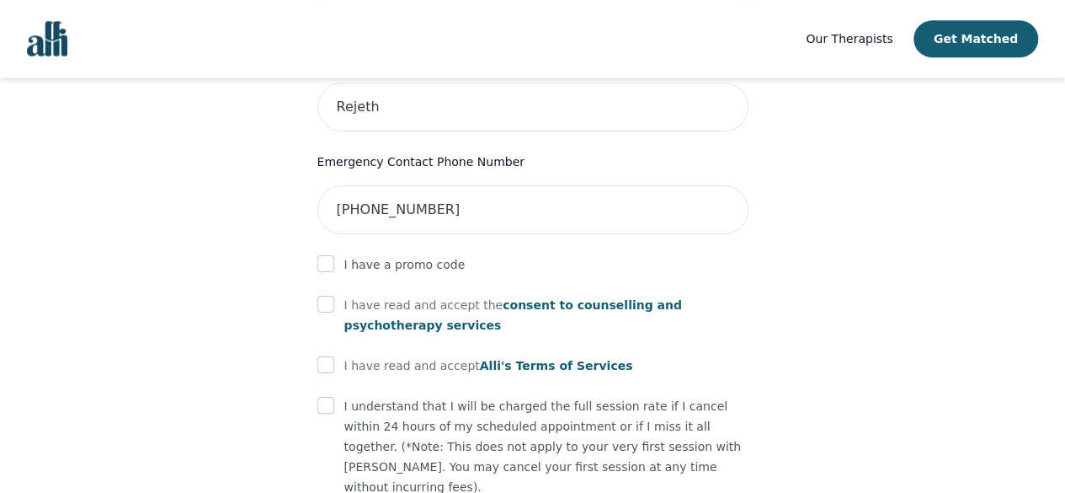
scroll to position [999, 0]
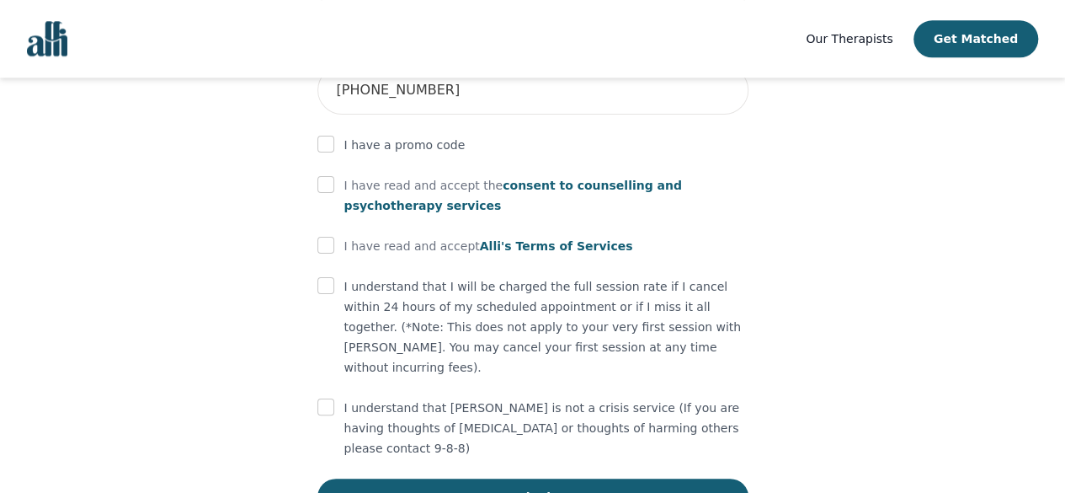
click at [320, 398] on input "checkbox" at bounding box center [325, 406] width 17 height 17
checkbox input "true"
click at [327, 277] on input "checkbox" at bounding box center [325, 285] width 17 height 17
checkbox input "true"
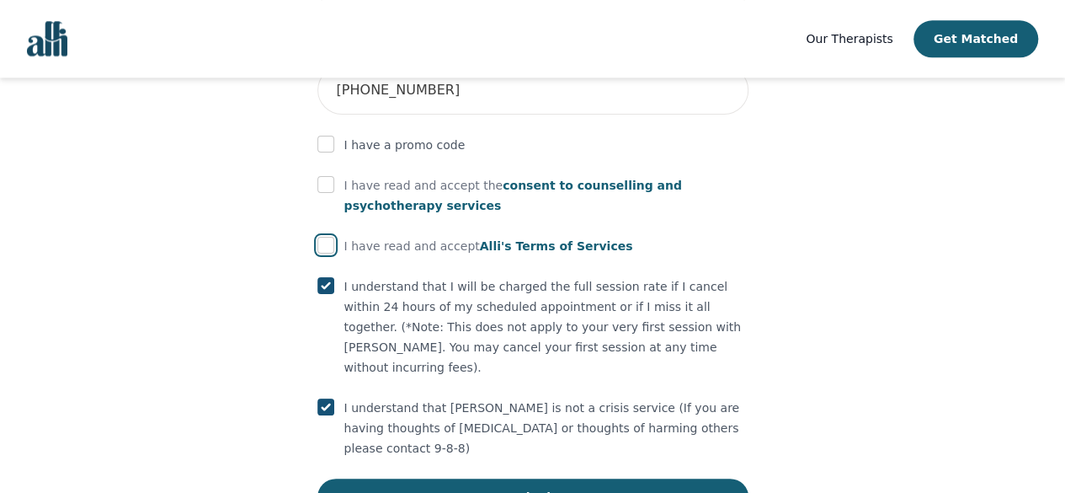
click at [322, 237] on input "checkbox" at bounding box center [325, 245] width 17 height 17
checkbox input "true"
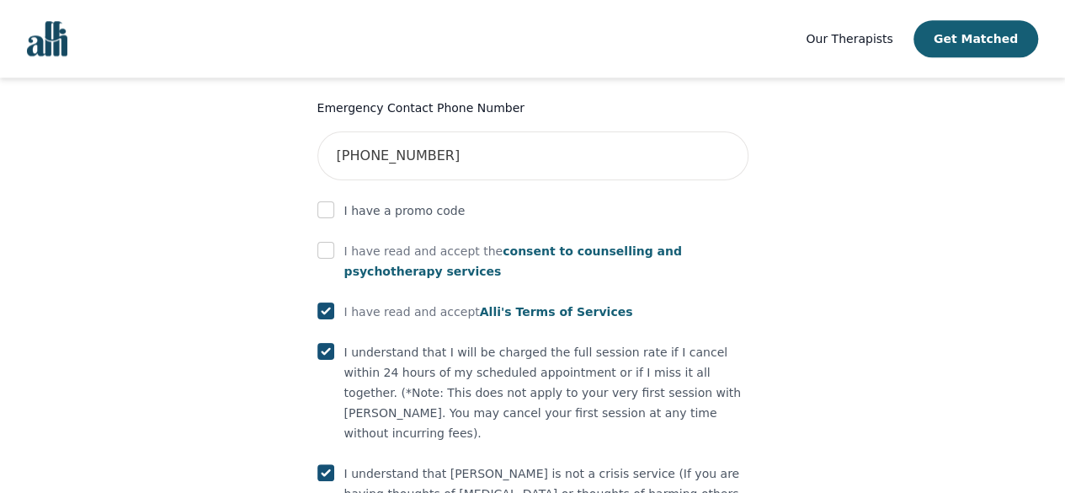
scroll to position [903, 0]
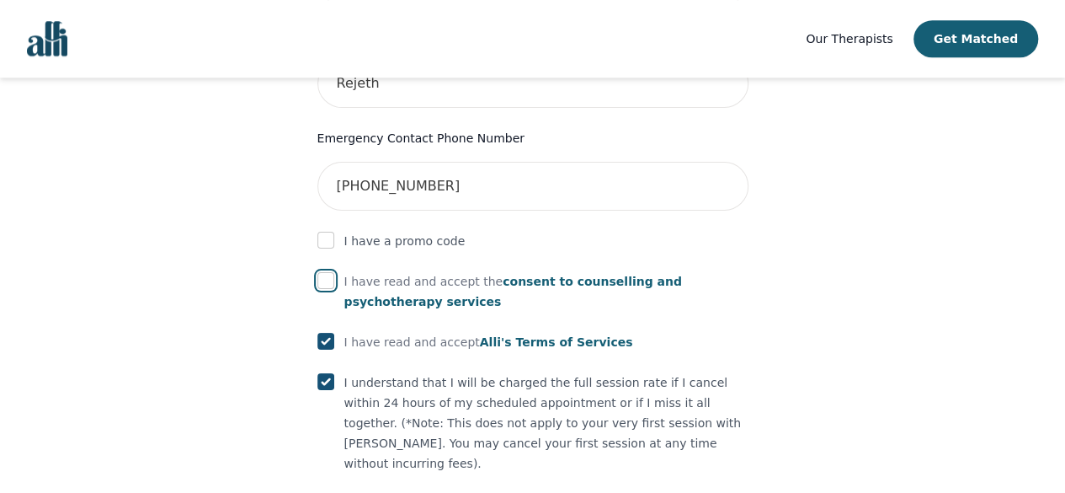
click at [324, 272] on input "checkbox" at bounding box center [325, 280] width 17 height 17
checkbox input "true"
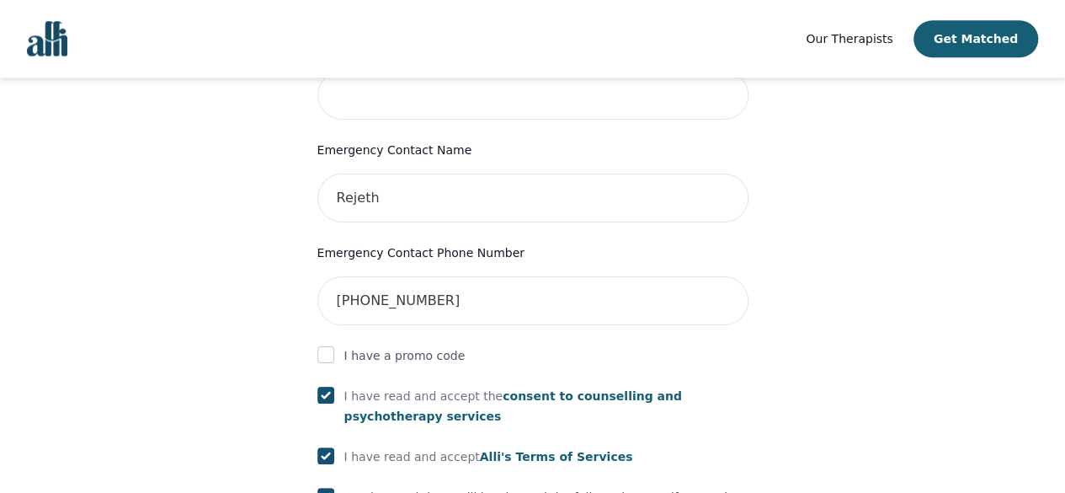
scroll to position [999, 0]
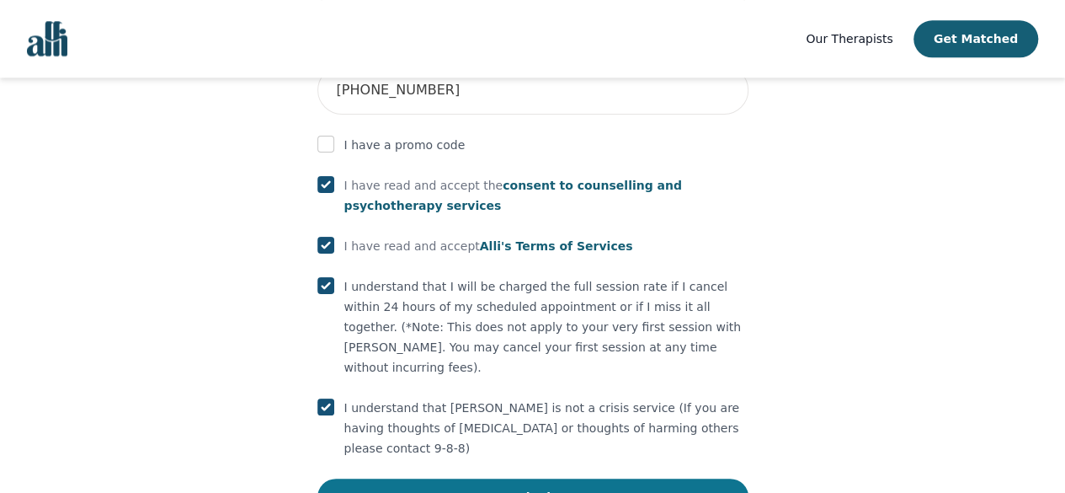
click at [492, 478] on button "Submit" at bounding box center [532, 496] width 431 height 37
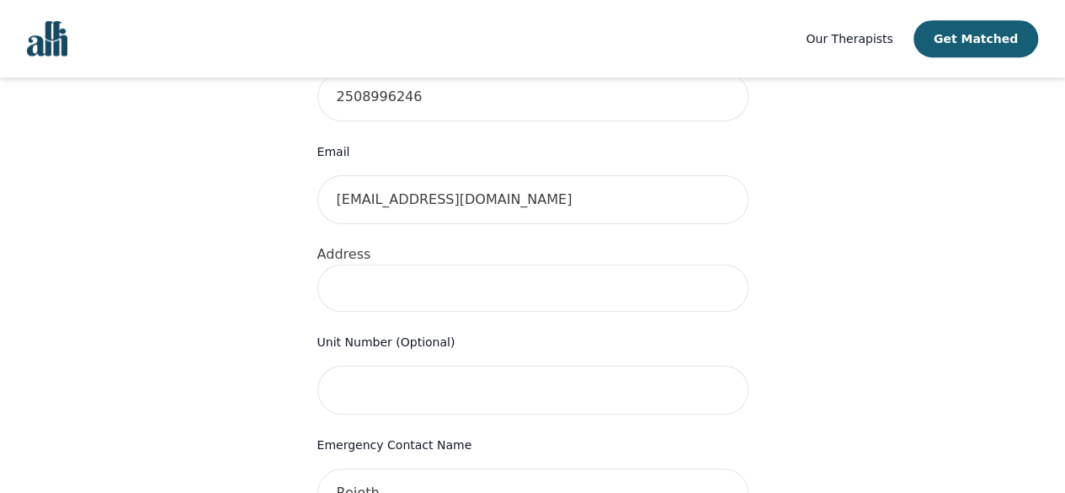
scroll to position [482, 0]
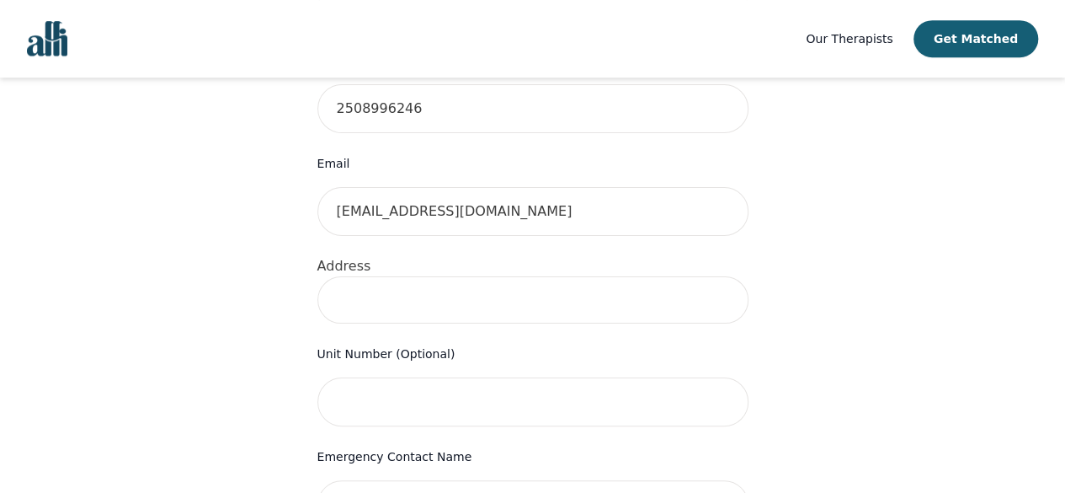
click at [433, 276] on input at bounding box center [532, 299] width 431 height 47
type input "[STREET_ADDRESS]"
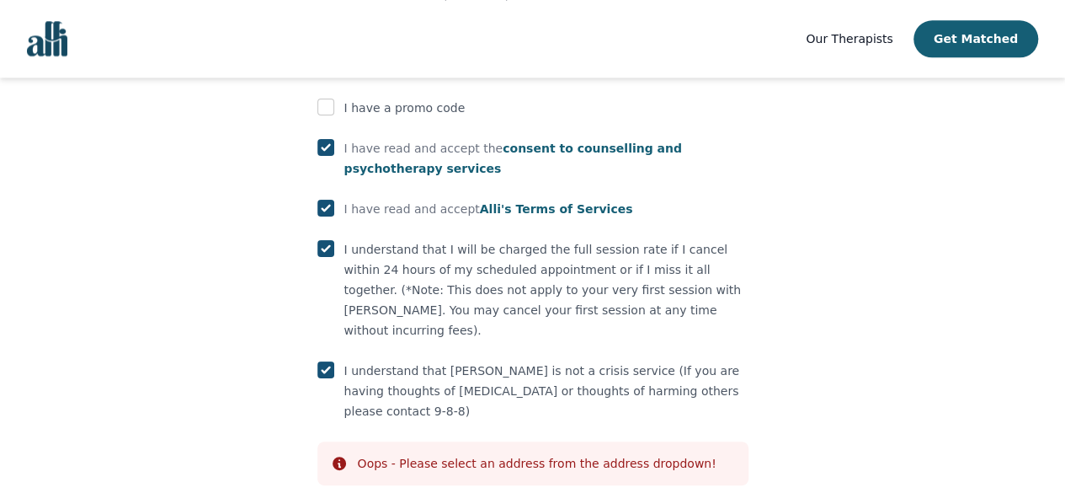
scroll to position [1063, 0]
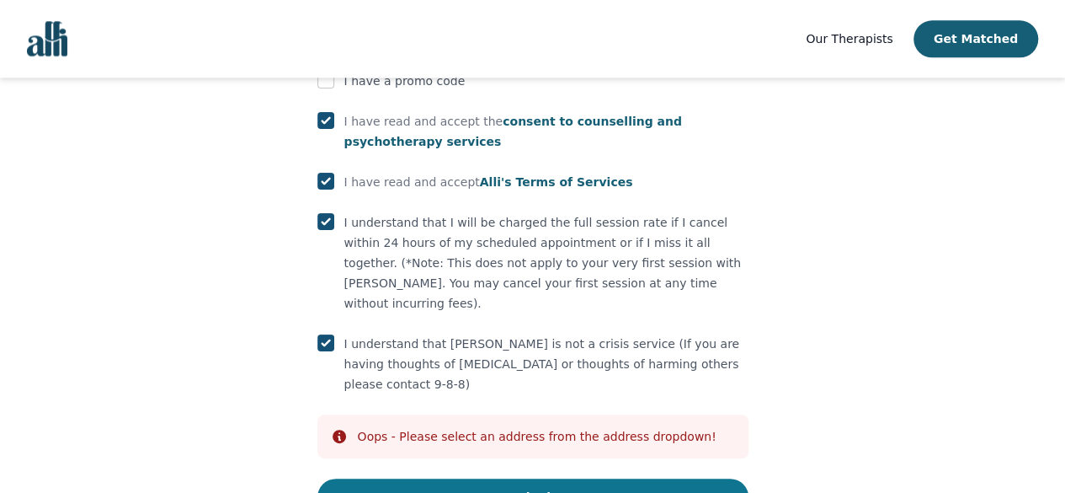
click at [466, 478] on button "Submit" at bounding box center [532, 496] width 431 height 37
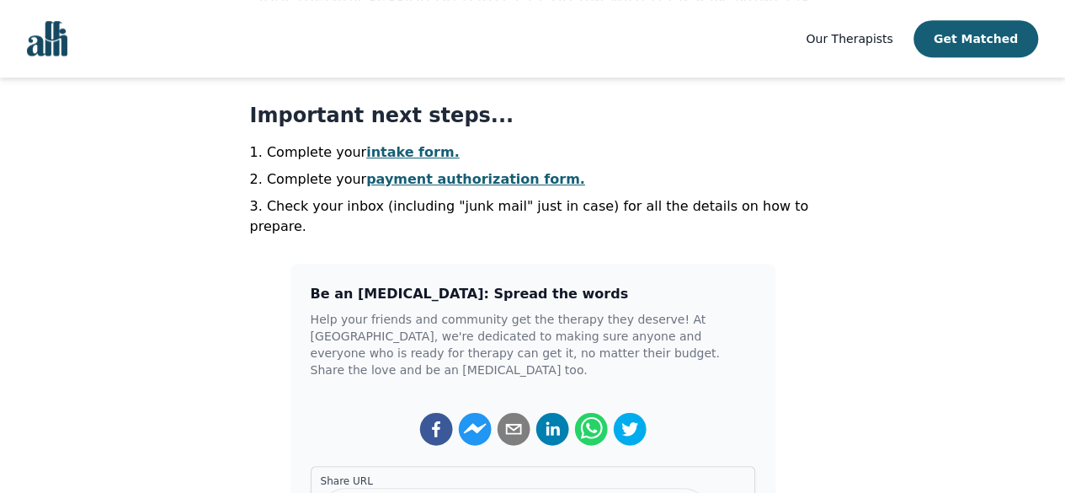
scroll to position [389, 0]
click at [409, 152] on link "intake form." at bounding box center [412, 153] width 93 height 16
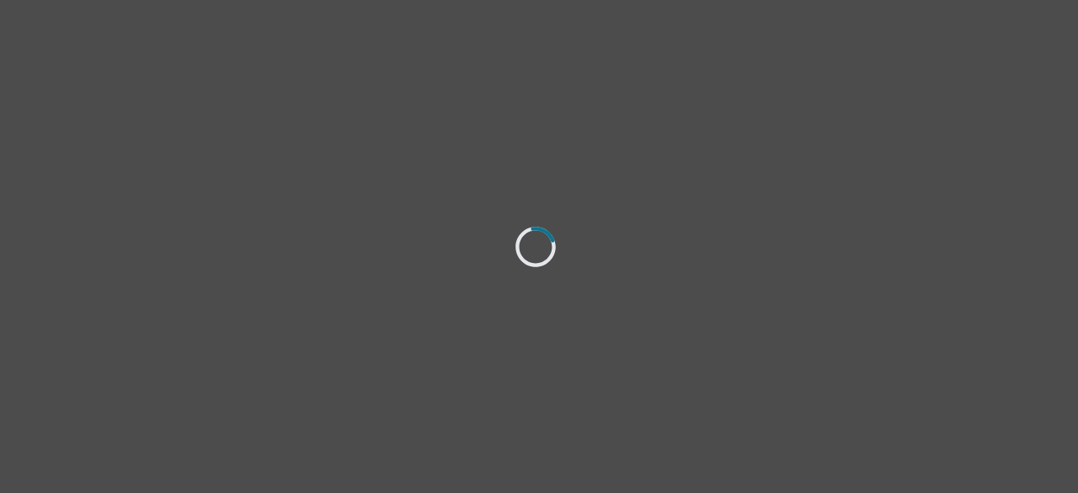
select select "[DEMOGRAPHIC_DATA]"
select select "she/her"
select select "Single"
select select "Bachelor degree"
select select "Instagram"
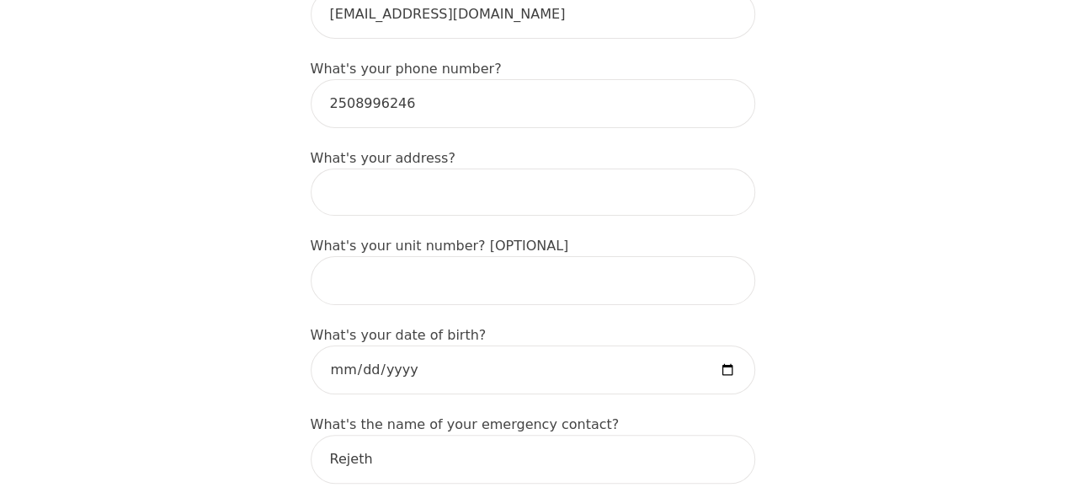
scroll to position [616, 0]
click at [437, 168] on input at bounding box center [533, 191] width 445 height 47
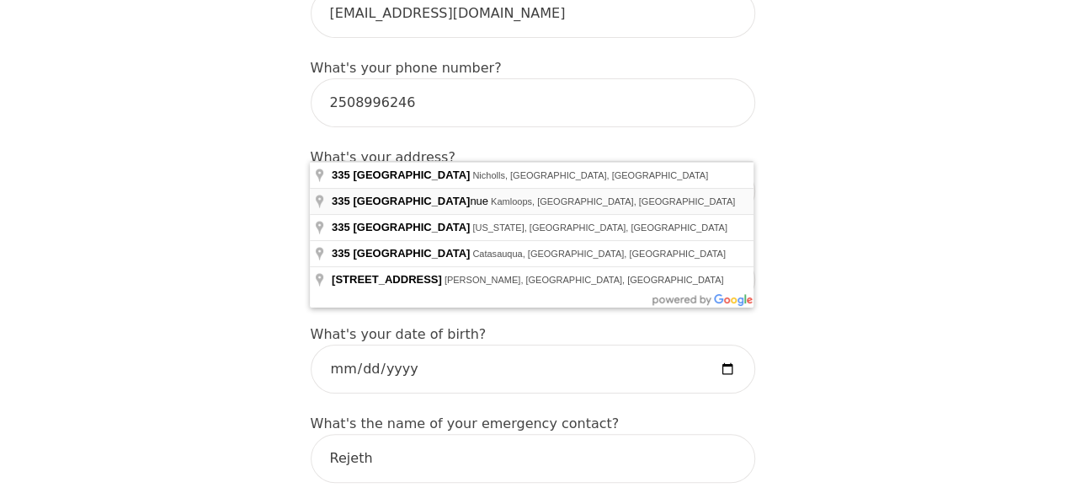
type input "[STREET_ADDRESS]"
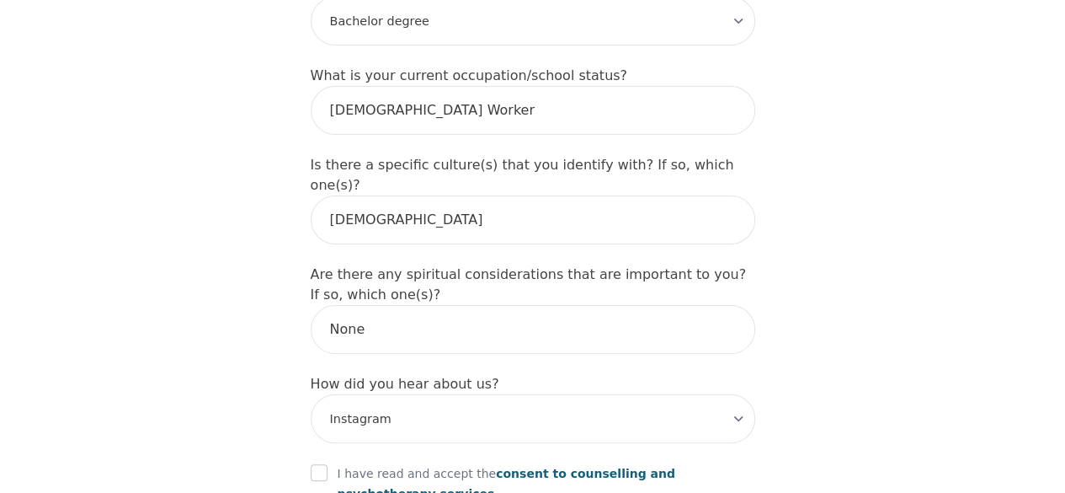
scroll to position [1812, 0]
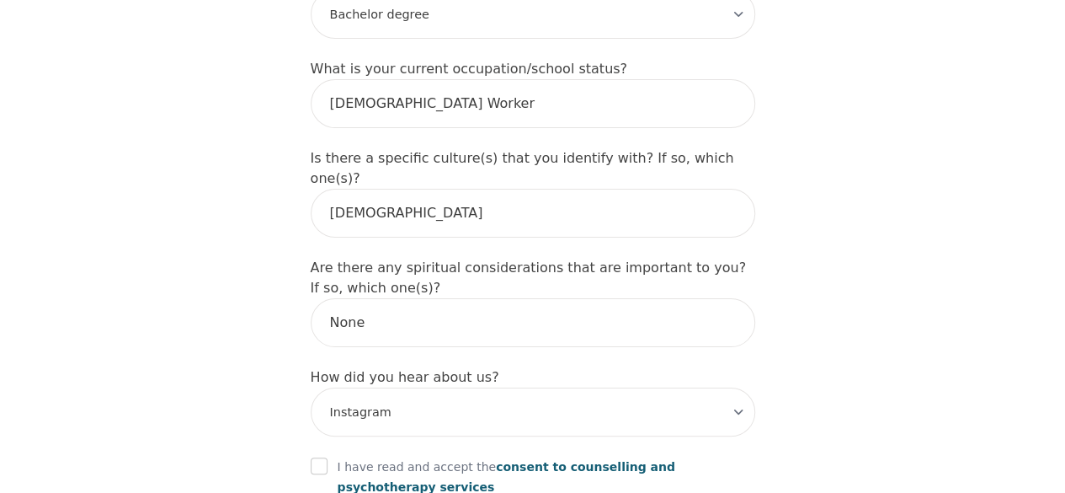
drag, startPoint x: 417, startPoint y: 200, endPoint x: 219, endPoint y: 290, distance: 217.4
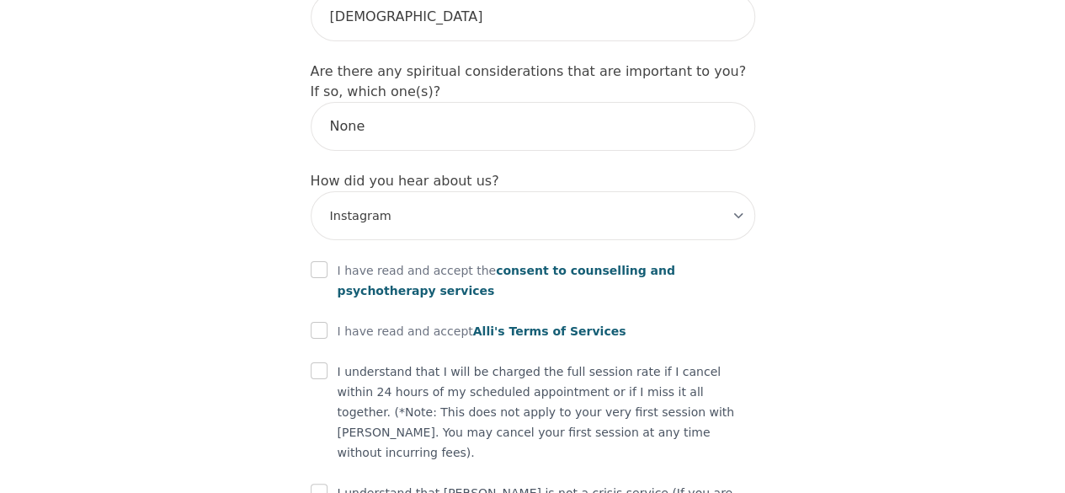
scroll to position [2010, 0]
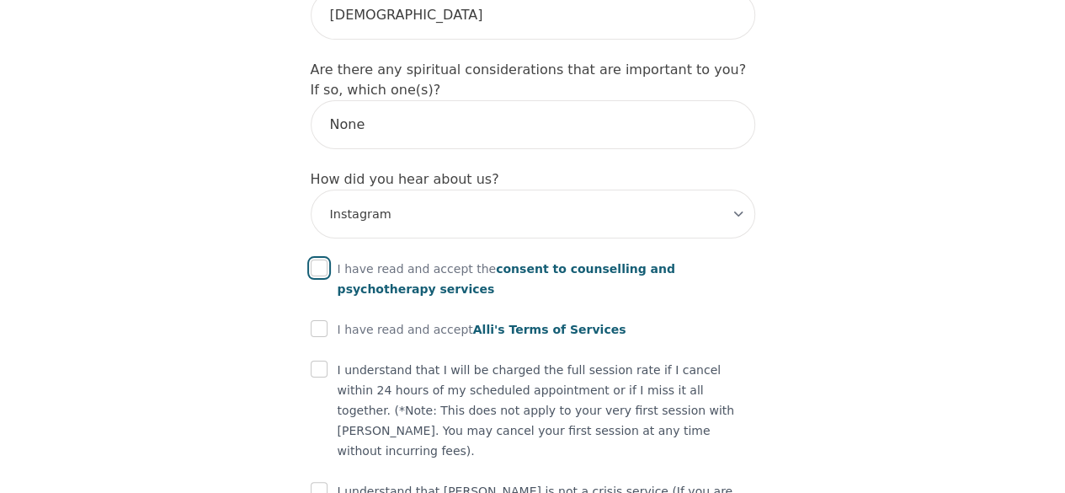
click at [325, 259] on input "checkbox" at bounding box center [319, 267] width 17 height 17
checkbox input "true"
click at [320, 320] on input "checkbox" at bounding box center [319, 328] width 17 height 17
checkbox input "true"
click at [318, 360] on input "checkbox" at bounding box center [319, 368] width 17 height 17
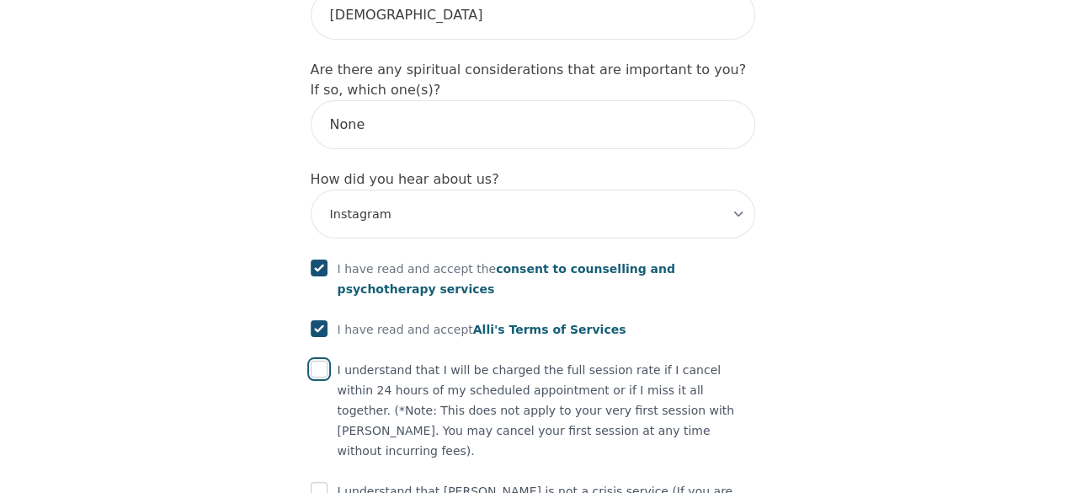
checkbox input "true"
click at [323, 482] on input "checkbox" at bounding box center [319, 490] width 17 height 17
checkbox input "true"
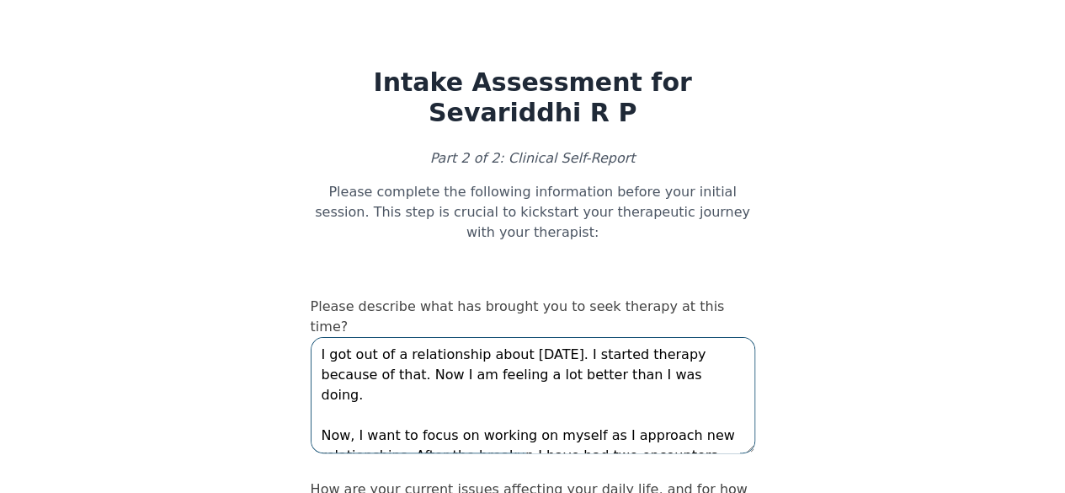
drag, startPoint x: 659, startPoint y: 368, endPoint x: 306, endPoint y: 267, distance: 367.8
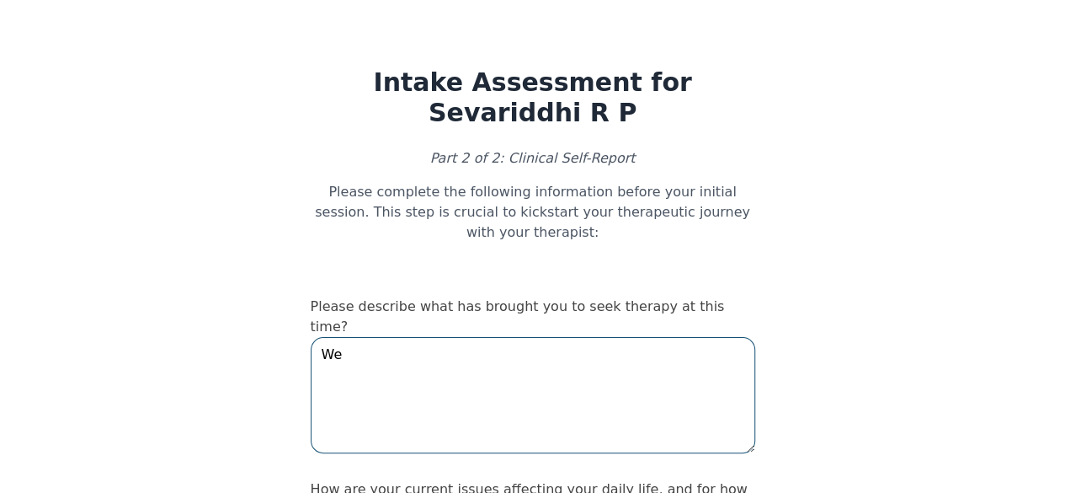
type textarea "W"
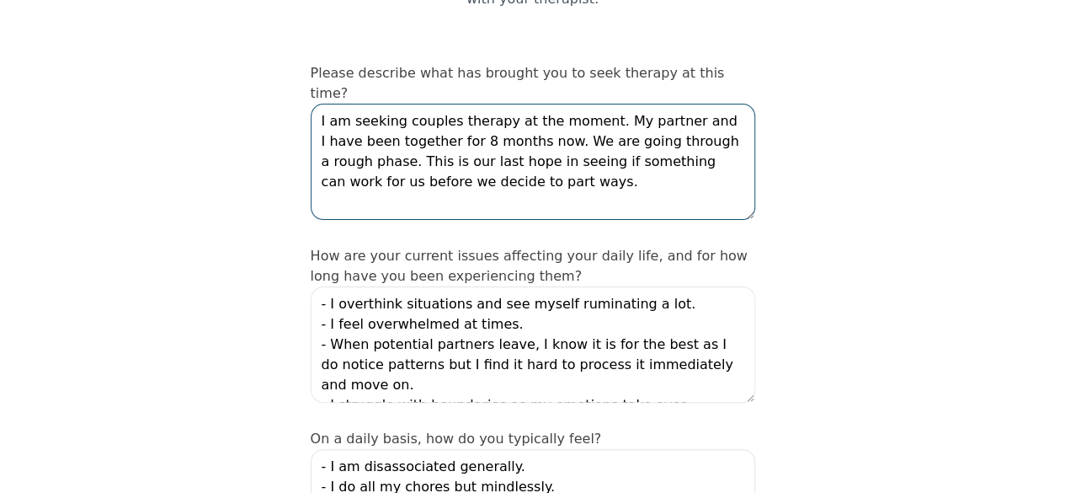
scroll to position [25, 0]
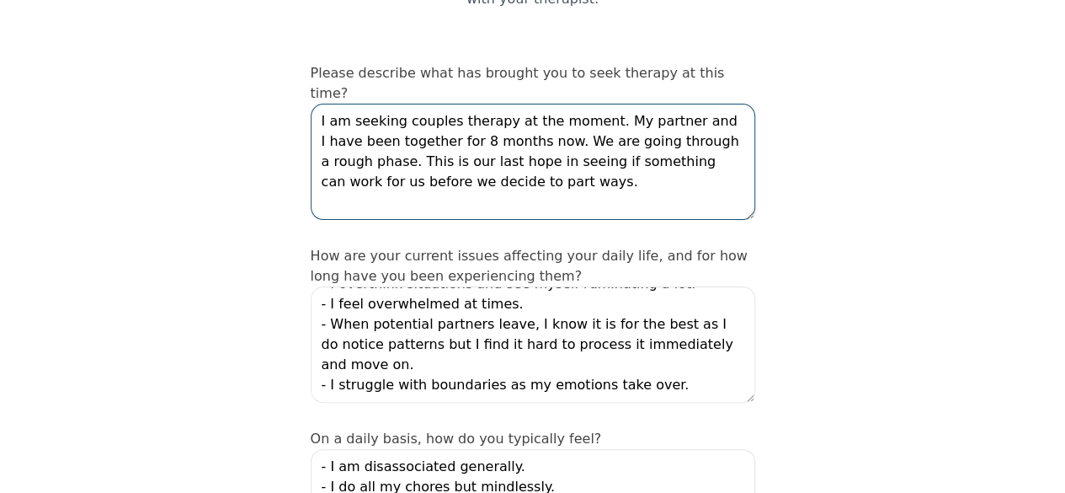
type textarea "I am seeking couples therapy at the moment. My partner and I have been together…"
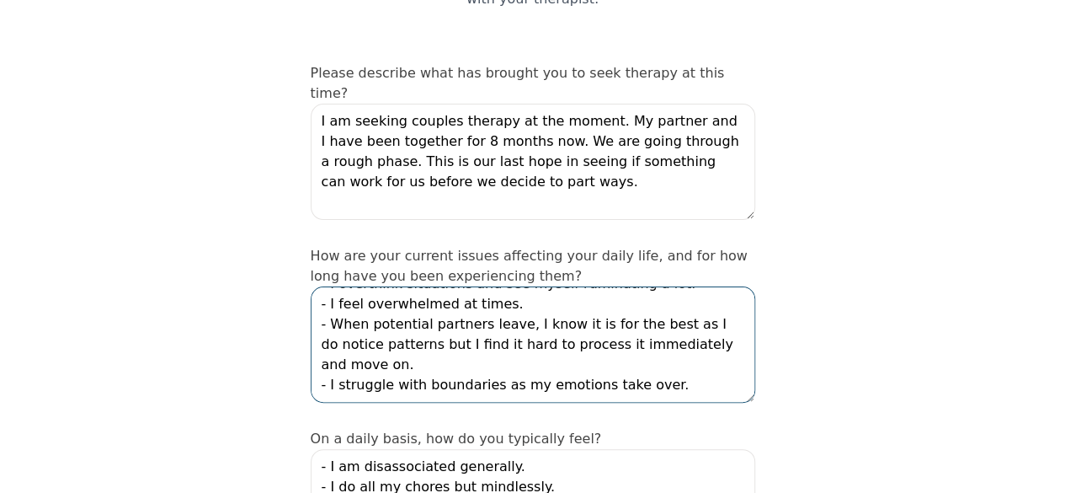
drag, startPoint x: 381, startPoint y: 287, endPoint x: 322, endPoint y: 247, distance: 72.2
click at [322, 286] on textarea "- I overthink situations and see myself ruminating a lot. - I feel overwhelmed …" at bounding box center [533, 344] width 445 height 116
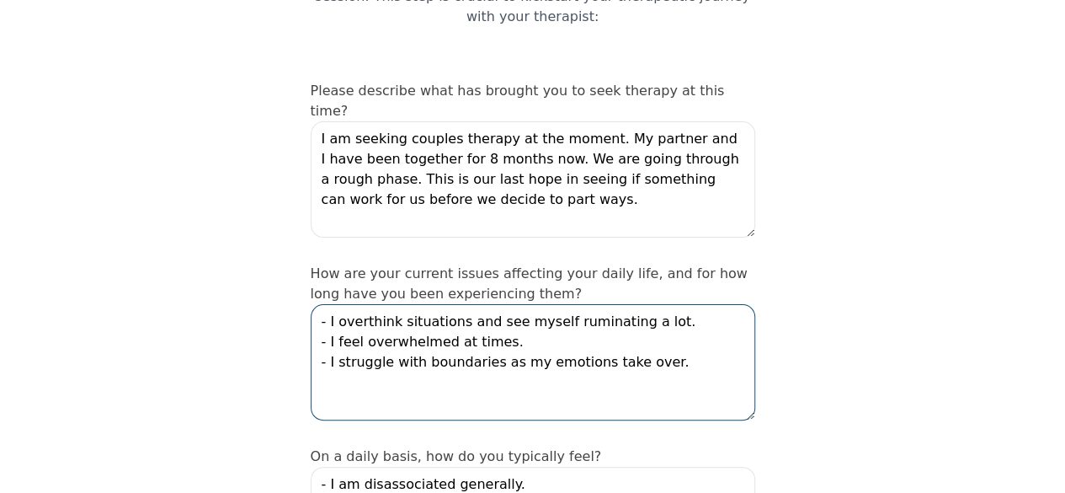
scroll to position [215, 0]
click at [664, 305] on textarea "- I overthink situations and see myself ruminating a lot. - I feel overwhelmed …" at bounding box center [533, 363] width 445 height 116
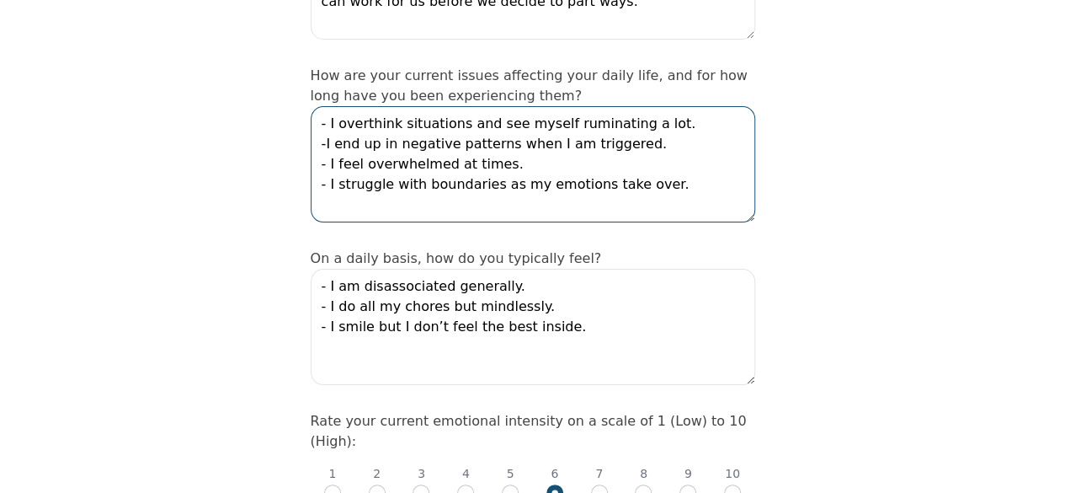
scroll to position [440, 0]
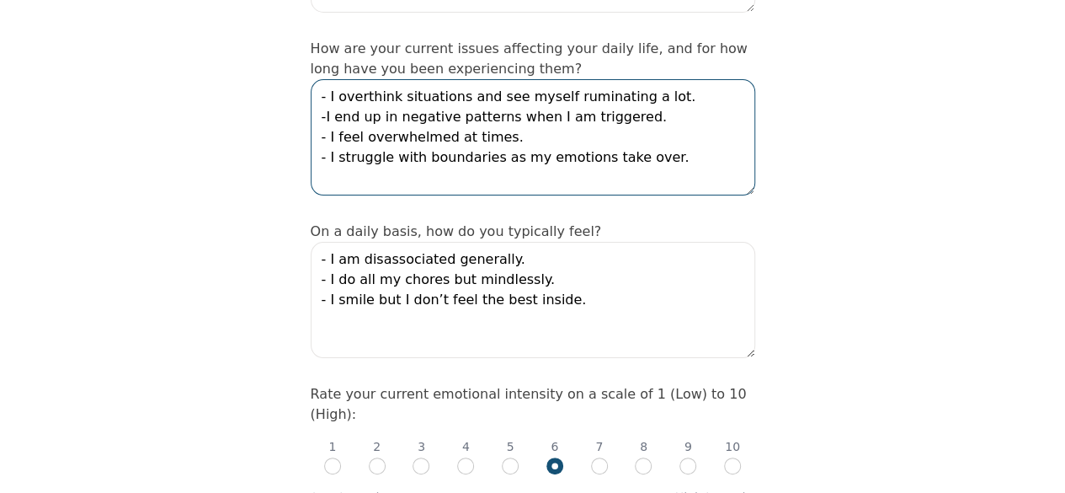
type textarea "- I overthink situations and see myself ruminating a lot. -I end up in negative…"
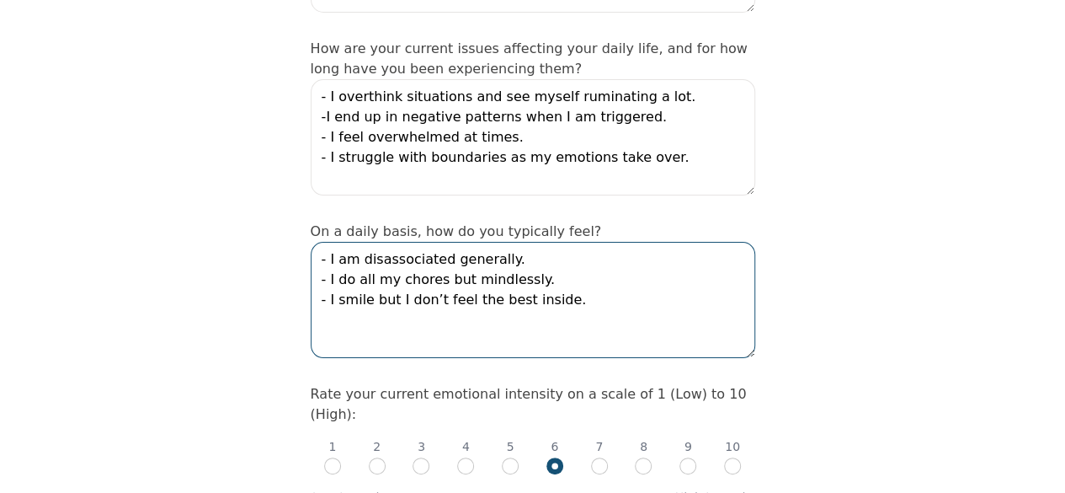
click at [579, 242] on textarea "- I am disassociated generally. - I do all my chores but mindlessly. - I smile …" at bounding box center [533, 300] width 445 height 116
click at [545, 242] on textarea "- I am disassociated generally. - I do all my chores but mindlessly. - I smile …" at bounding box center [533, 300] width 445 height 116
drag, startPoint x: 545, startPoint y: 203, endPoint x: 318, endPoint y: 213, distance: 226.7
click at [318, 242] on textarea "- I am disassociated generally. - I do all my chores but mindlessly. - I smile …" at bounding box center [533, 300] width 445 height 116
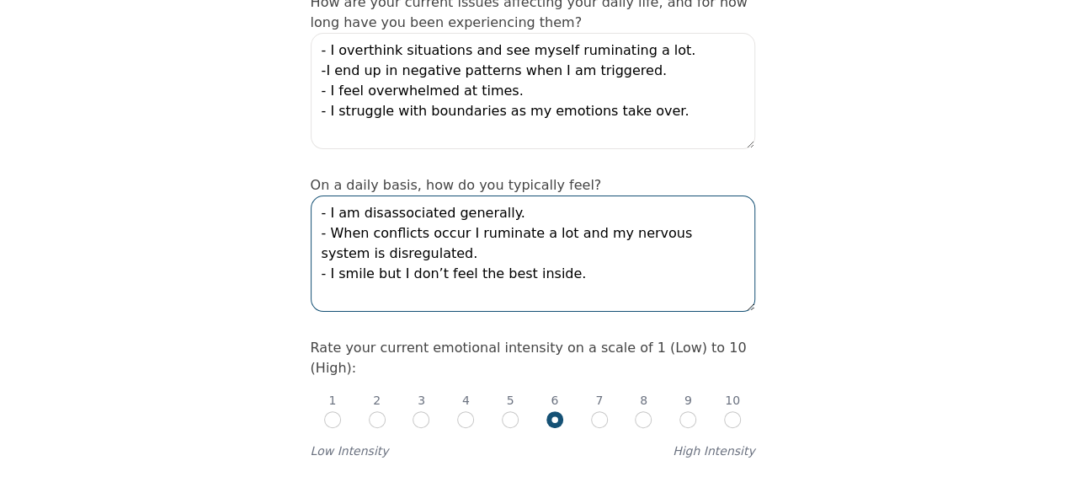
scroll to position [595, 0]
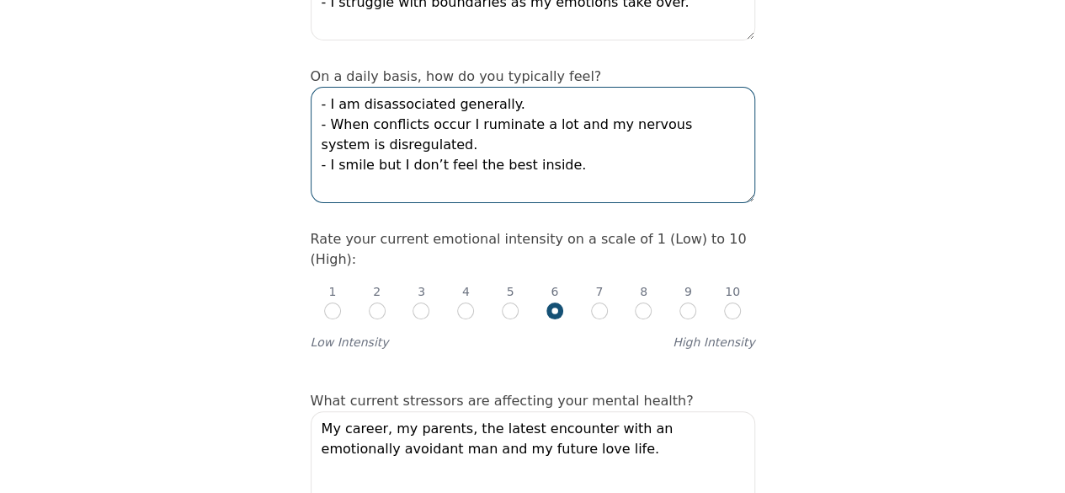
click at [355, 87] on textarea "- I am disassociated generally. - When conflicts occur I ruminate a lot and my …" at bounding box center [533, 145] width 445 height 116
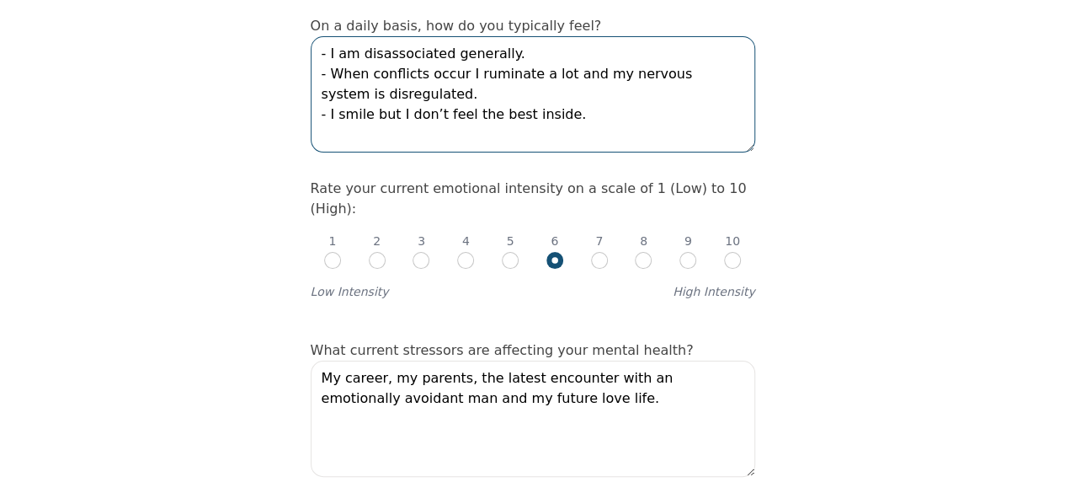
scroll to position [648, 0]
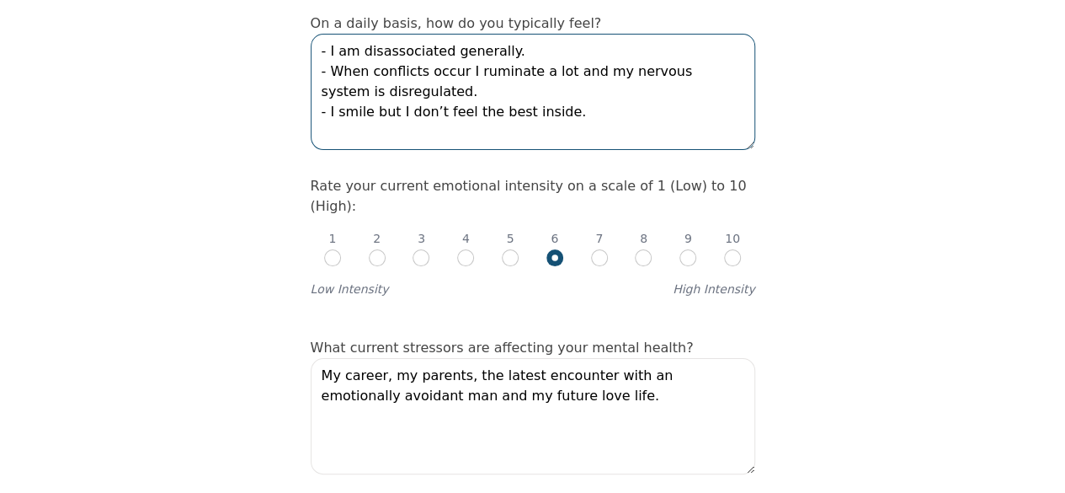
type textarea "- I am disassociated generally. - When conflicts occur I ruminate a lot and my …"
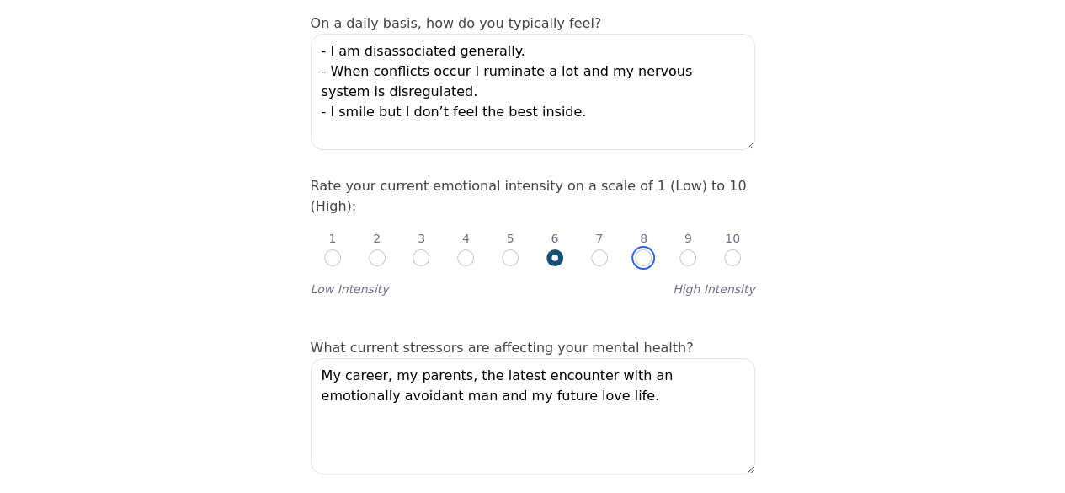
click at [642, 249] on input "radio" at bounding box center [643, 257] width 17 height 17
radio input "true"
radio input "false"
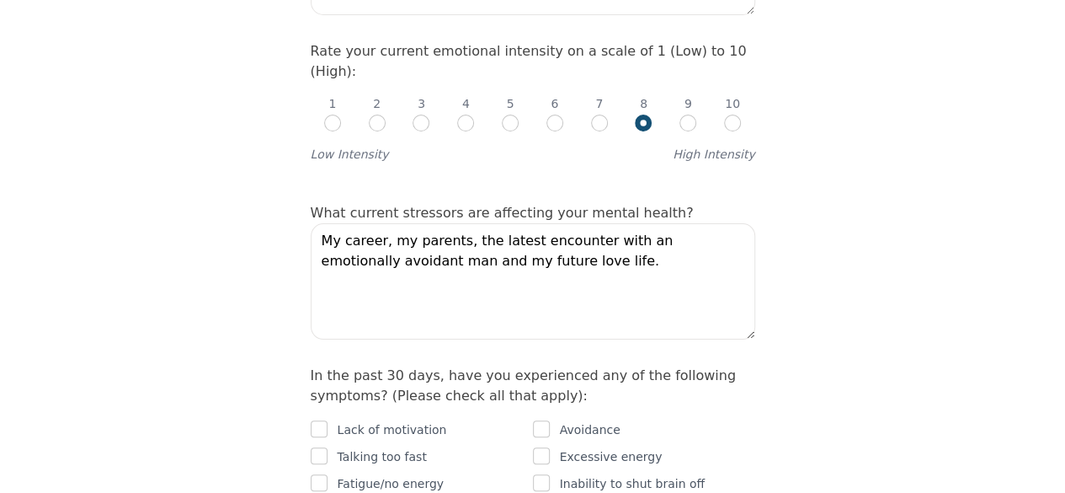
scroll to position [784, 0]
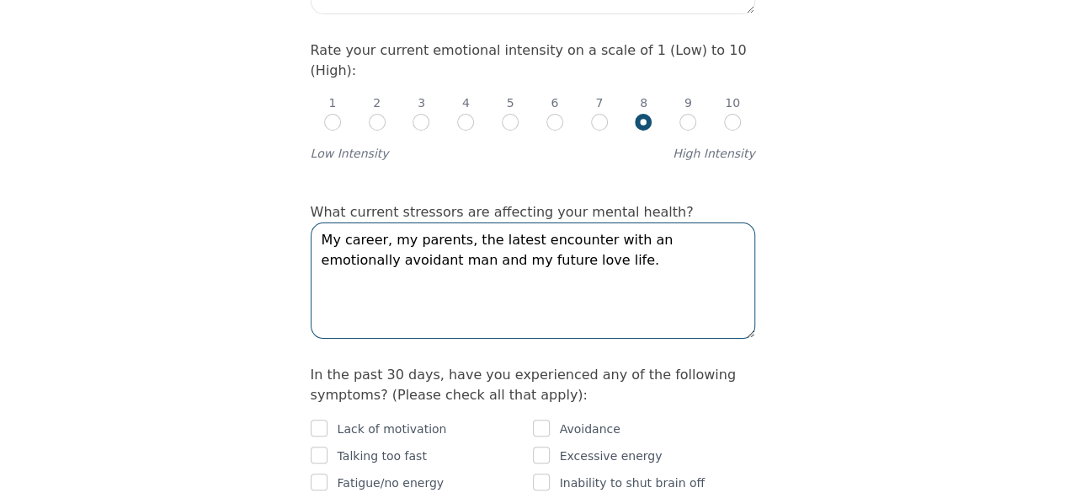
drag, startPoint x: 642, startPoint y: 164, endPoint x: 462, endPoint y: 145, distance: 181.2
click at [462, 222] on textarea "My career, my parents, the latest encounter with an emotionally avoidant man an…" at bounding box center [533, 280] width 445 height 116
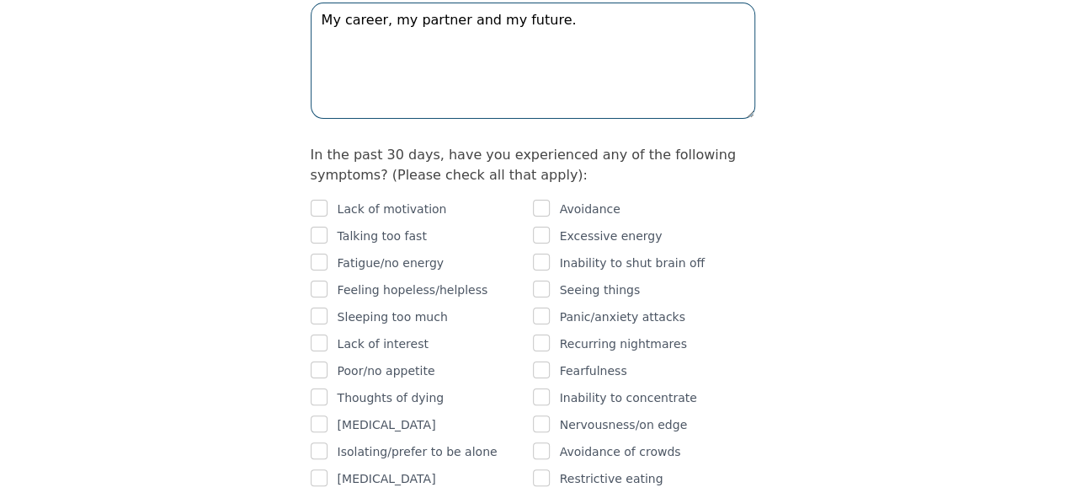
scroll to position [1005, 0]
type textarea "My career, my partner and my future."
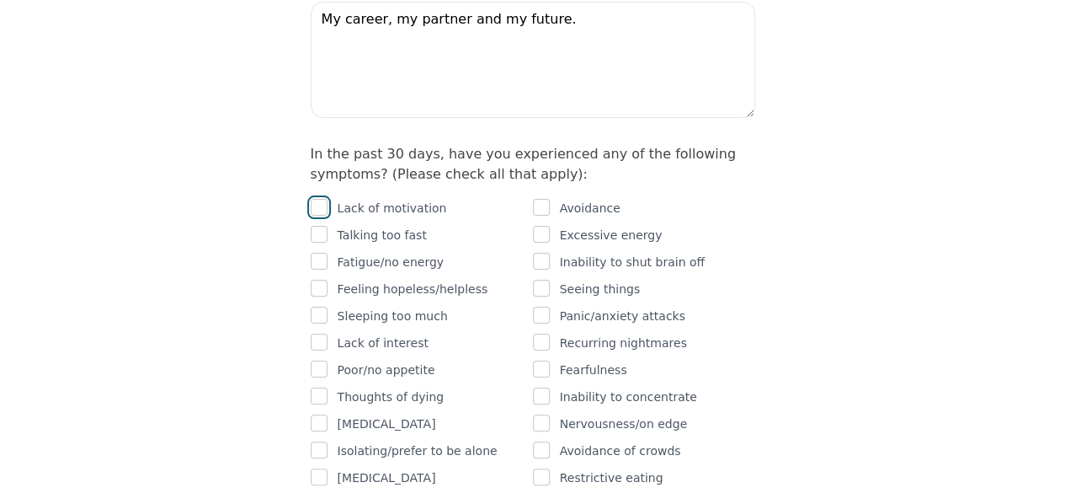
click at [319, 199] on input "checkbox" at bounding box center [319, 207] width 17 height 17
checkbox input "true"
click at [319, 226] on input "checkbox" at bounding box center [319, 234] width 17 height 17
checkbox input "true"
click at [316, 280] on input "checkbox" at bounding box center [319, 288] width 17 height 17
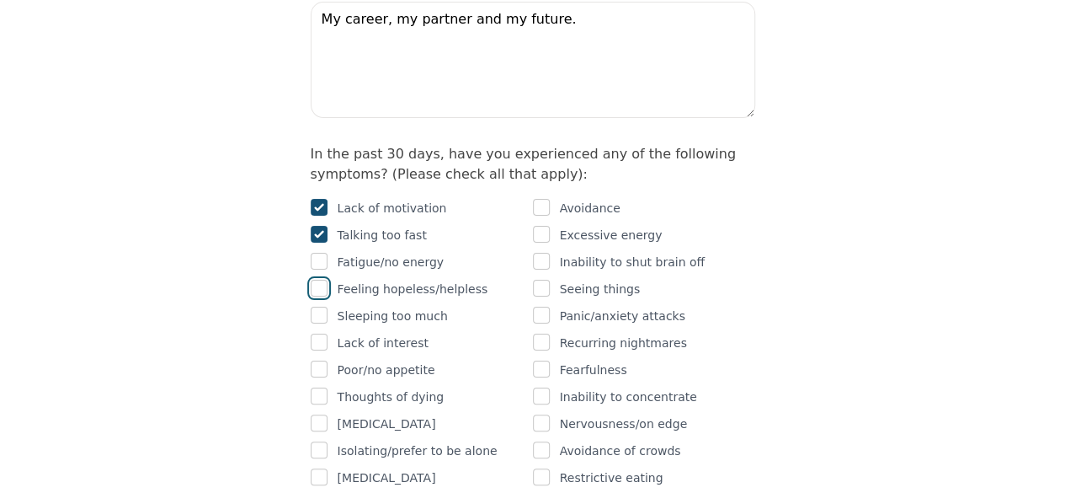
checkbox input "true"
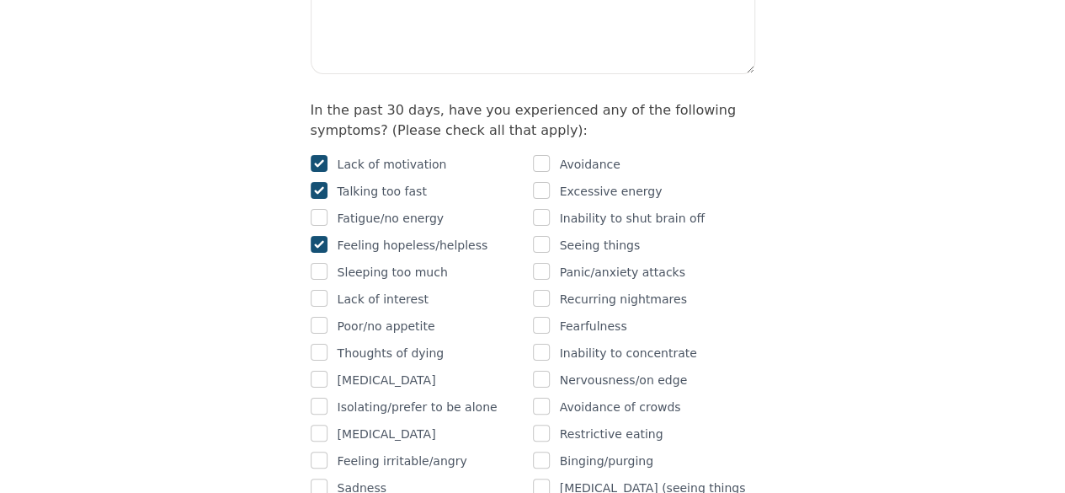
scroll to position [1072, 0]
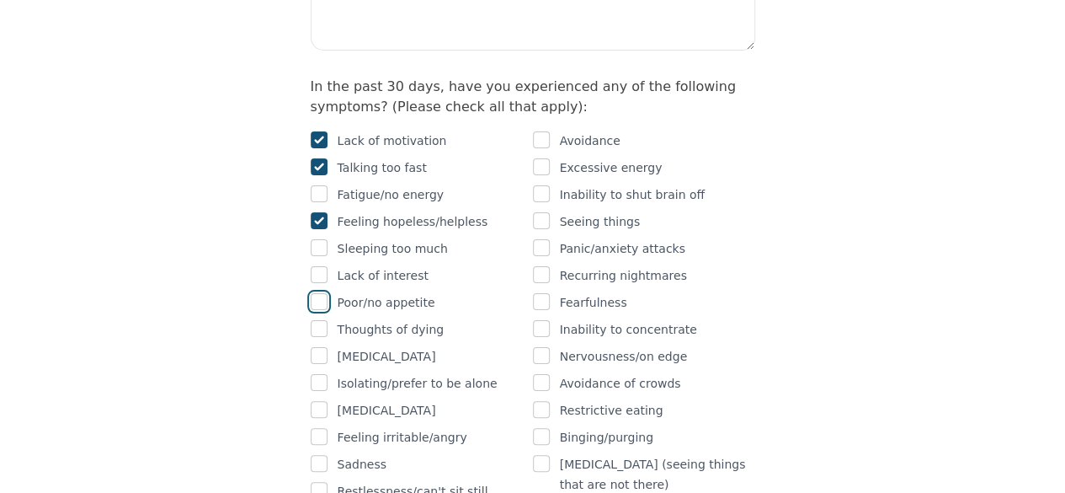
click at [320, 293] on input "checkbox" at bounding box center [319, 301] width 17 height 17
checkbox input "true"
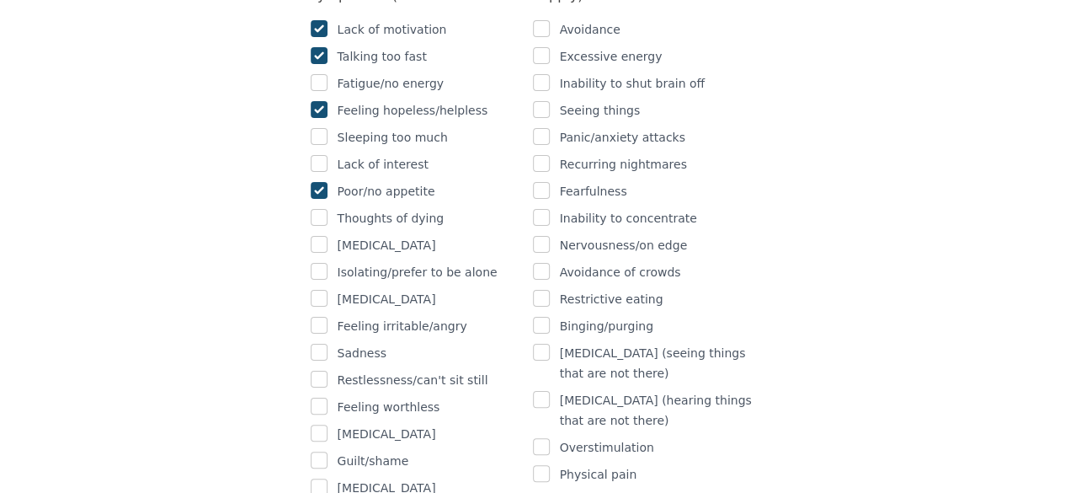
scroll to position [1184, 0]
click at [322, 315] on div at bounding box center [319, 325] width 17 height 20
click at [318, 316] on input "checkbox" at bounding box center [319, 324] width 17 height 17
checkbox input "true"
click at [323, 343] on input "checkbox" at bounding box center [319, 351] width 17 height 17
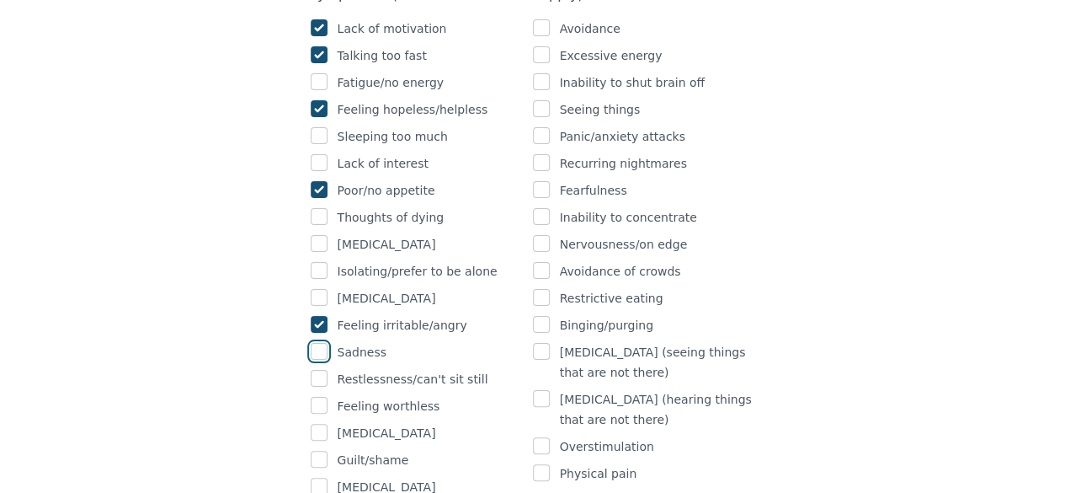
checkbox input "true"
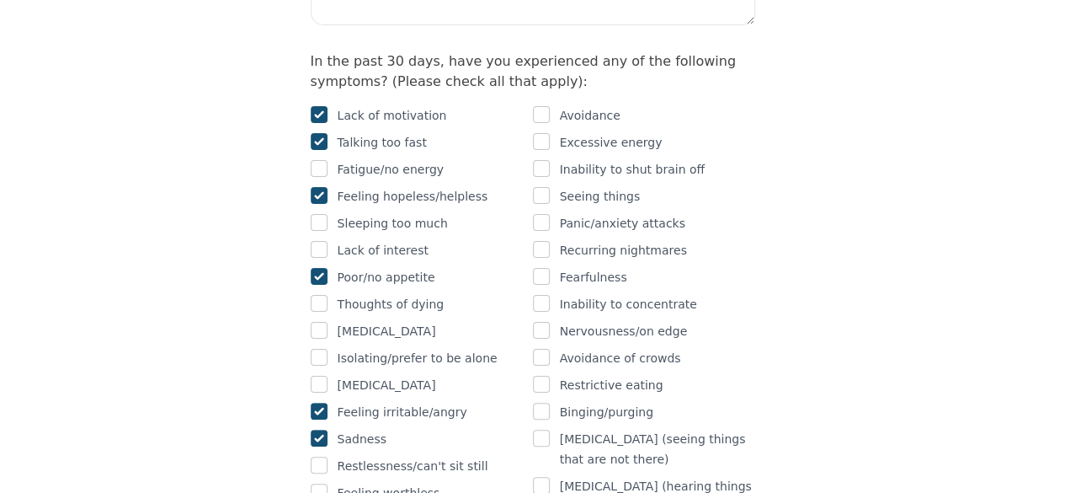
scroll to position [1090, 0]
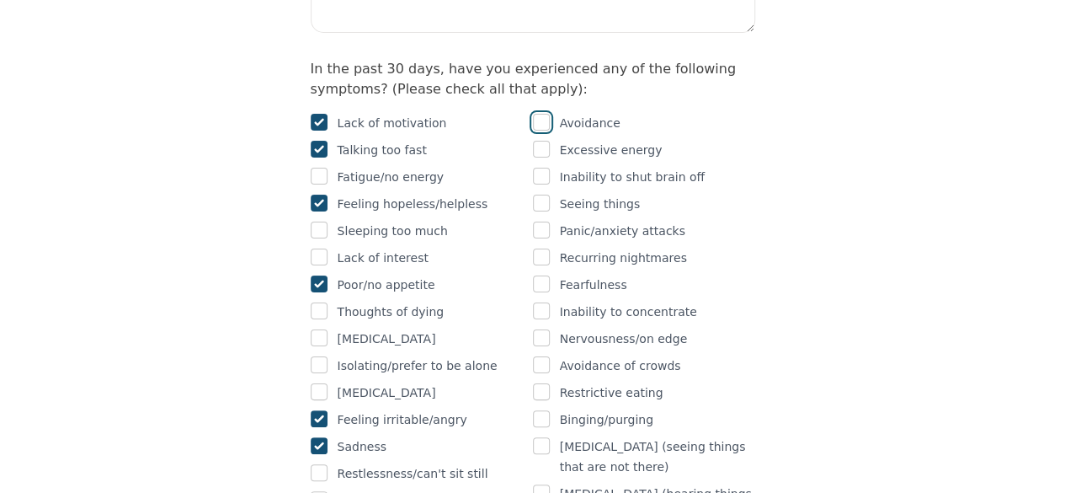
click at [545, 114] on input "checkbox" at bounding box center [541, 122] width 17 height 17
checkbox input "true"
click at [543, 168] on input "checkbox" at bounding box center [541, 176] width 17 height 17
checkbox input "true"
click at [541, 173] on div "Avoidance Excessive energy Inability to shut brain off Seeing things Panic/anxi…" at bounding box center [644, 352] width 222 height 478
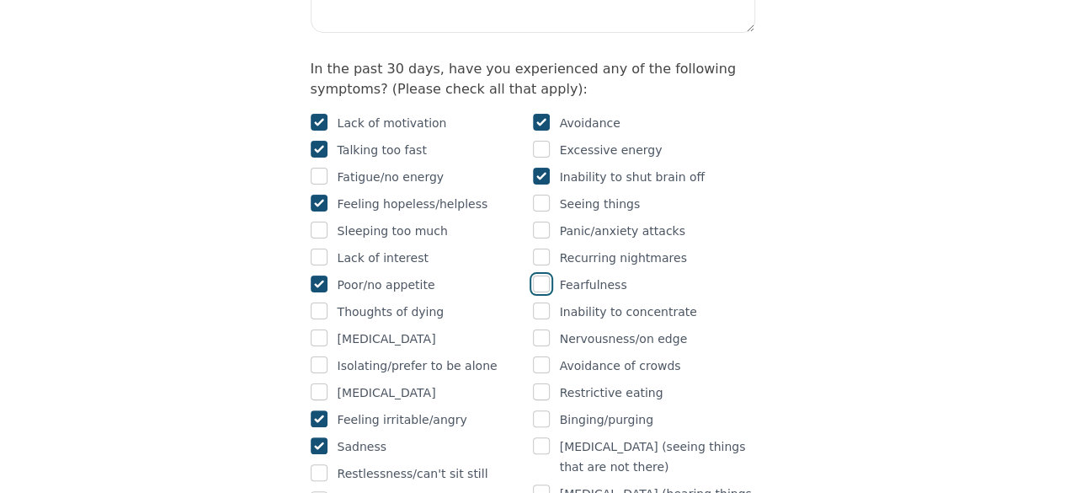
click at [539, 275] on input "checkbox" at bounding box center [541, 283] width 17 height 17
checkbox input "true"
click at [539, 302] on input "checkbox" at bounding box center [541, 310] width 17 height 17
checkbox input "true"
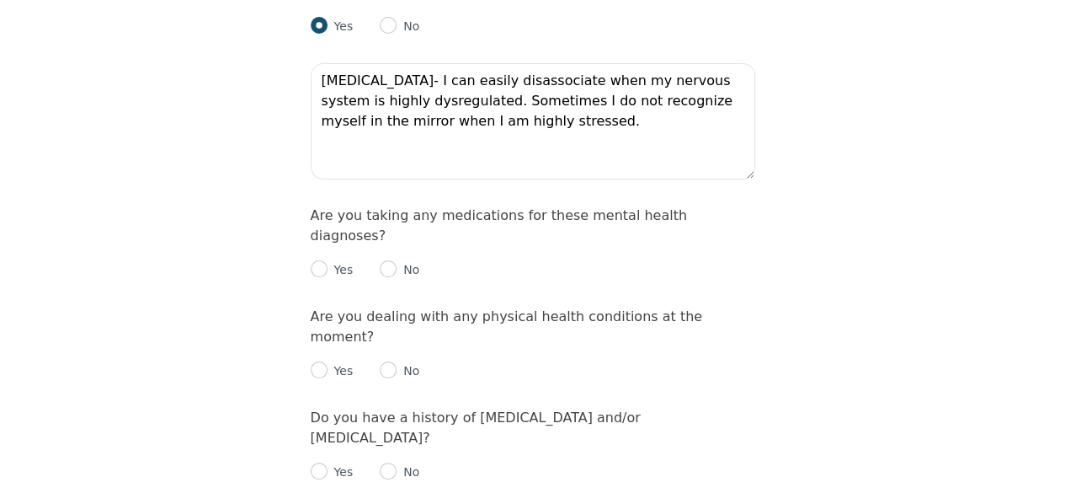
scroll to position [2267, 0]
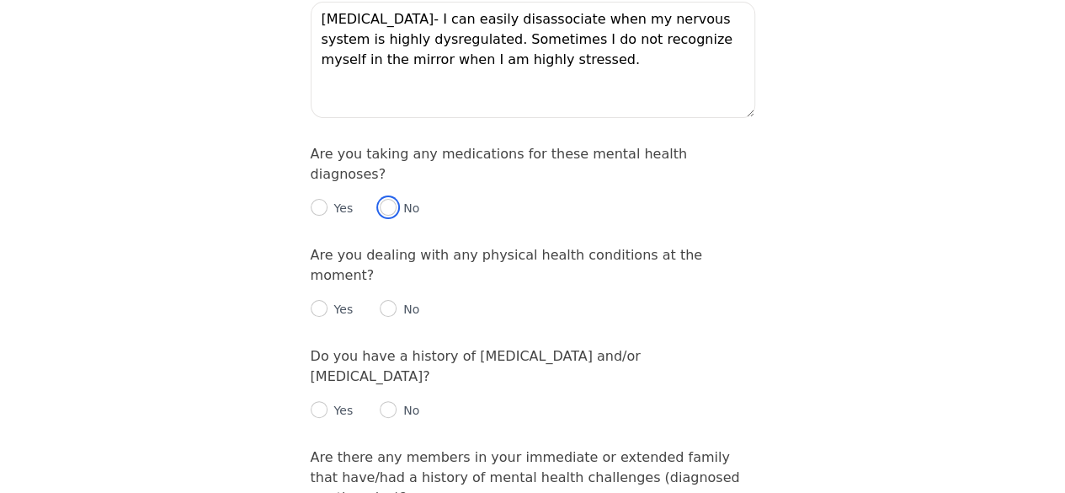
click at [386, 199] on input "radio" at bounding box center [388, 207] width 17 height 17
radio input "true"
click at [397, 301] on p "No" at bounding box center [408, 309] width 23 height 17
click at [389, 300] on input "radio" at bounding box center [388, 308] width 17 height 17
radio input "true"
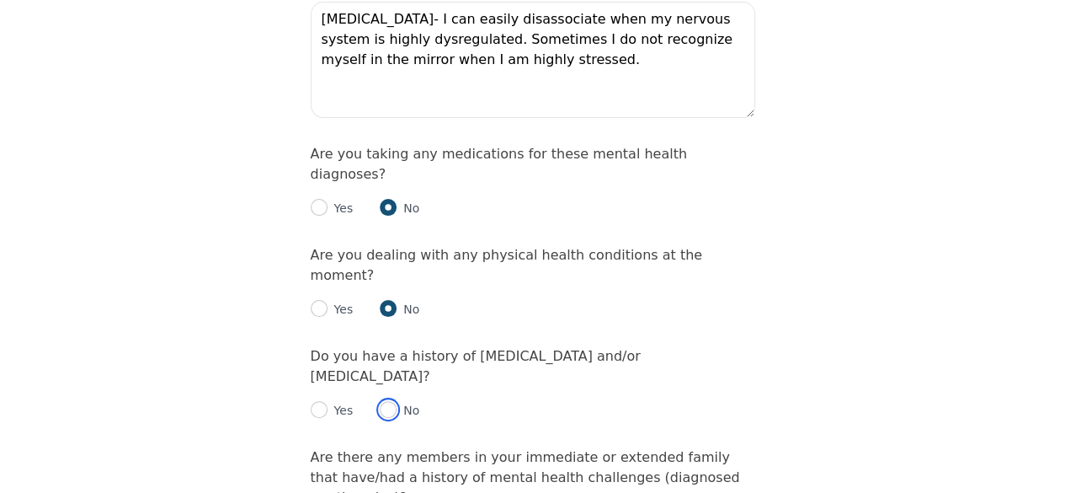
click at [391, 401] on input "radio" at bounding box center [388, 409] width 17 height 17
radio input "true"
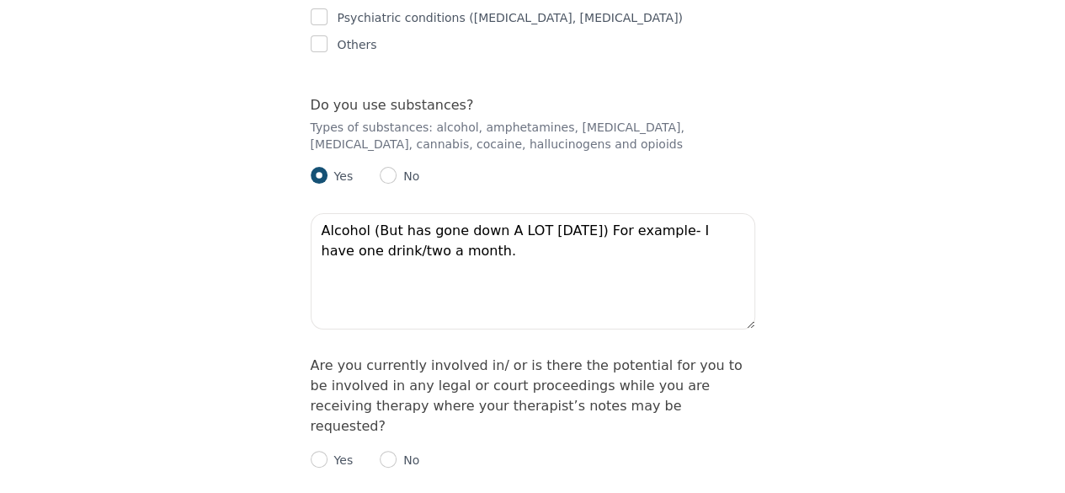
scroll to position [3024, 0]
click at [386, 450] on input "radio" at bounding box center [388, 458] width 17 height 17
radio input "true"
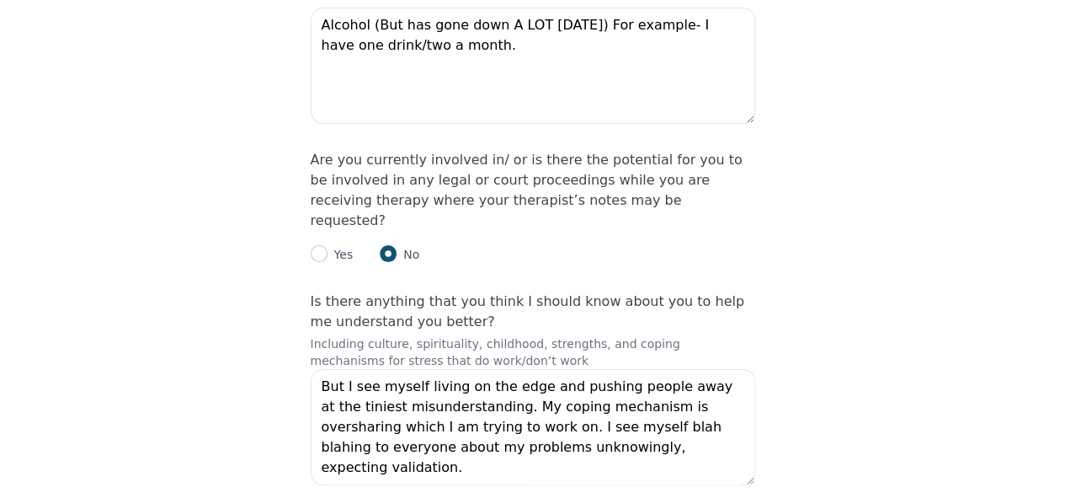
scroll to position [3242, 0]
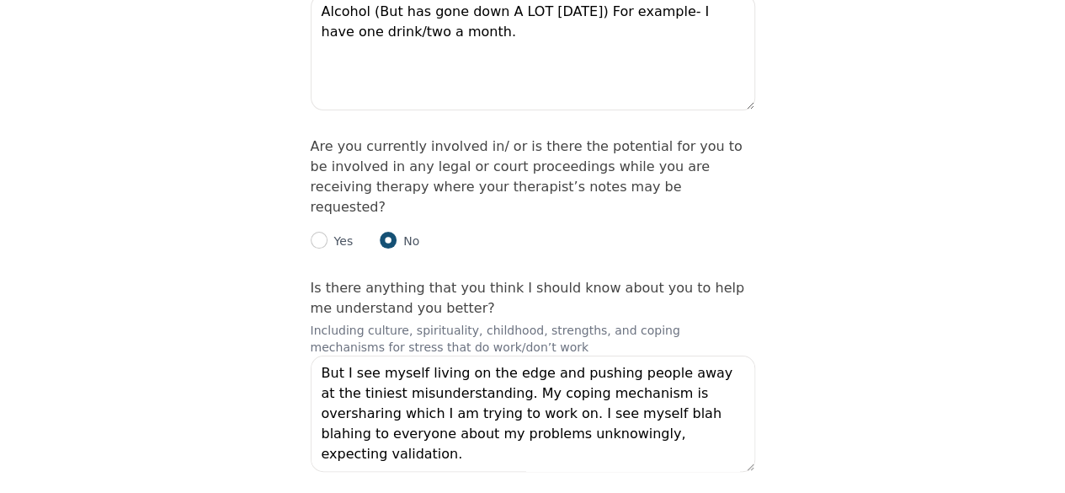
checkbox input "true"
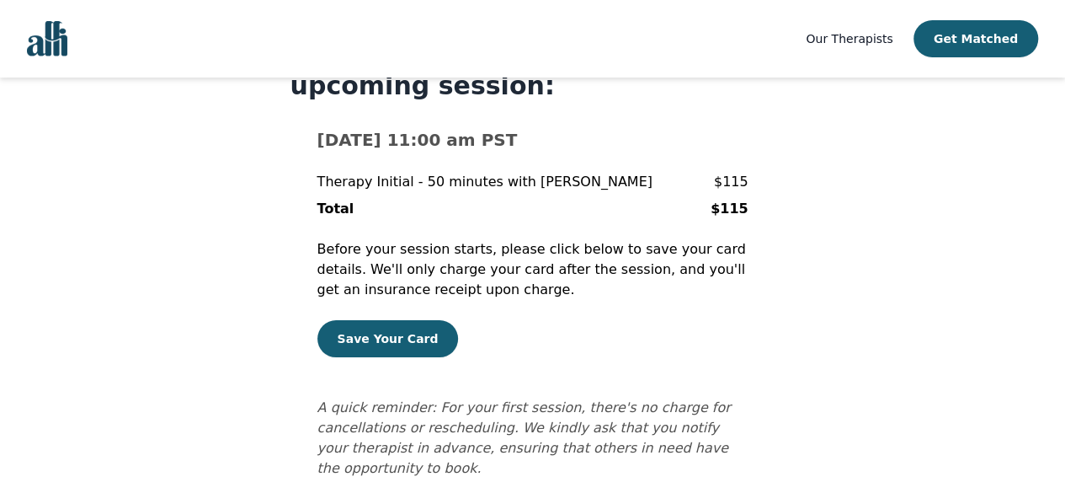
scroll to position [109, 0]
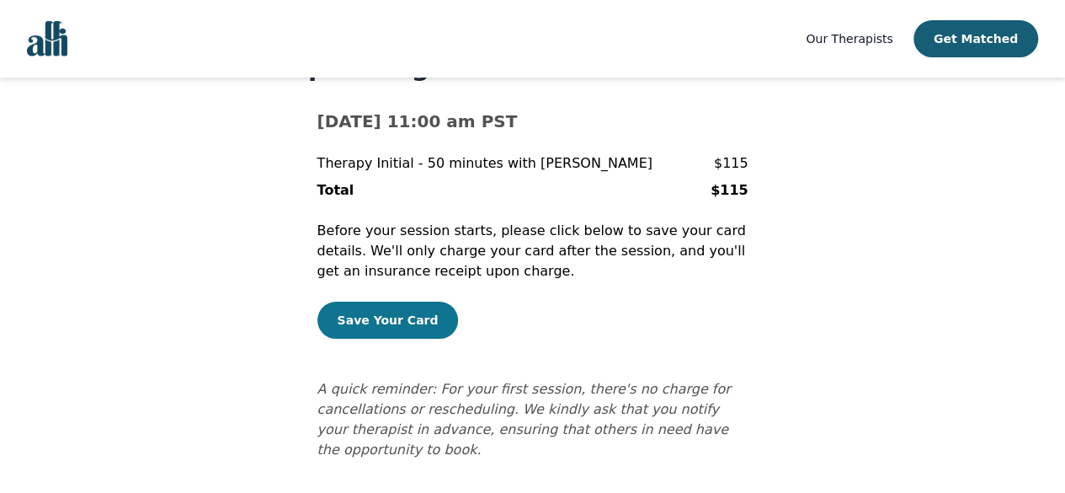
click at [420, 328] on button "Save Your Card" at bounding box center [387, 319] width 141 height 37
